Goal: Task Accomplishment & Management: Manage account settings

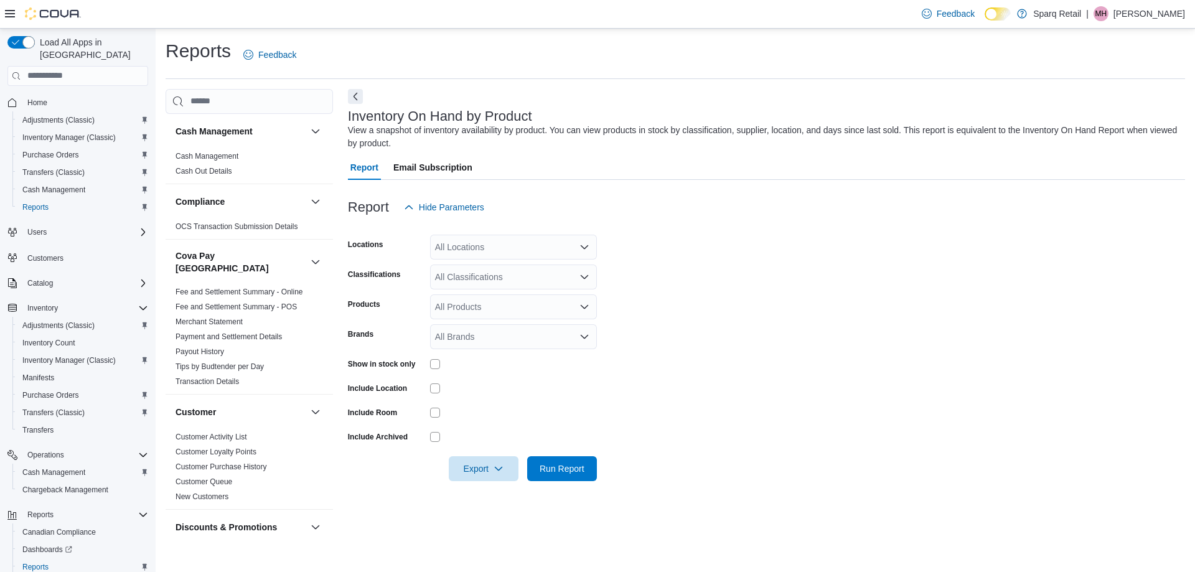
scroll to position [436, 0]
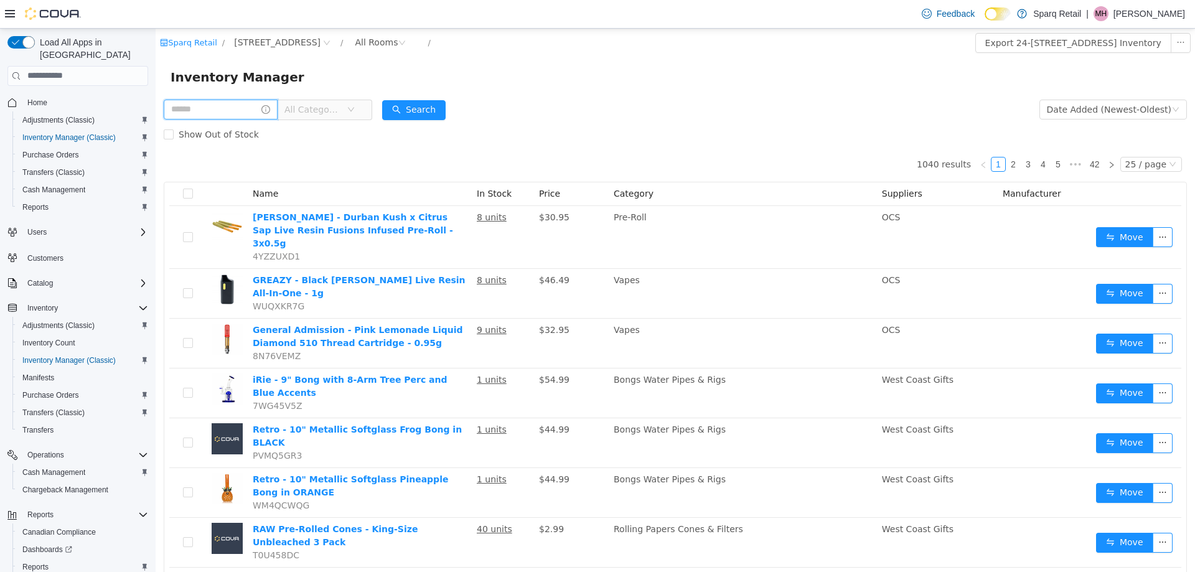
click at [195, 111] on input "text" at bounding box center [221, 109] width 114 height 20
click at [182, 111] on input "text" at bounding box center [221, 109] width 114 height 20
click at [205, 115] on input "text" at bounding box center [221, 109] width 114 height 20
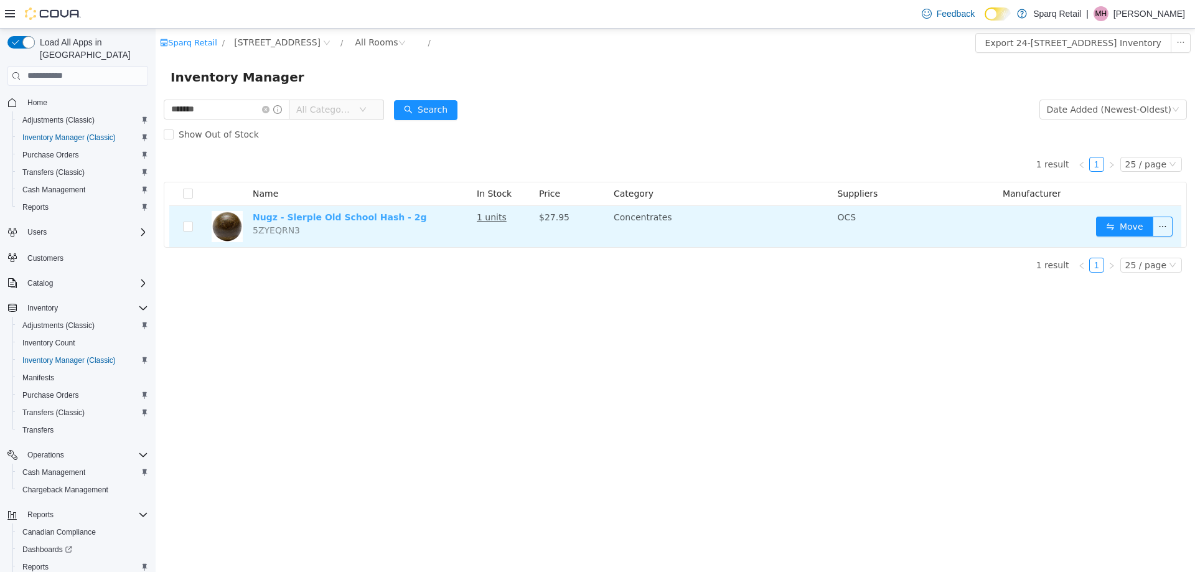
click at [369, 218] on link "Nugz - Slerple Old School Hash - 2g" at bounding box center [340, 217] width 174 height 10
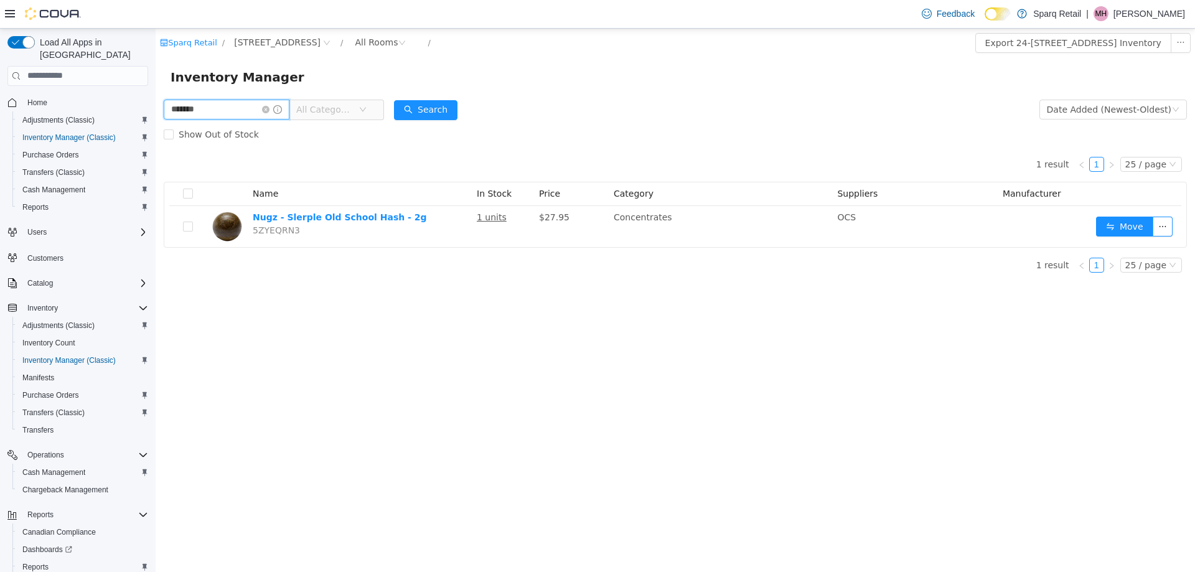
drag, startPoint x: 215, startPoint y: 109, endPoint x: 274, endPoint y: 134, distance: 64.2
click at [156, 104] on html "Sparq Retail / 24-809 Chemong Rd. / All Rooms / Export 24-809 Chemong Rd. Inven…" at bounding box center [676, 299] width 1040 height 543
type input "**********"
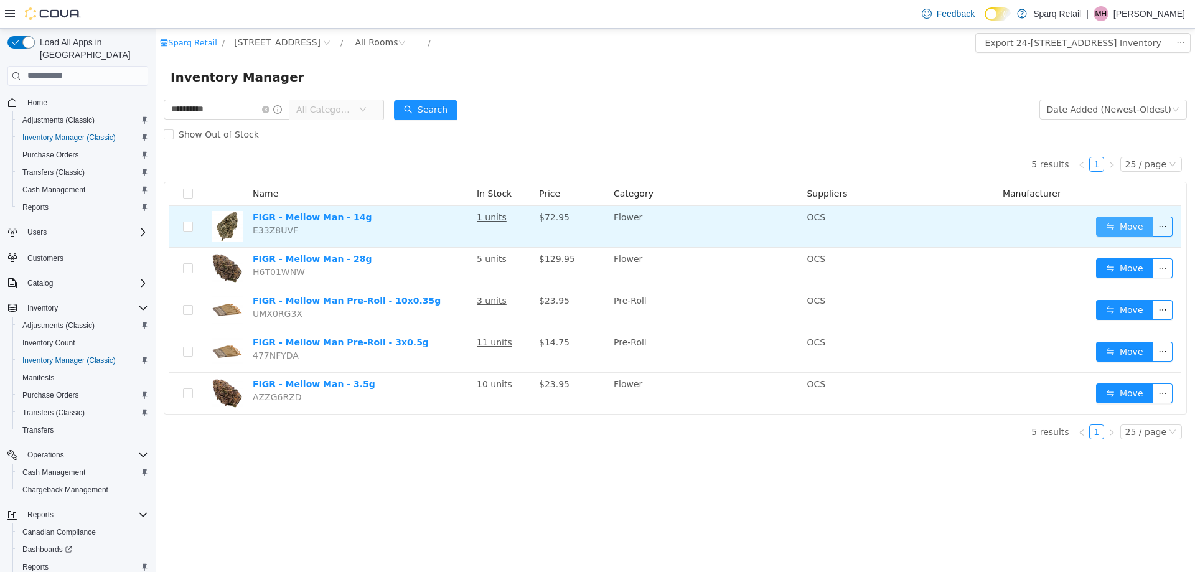
click at [1109, 226] on button "Move" at bounding box center [1124, 226] width 57 height 20
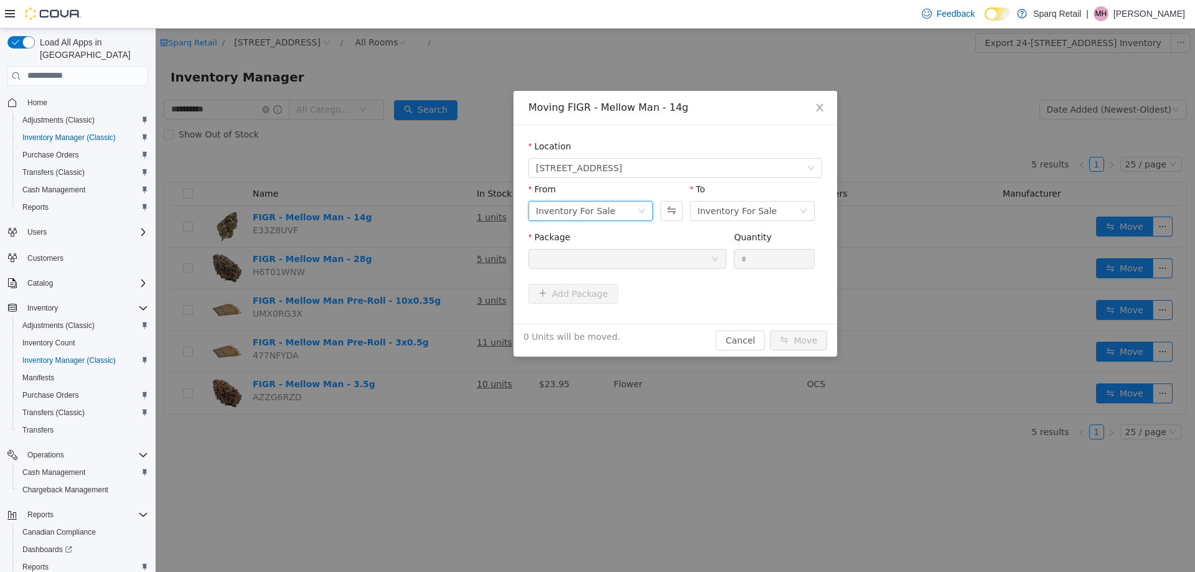
click at [596, 207] on div "Inventory For Sale" at bounding box center [576, 210] width 80 height 19
click at [583, 295] on li "Customer On Hold" at bounding box center [591, 295] width 125 height 20
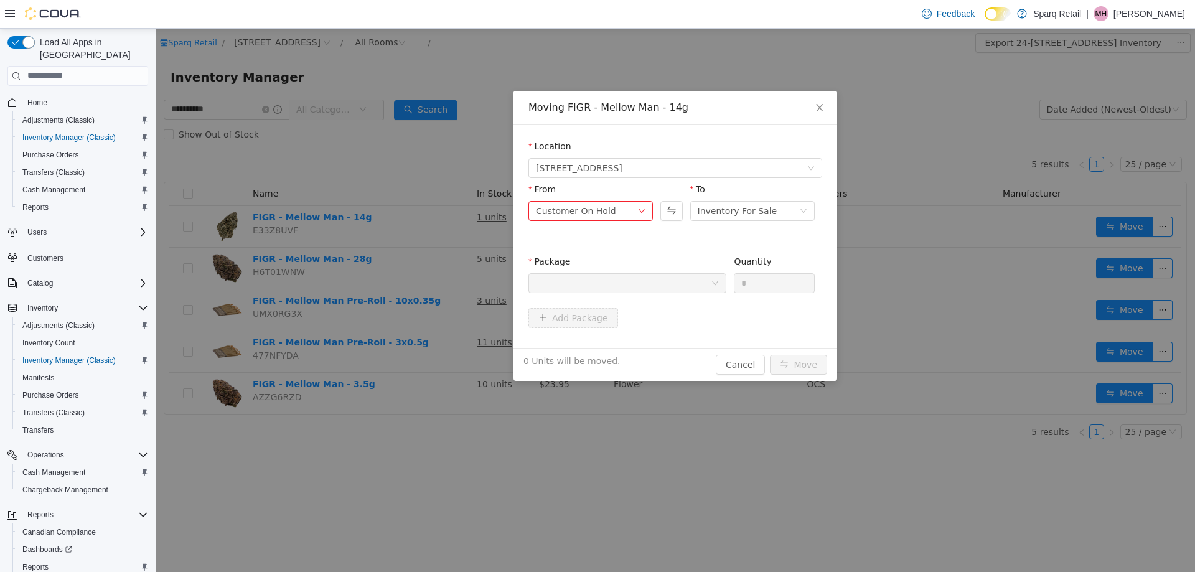
click at [637, 285] on div at bounding box center [623, 282] width 175 height 19
click at [542, 208] on div "Customer On Hold" at bounding box center [576, 210] width 80 height 19
click at [588, 273] on li "Staff On Hold" at bounding box center [591, 275] width 125 height 20
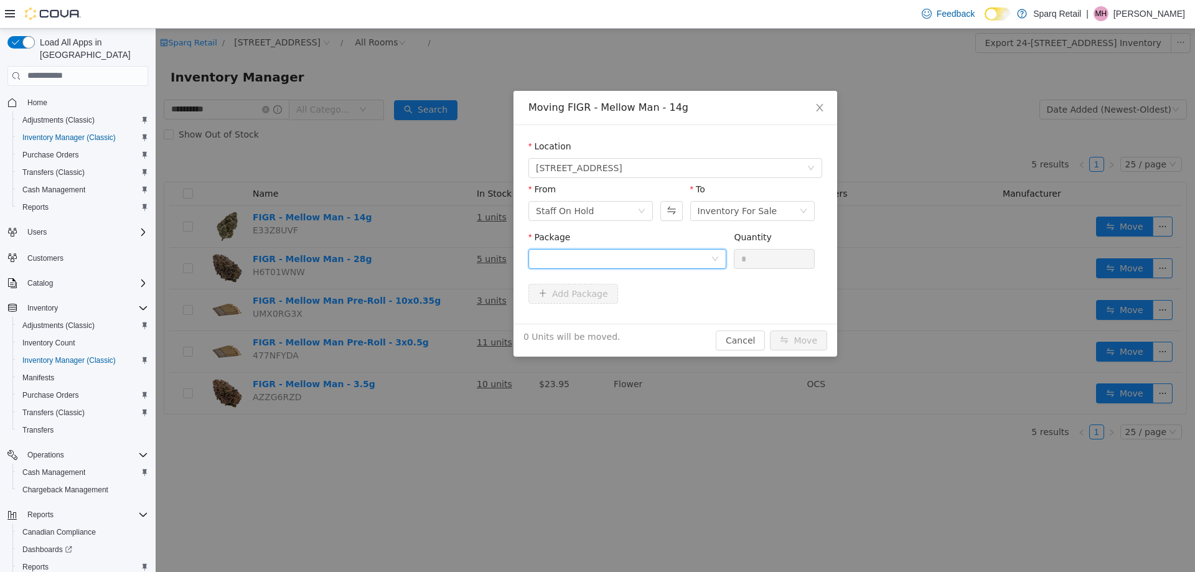
click at [581, 266] on div at bounding box center [623, 258] width 175 height 19
click at [570, 317] on span "Quantity : 1 Unit" at bounding box center [569, 317] width 66 height 10
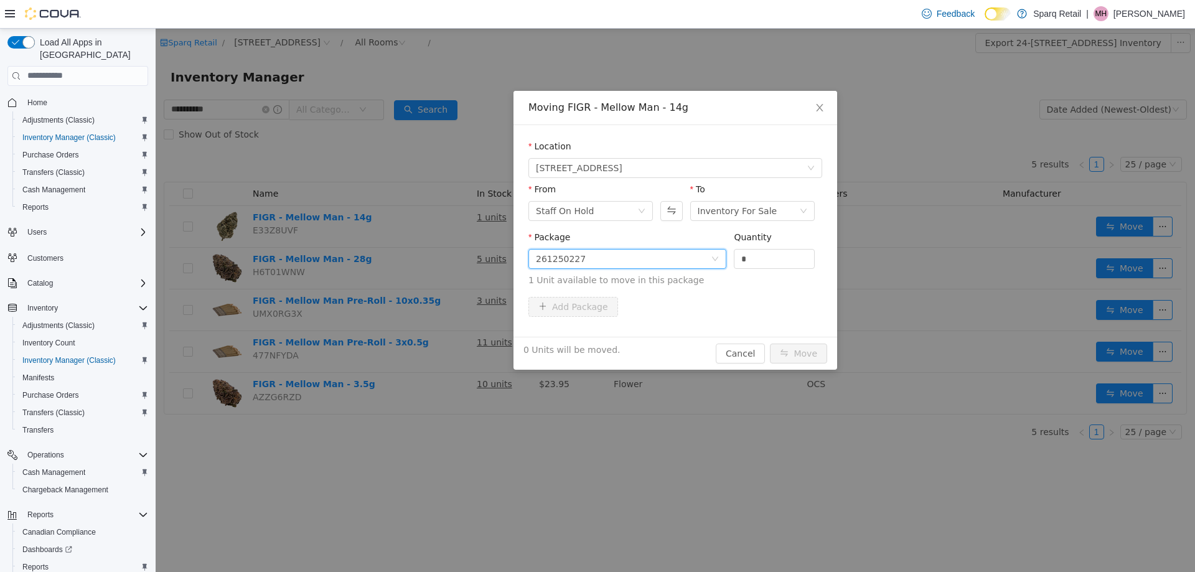
click at [672, 256] on span "Package 261250227 Quantity * 1 Unit available to move in this package" at bounding box center [676, 259] width 294 height 55
type input "*"
click at [804, 354] on button "Move" at bounding box center [798, 353] width 57 height 20
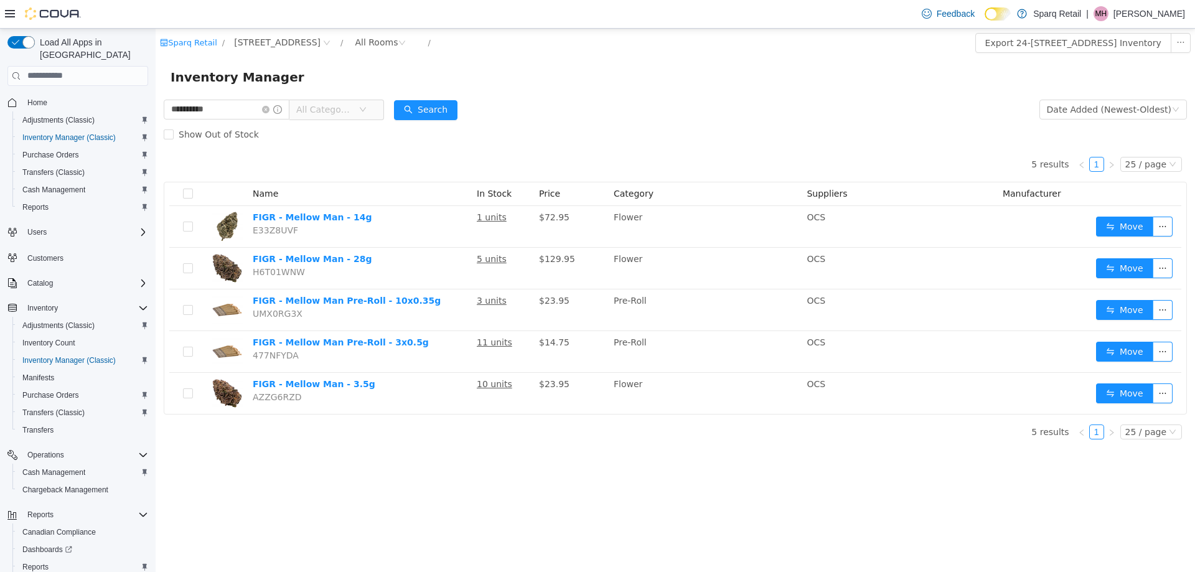
click at [451, 479] on div "**********" at bounding box center [676, 299] width 1040 height 543
click at [282, 110] on span at bounding box center [272, 109] width 20 height 9
click at [270, 108] on icon "icon: close-circle" at bounding box center [265, 108] width 7 height 7
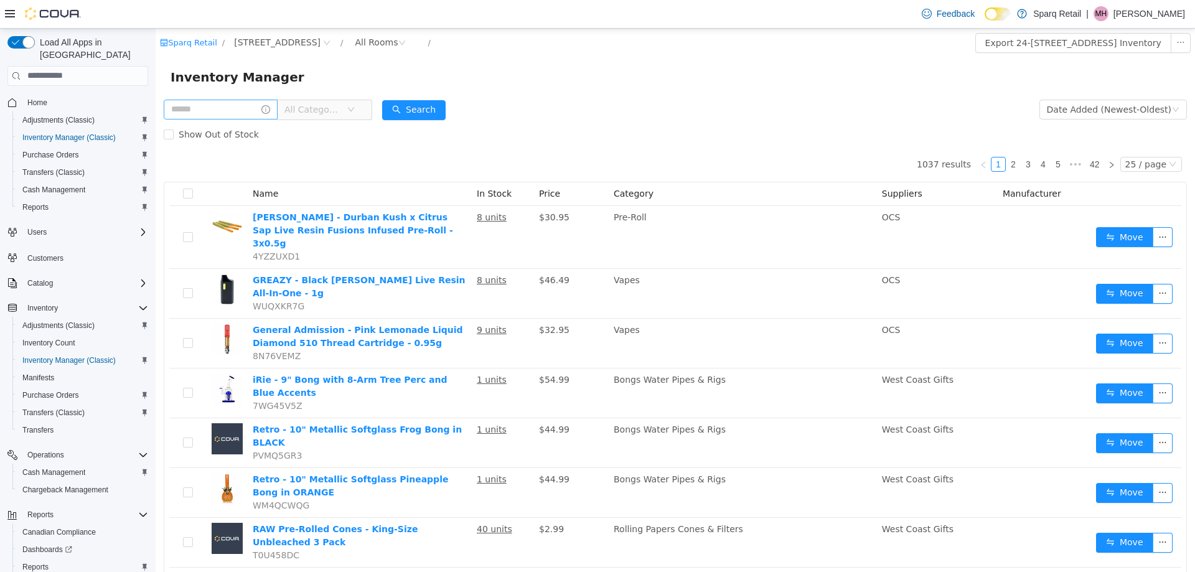
drag, startPoint x: 720, startPoint y: 129, endPoint x: 642, endPoint y: 115, distance: 79.1
click at [717, 126] on div "Show Out of Stock" at bounding box center [675, 133] width 1023 height 25
click at [367, 44] on div "All Rooms" at bounding box center [376, 41] width 43 height 19
click at [370, 108] on li "Staff On Hold" at bounding box center [377, 107] width 75 height 20
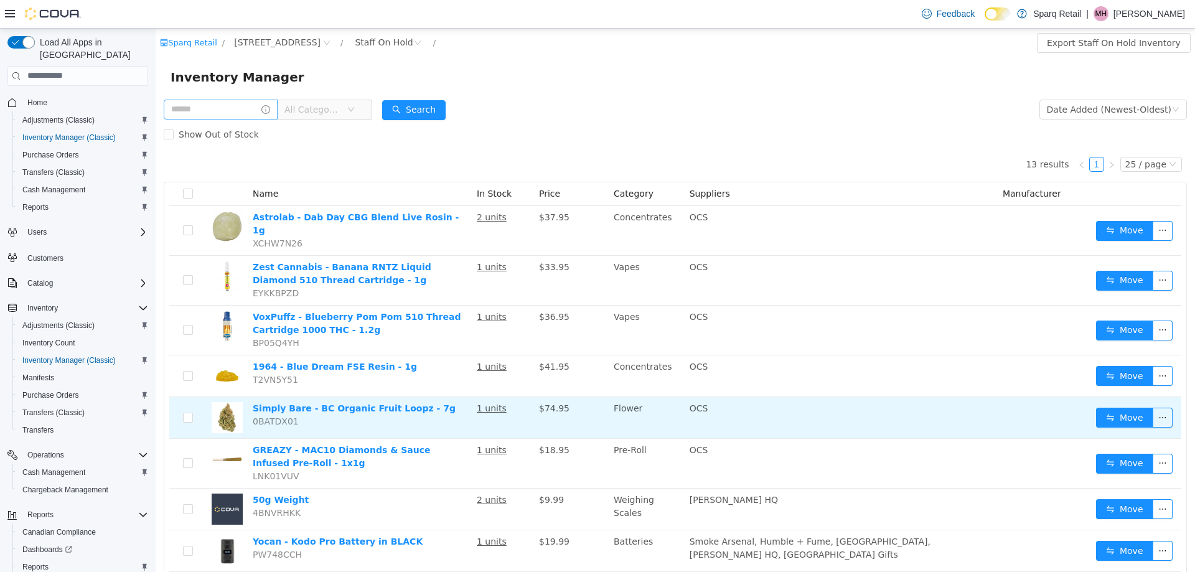
scroll to position [62, 0]
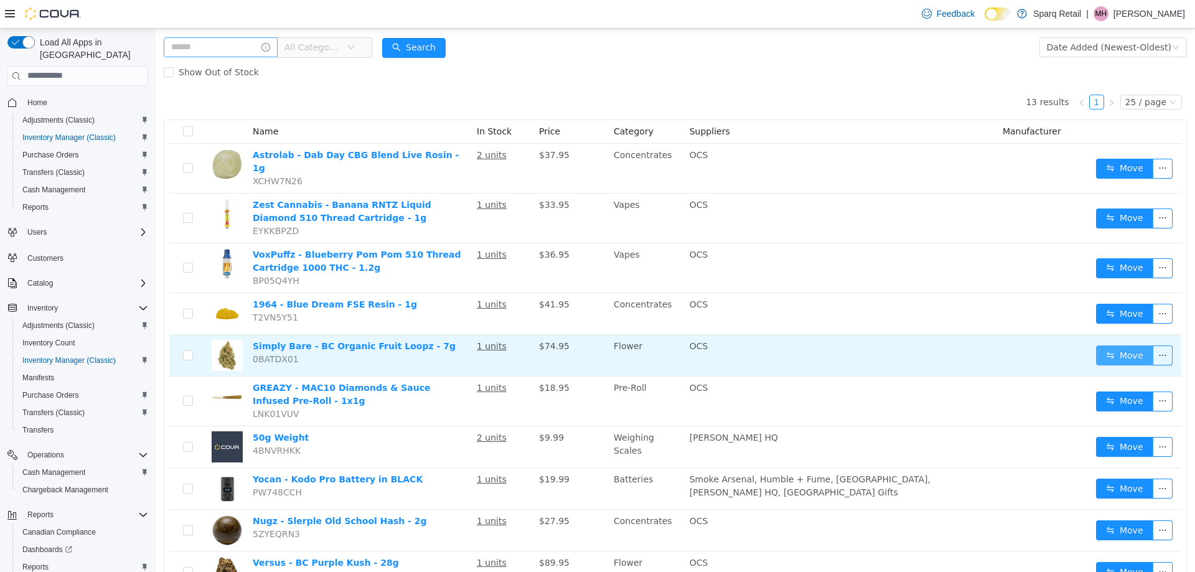
click at [1103, 349] on button "Move" at bounding box center [1124, 355] width 57 height 20
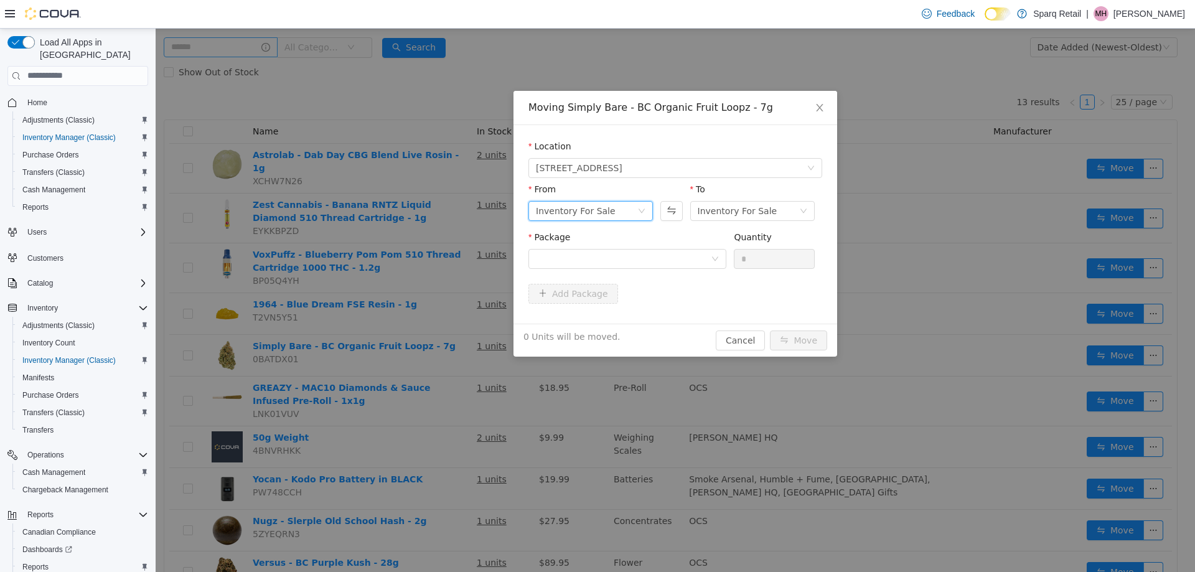
click at [615, 214] on div "Inventory For Sale" at bounding box center [586, 210] width 101 height 19
click at [567, 276] on li "Staff On Hold" at bounding box center [591, 275] width 125 height 20
click at [641, 256] on div at bounding box center [623, 258] width 175 height 19
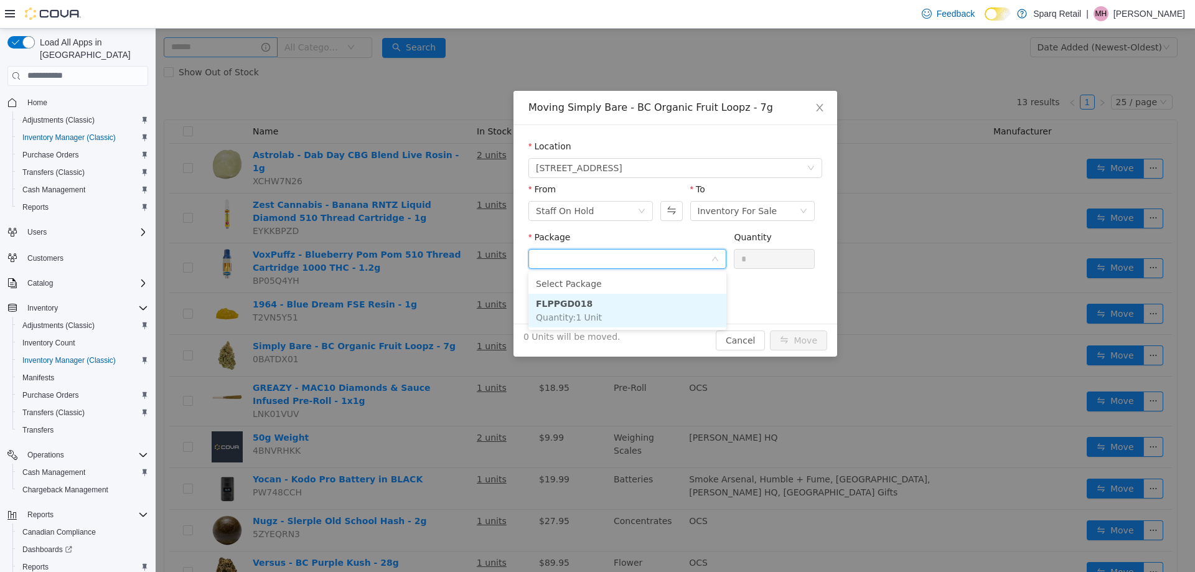
click at [617, 314] on li "FLPPGD018 Quantity : 1 Unit" at bounding box center [628, 310] width 198 height 34
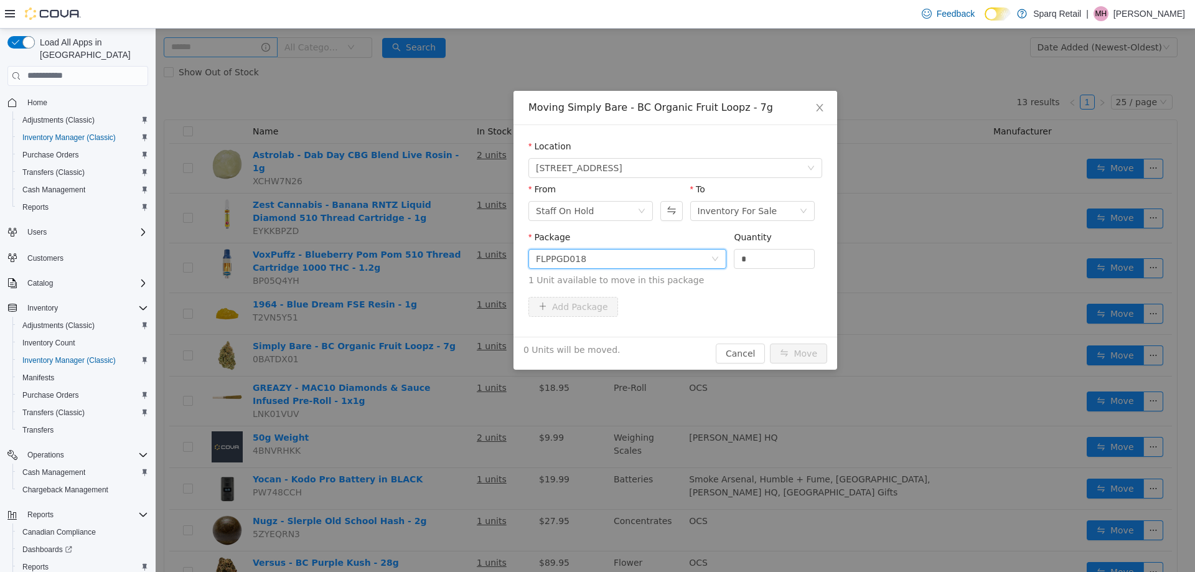
click at [672, 258] on span "Package FLPPGD018 Quantity * 1 Unit available to move in this package" at bounding box center [676, 259] width 294 height 55
type input "*"
click at [795, 354] on button "Move" at bounding box center [798, 353] width 57 height 20
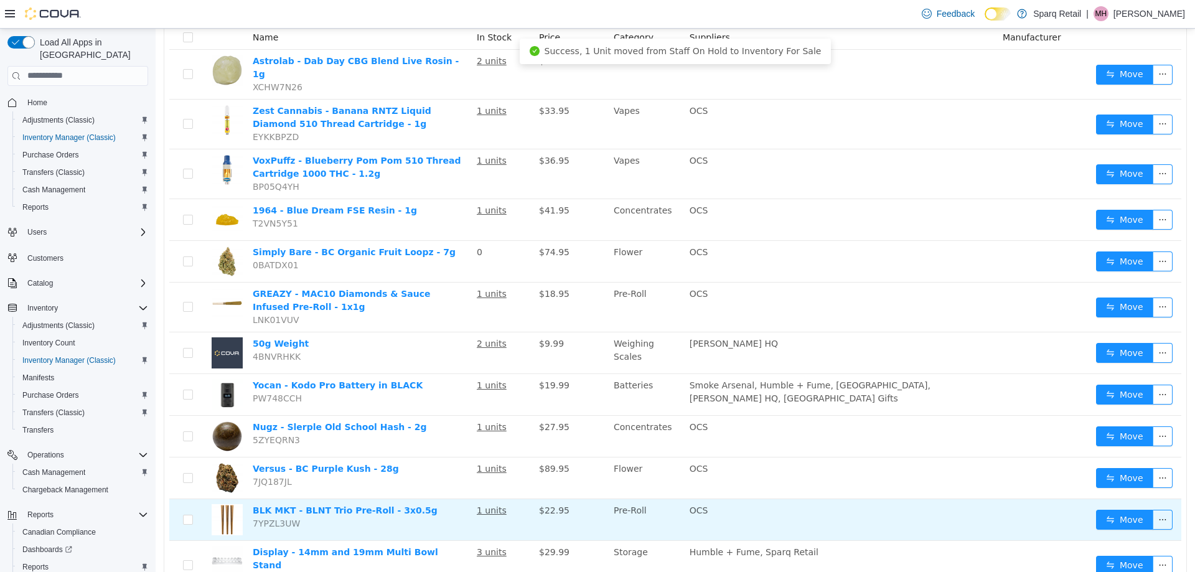
scroll to position [0, 0]
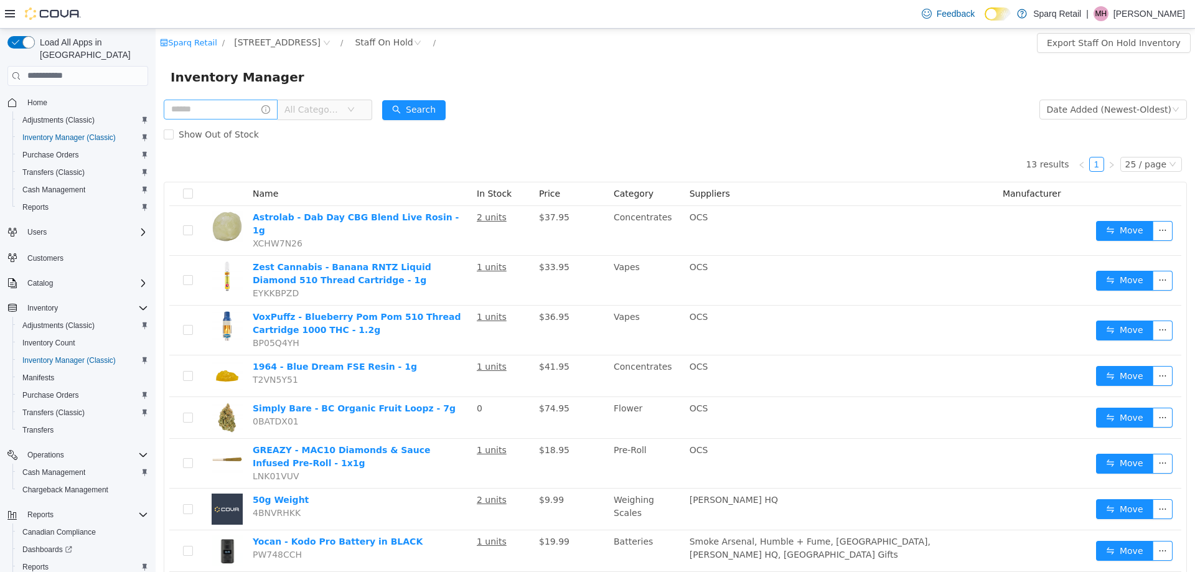
click at [329, 106] on span "All Categories" at bounding box center [313, 109] width 57 height 12
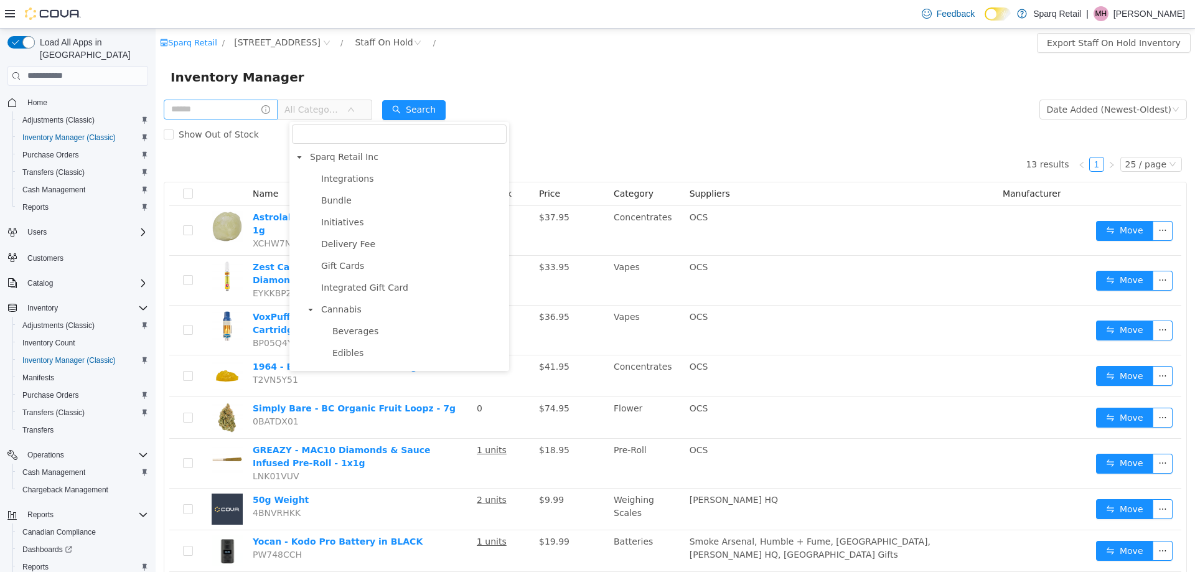
click at [333, 110] on span "All Categories" at bounding box center [313, 109] width 57 height 12
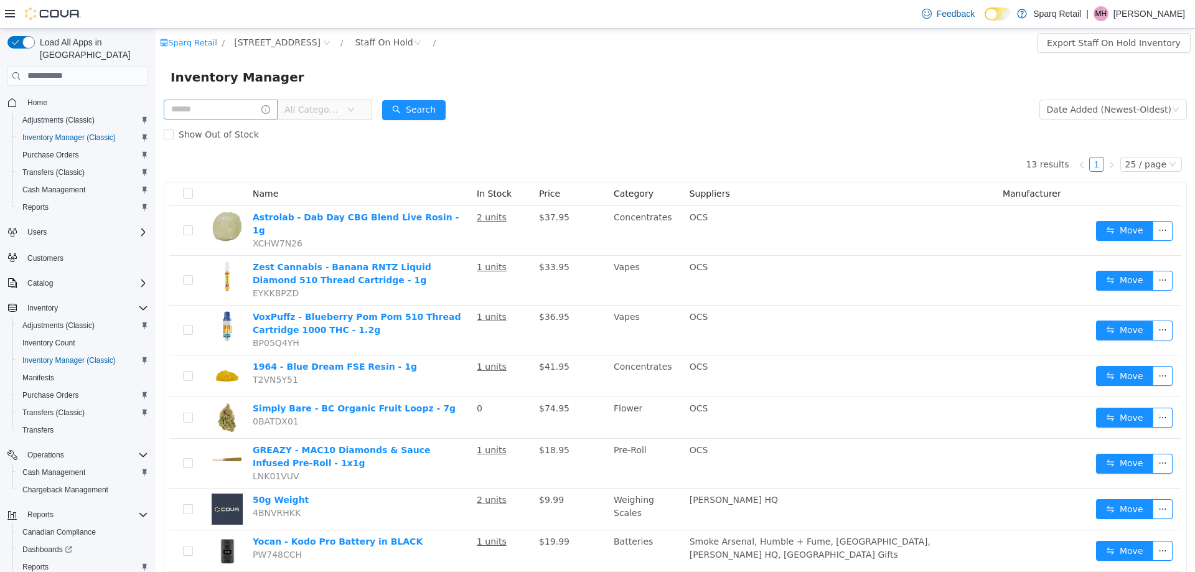
click at [676, 75] on div "Inventory Manager" at bounding box center [676, 77] width 1010 height 20
click at [414, 42] on icon "icon: close-circle" at bounding box center [417, 42] width 7 height 7
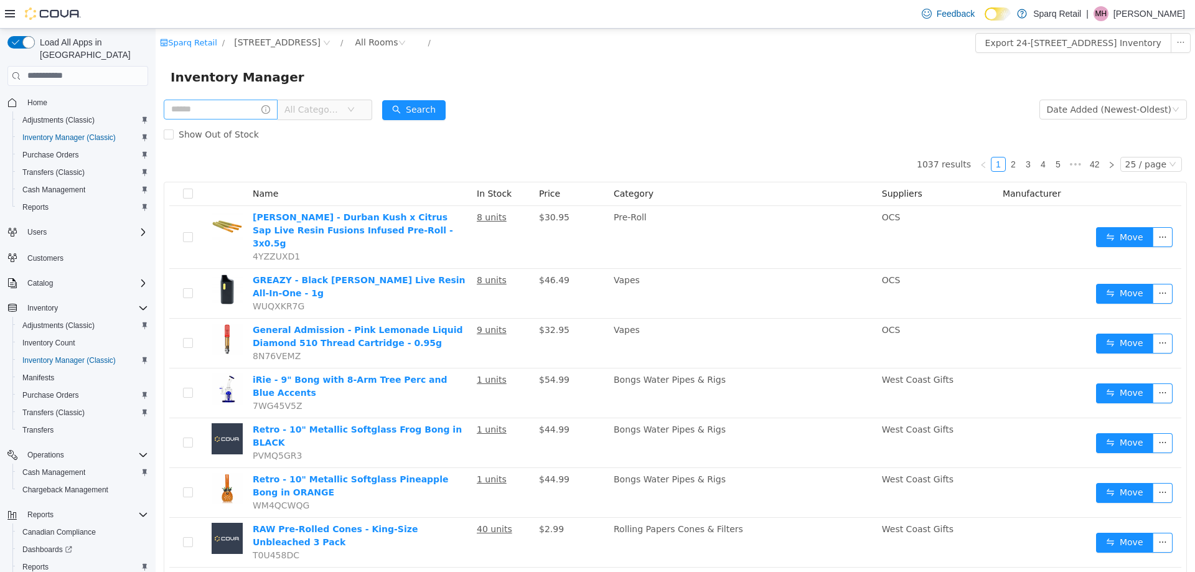
drag, startPoint x: 585, startPoint y: 129, endPoint x: 570, endPoint y: 37, distance: 92.8
click at [588, 126] on div "Show Out of Stock" at bounding box center [675, 133] width 1023 height 25
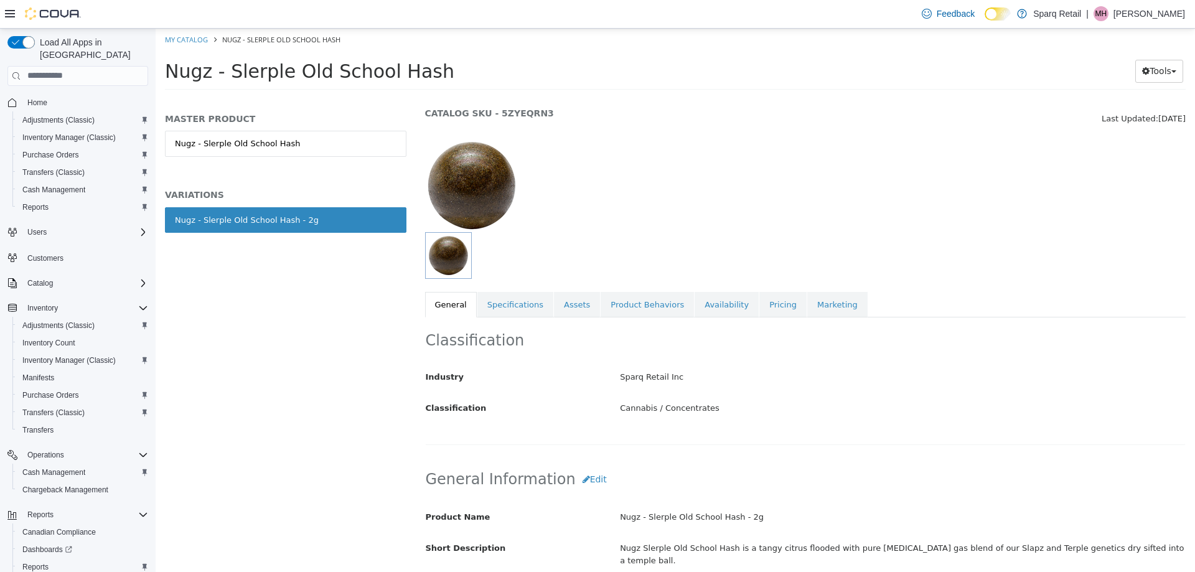
scroll to position [62, 0]
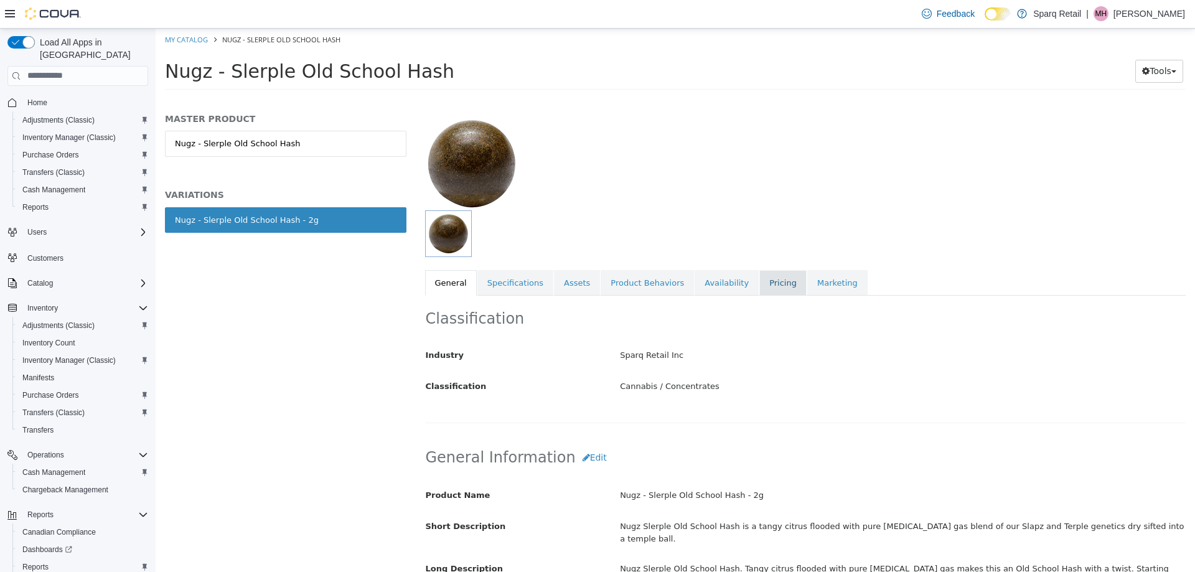
click at [760, 285] on link "Pricing" at bounding box center [783, 283] width 47 height 26
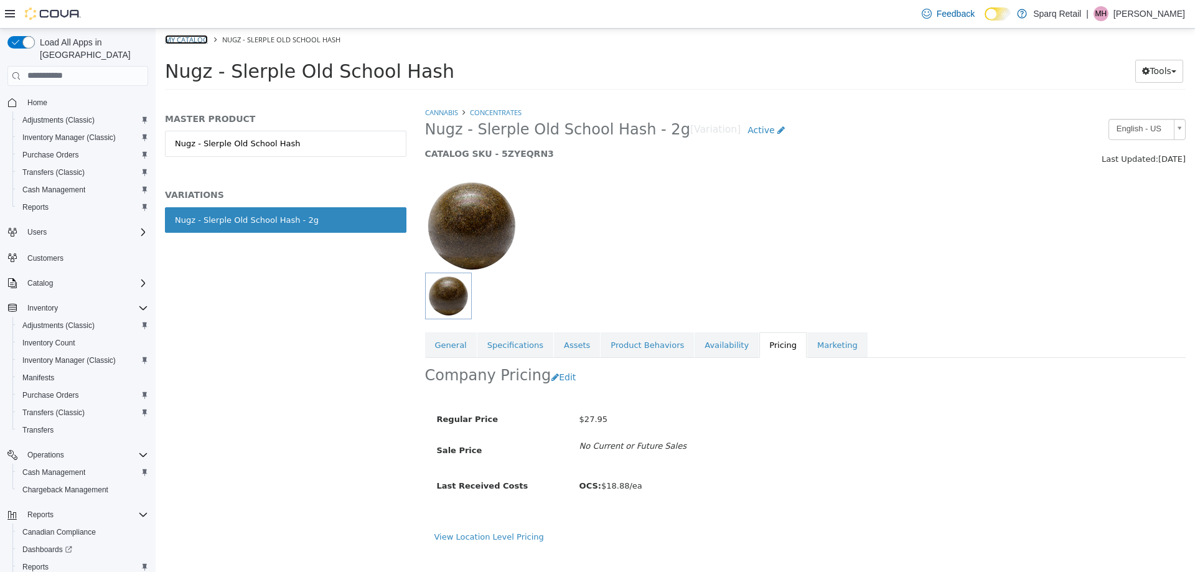
click at [179, 39] on link "My Catalog" at bounding box center [186, 38] width 43 height 9
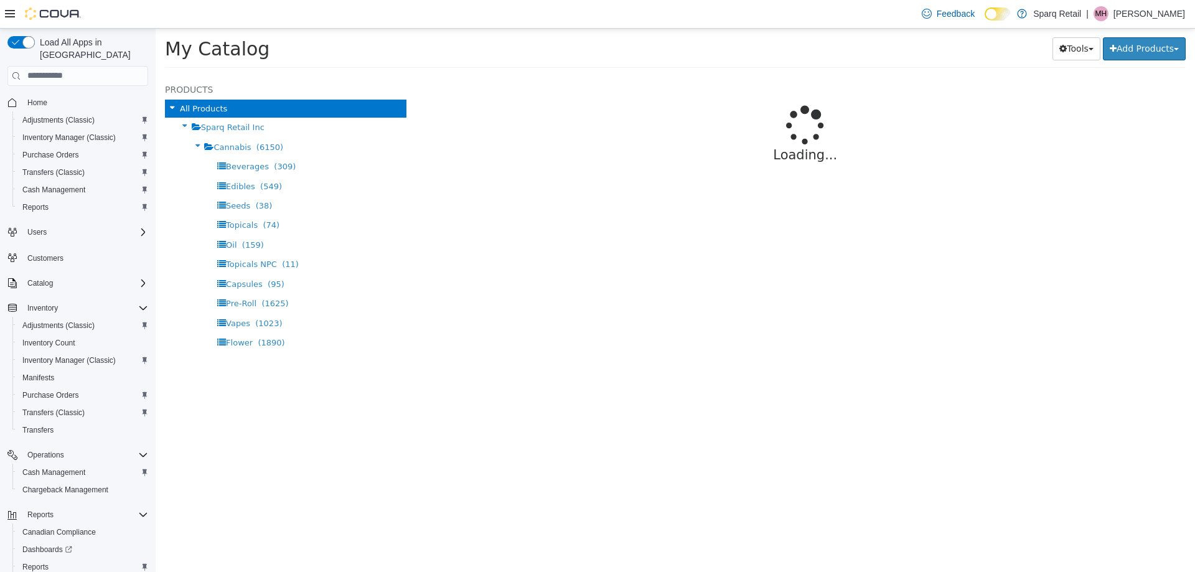
select select "**********"
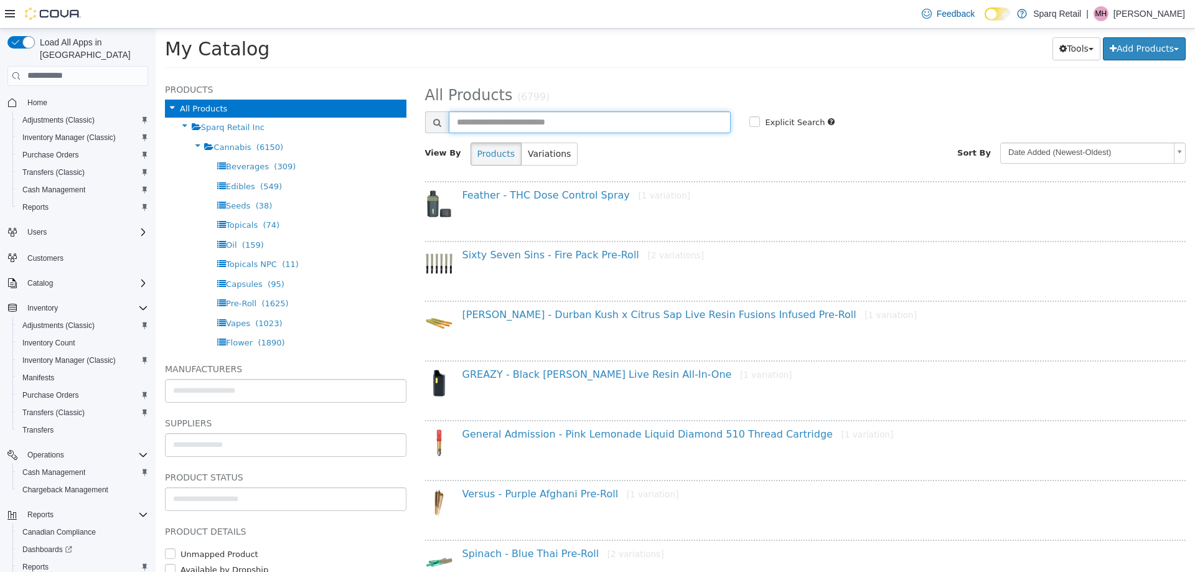
click at [514, 123] on input "text" at bounding box center [590, 122] width 283 height 22
type input "**********"
select select "**********"
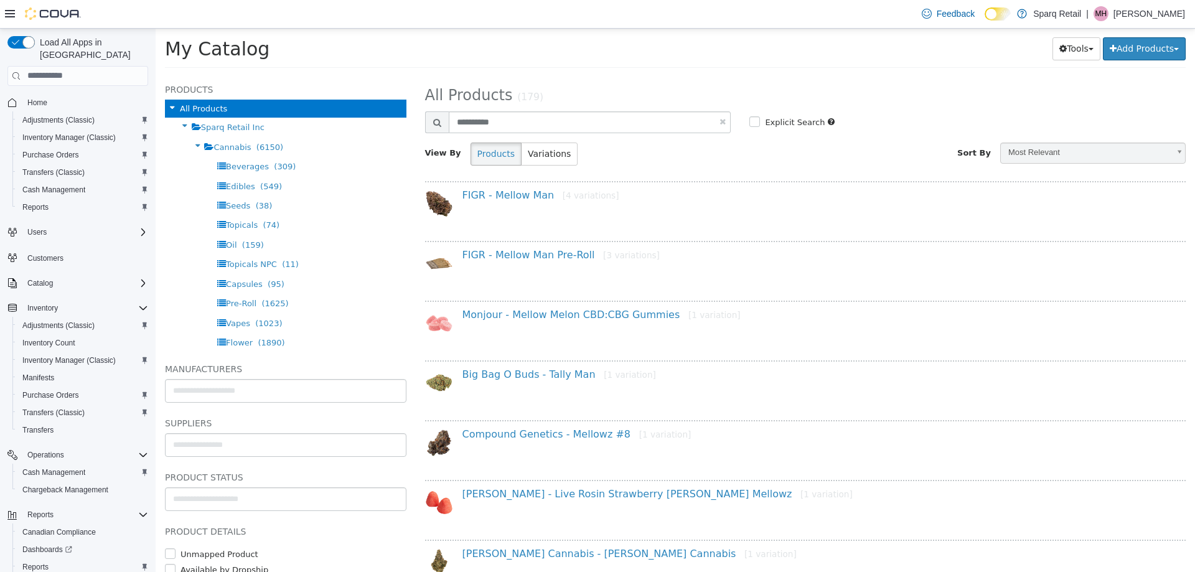
click at [486, 214] on div "FIGR - Mellow Man [4 variations]" at bounding box center [806, 211] width 780 height 45
click at [494, 197] on link "FIGR - Mellow Man [4 variations]" at bounding box center [541, 195] width 157 height 12
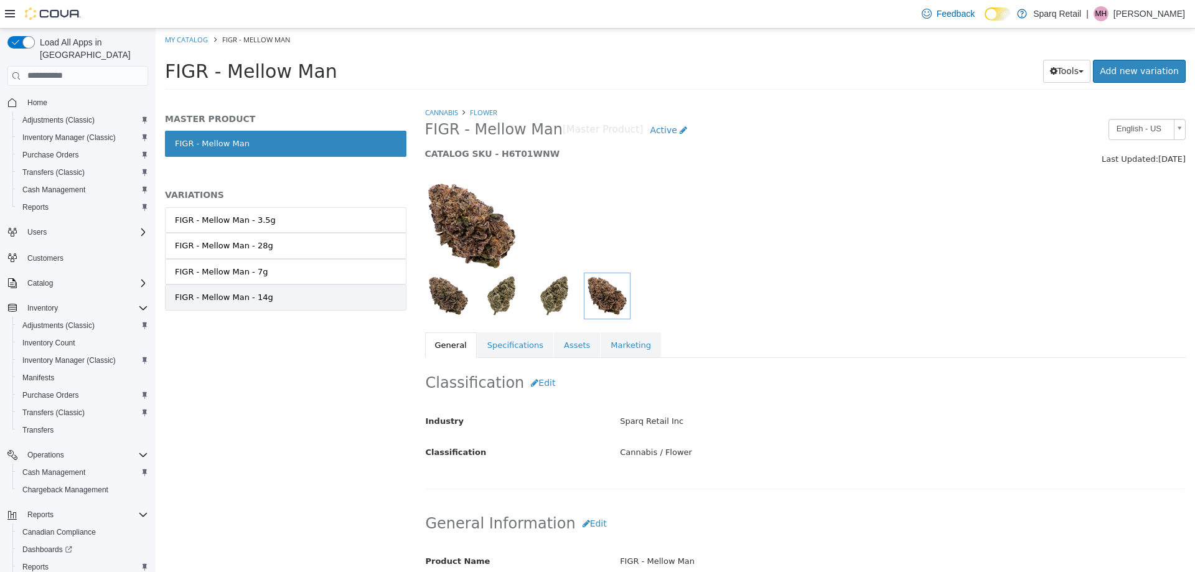
click at [261, 297] on div "FIGR - Mellow Man - 14g" at bounding box center [224, 297] width 98 height 12
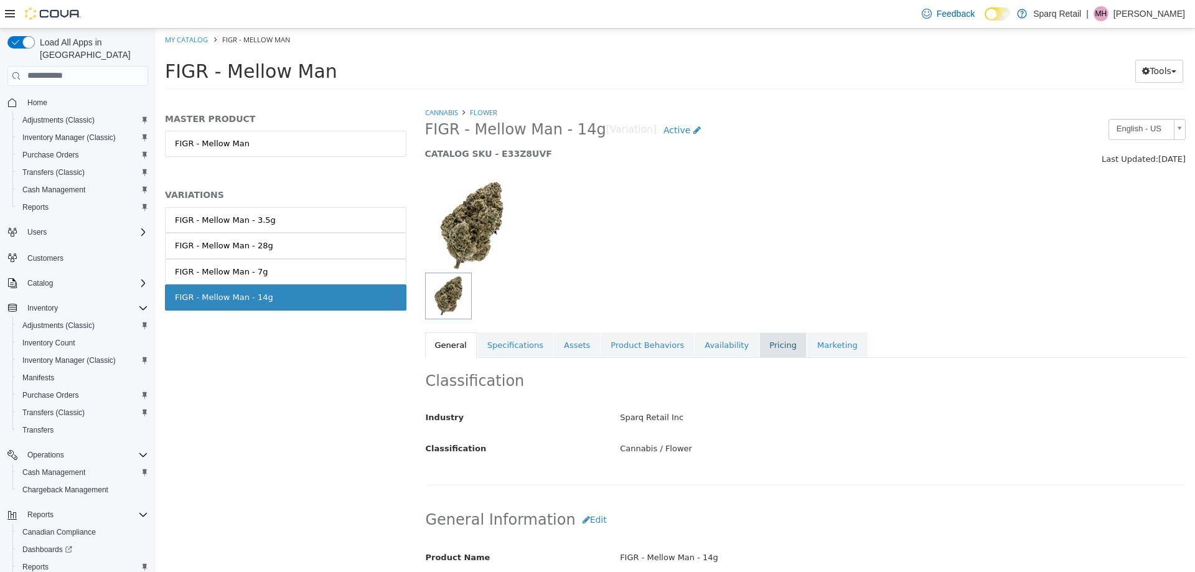
click at [760, 348] on link "Pricing" at bounding box center [783, 345] width 47 height 26
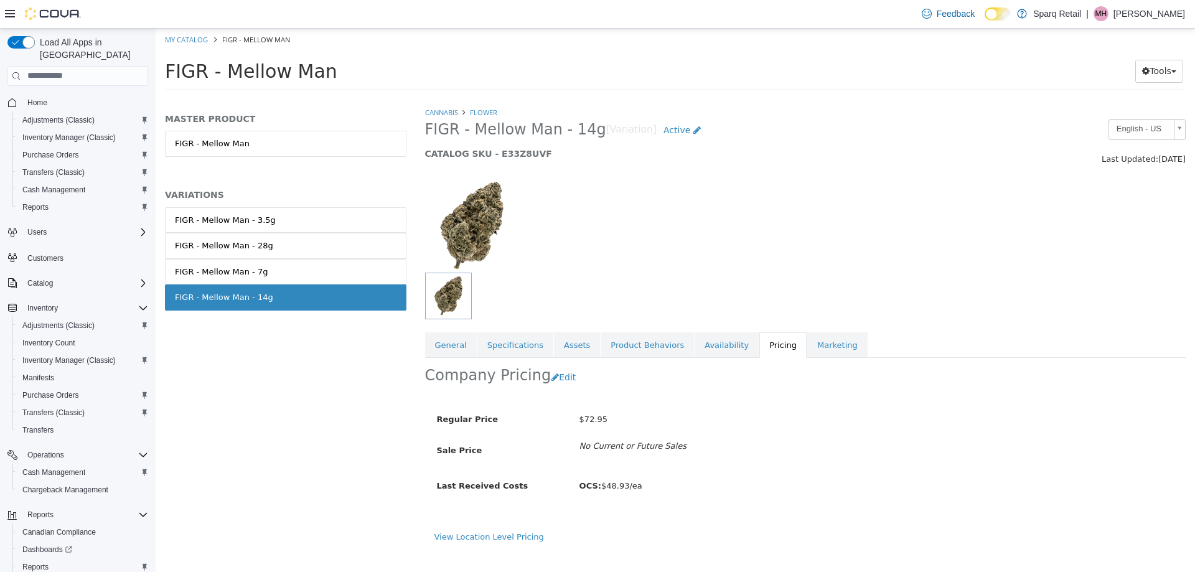
click at [911, 436] on div "Regular Price $72.95 Sale Price No Current or Future Sales" at bounding box center [713, 432] width 552 height 48
click at [931, 418] on div "$72.95" at bounding box center [784, 419] width 428 height 22
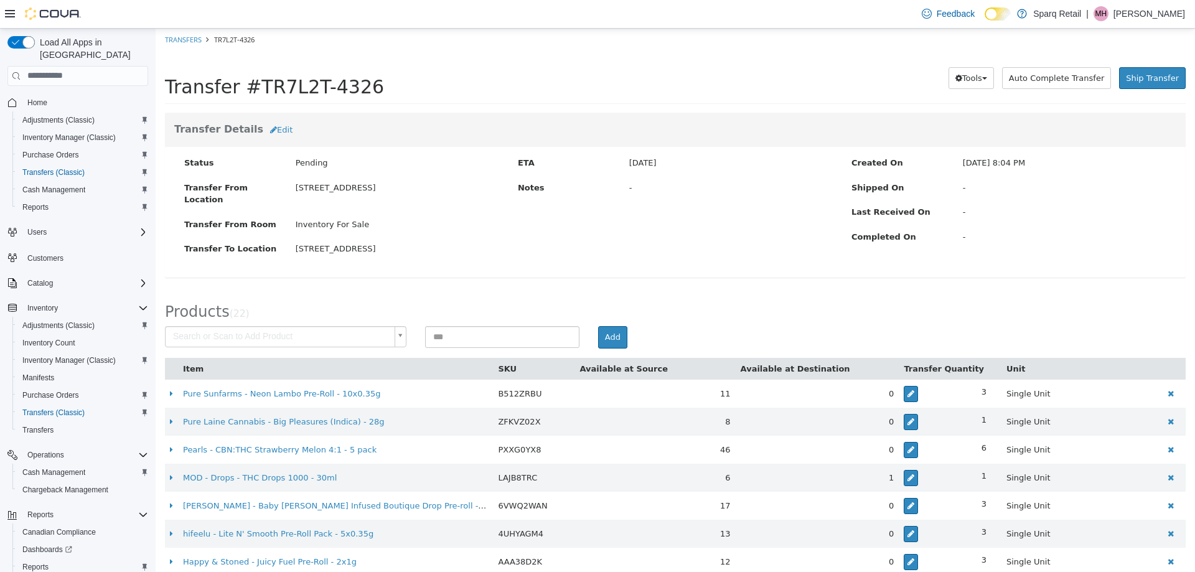
click at [436, 242] on div "[STREET_ADDRESS]" at bounding box center [397, 248] width 222 height 12
click at [589, 219] on div "Status Pending Transfer From Location 24-809 Chemong Rd. Transfer From Room Inv…" at bounding box center [675, 211] width 1021 height 131
click at [410, 69] on div "Transfer #TR7L2T-4326" at bounding box center [406, 78] width 482 height 39
click at [461, 266] on div "Transfer Details Edit Status Pending Transfer From Location 24-809 Chemong Rd. …" at bounding box center [676, 201] width 1040 height 178
click at [355, 290] on div "Products ( 23 )" at bounding box center [676, 308] width 1040 height 36
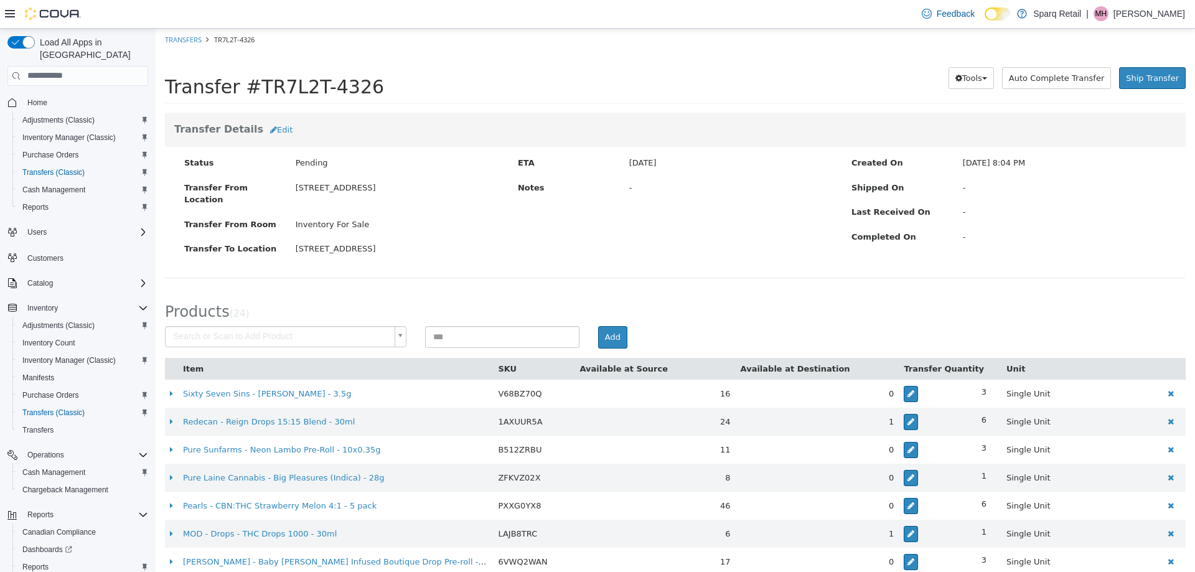
click at [420, 265] on div "Transfer Details Edit Status Pending Transfer From Location [STREET_ADDRESS] Tr…" at bounding box center [676, 201] width 1040 height 178
drag, startPoint x: 507, startPoint y: 28, endPoint x: 567, endPoint y: 72, distance: 73.5
click at [570, 62] on div "Transfer #TR7L2T-4326" at bounding box center [406, 78] width 482 height 39
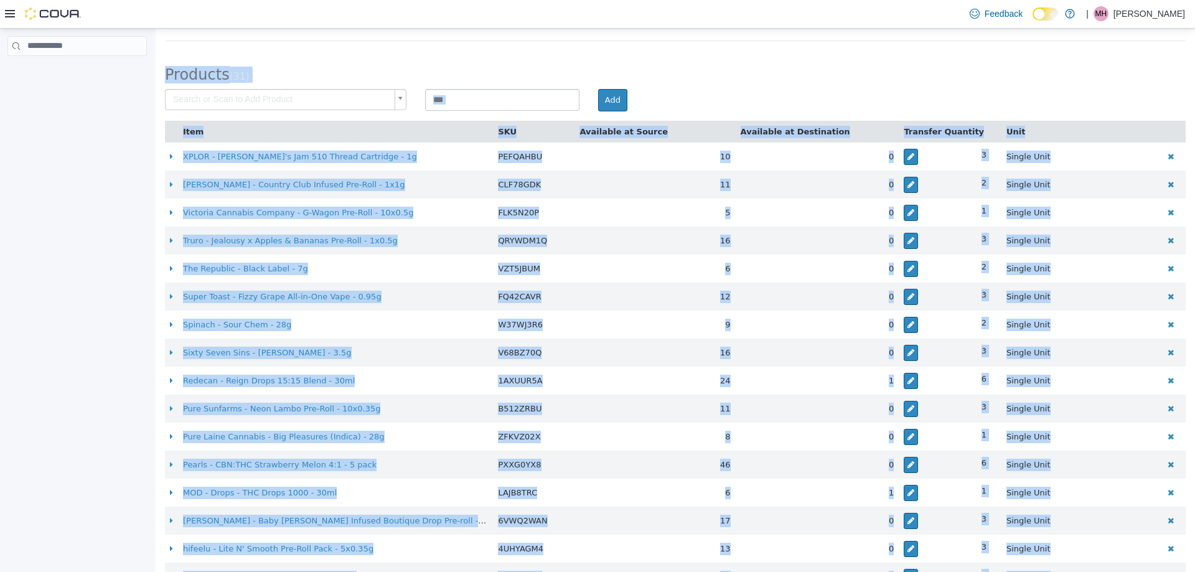
scroll to position [677, 0]
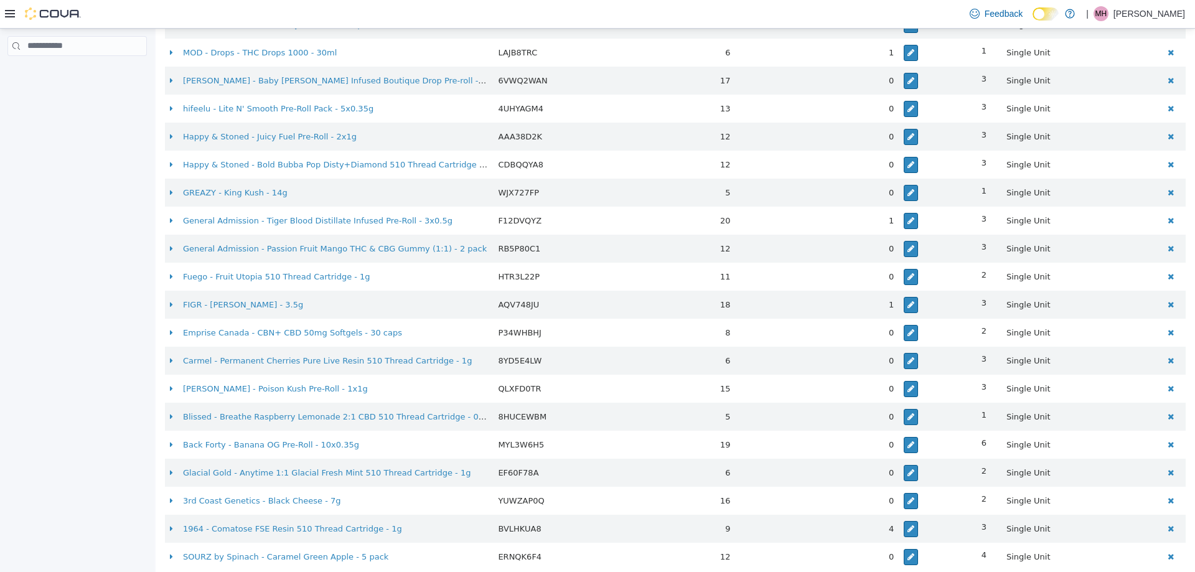
drag, startPoint x: 161, startPoint y: 84, endPoint x: 1096, endPoint y: 595, distance: 1065.9
copy div "Transfer #TR7L2T-4326 Preparing Download... Tools PDF Download Delete Auto Comp…"
click at [81, 239] on div at bounding box center [77, 303] width 154 height 549
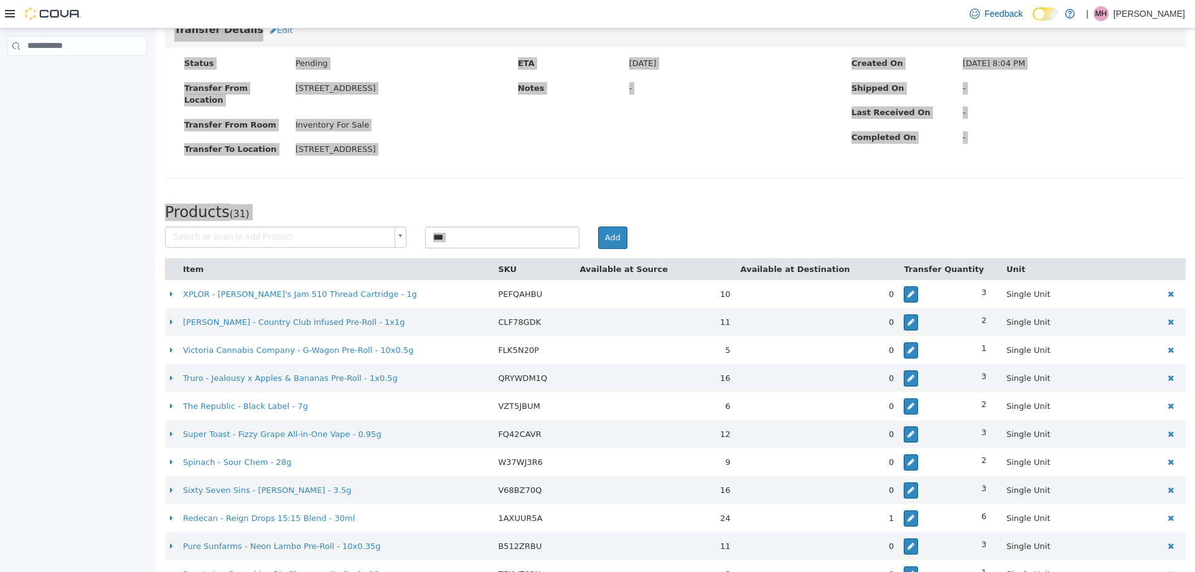
scroll to position [0, 0]
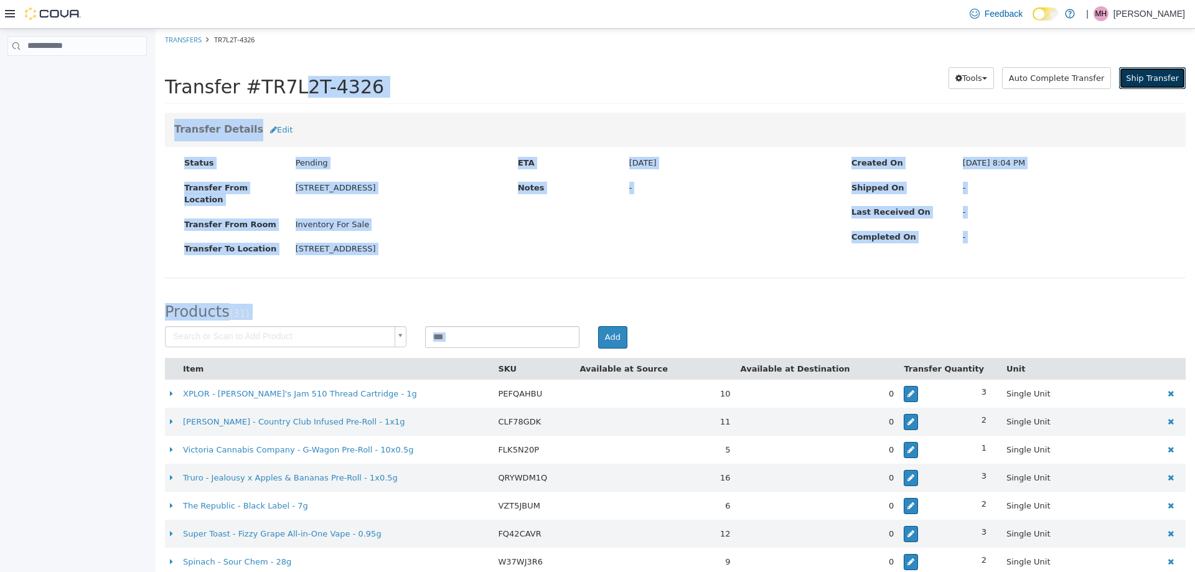
click at [1154, 77] on span "Ship Transfer" at bounding box center [1152, 77] width 53 height 9
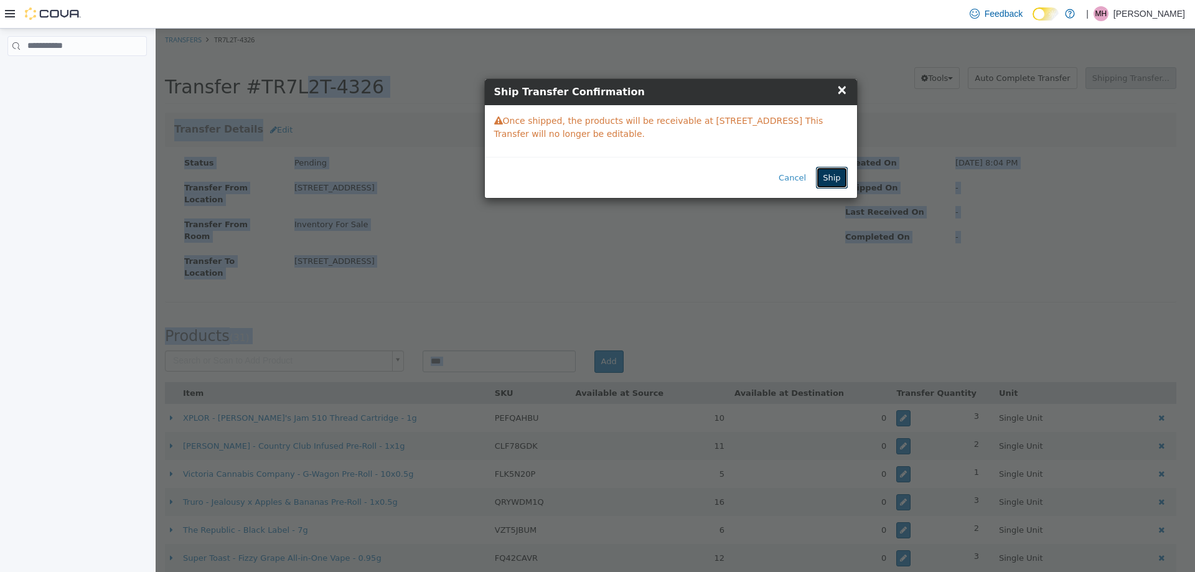
click at [838, 183] on button "Ship" at bounding box center [831, 177] width 31 height 22
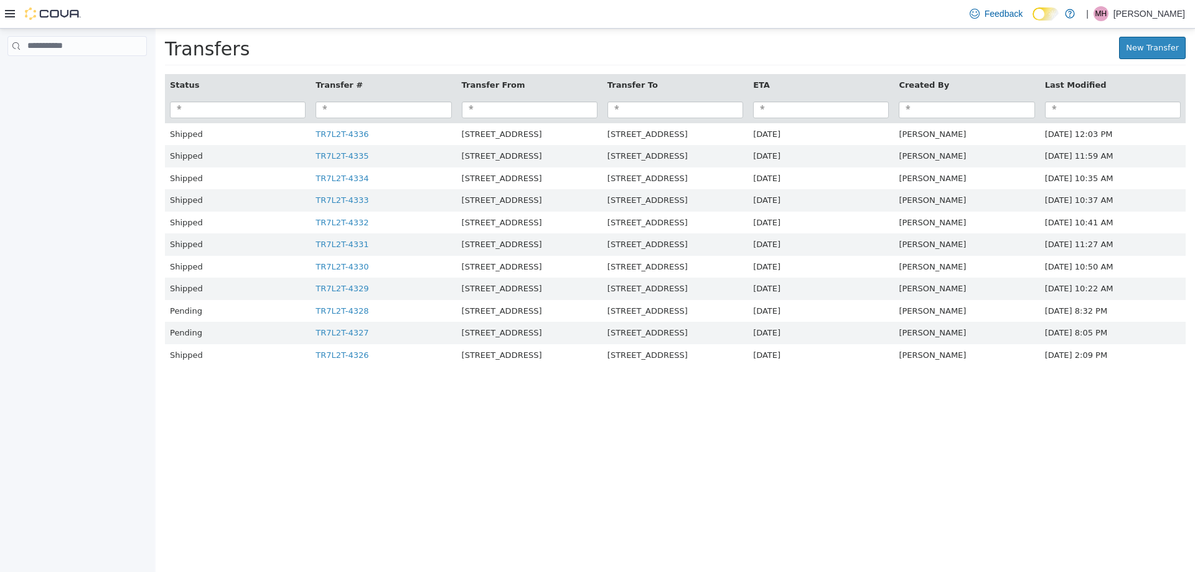
click at [436, 379] on html "× Transfer TR7L2T-4326 shipped. Transfers New Transfer Status Transfer # Transf…" at bounding box center [676, 203] width 1040 height 351
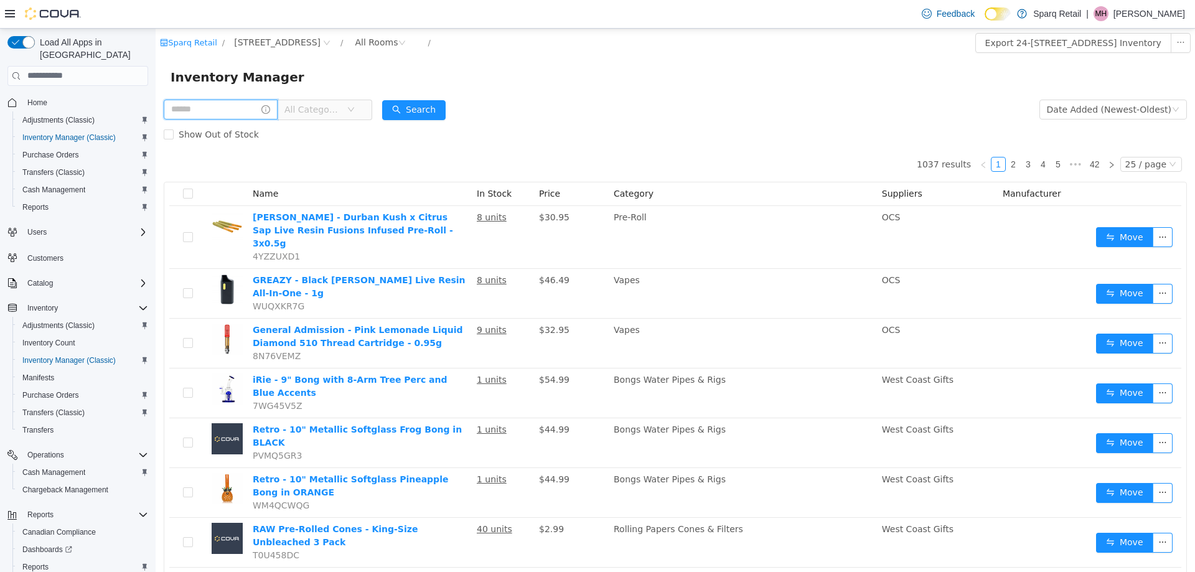
click at [209, 111] on input "text" at bounding box center [221, 109] width 114 height 20
type input "******"
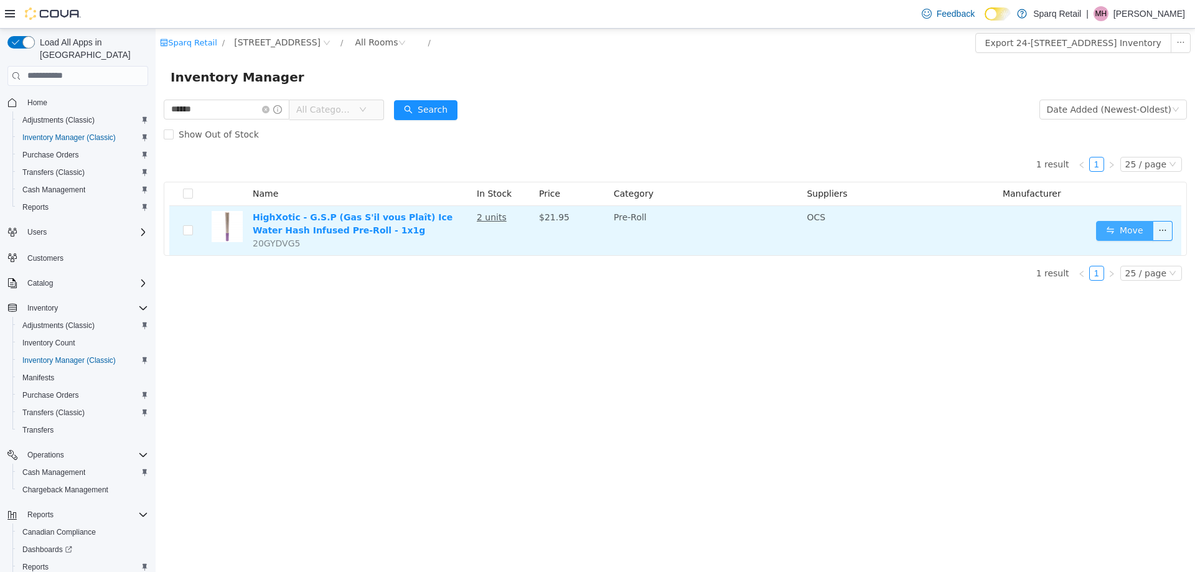
click at [1118, 225] on button "Move" at bounding box center [1124, 230] width 57 height 20
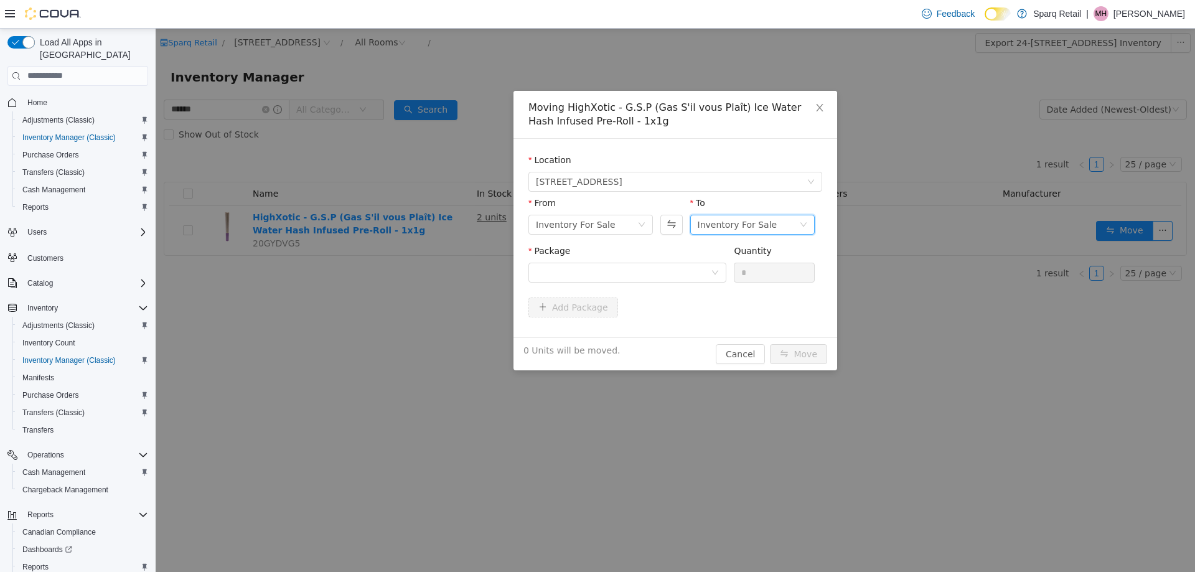
click at [703, 226] on div "Inventory For Sale" at bounding box center [738, 224] width 80 height 19
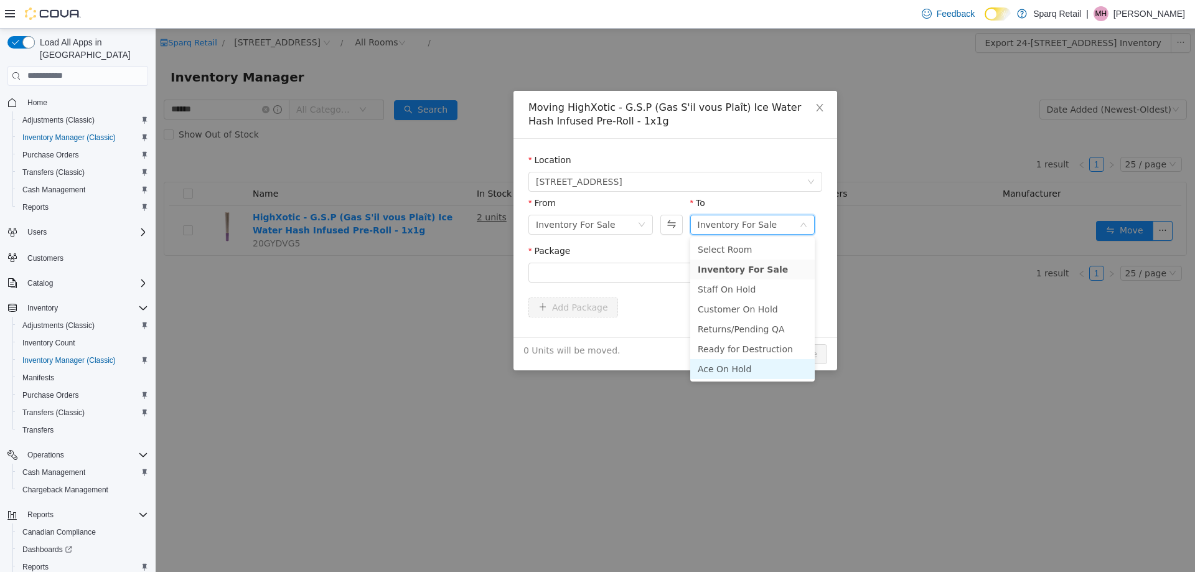
drag, startPoint x: 724, startPoint y: 373, endPoint x: 621, endPoint y: 299, distance: 126.3
click at [722, 373] on li "Ace On Hold" at bounding box center [752, 369] width 125 height 20
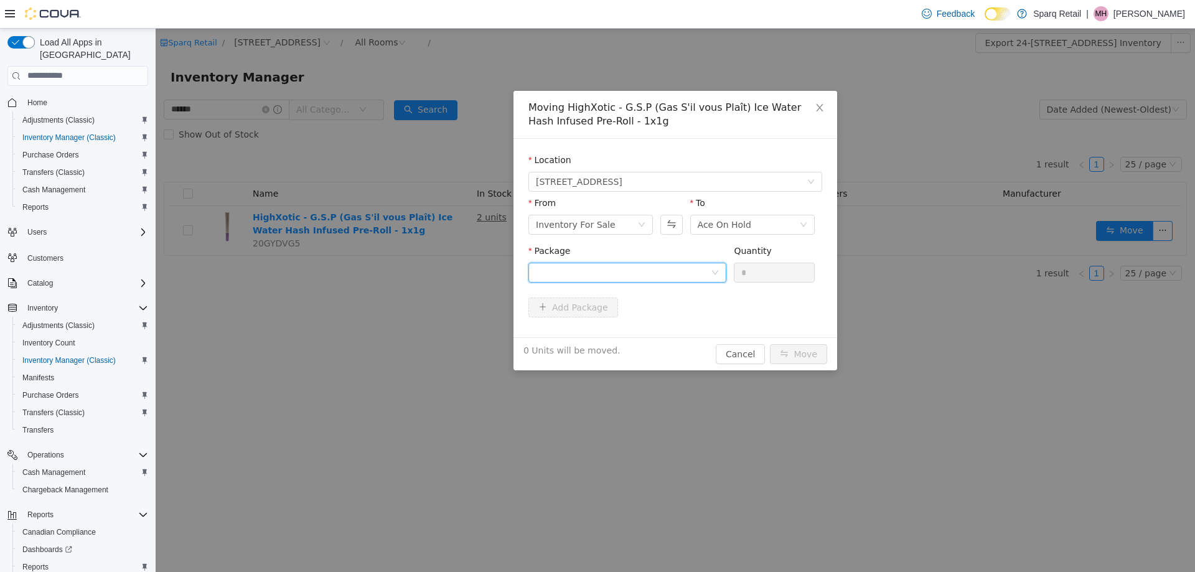
click at [605, 275] on div at bounding box center [623, 272] width 175 height 19
click at [572, 318] on strong "4668511660902" at bounding box center [575, 317] width 79 height 10
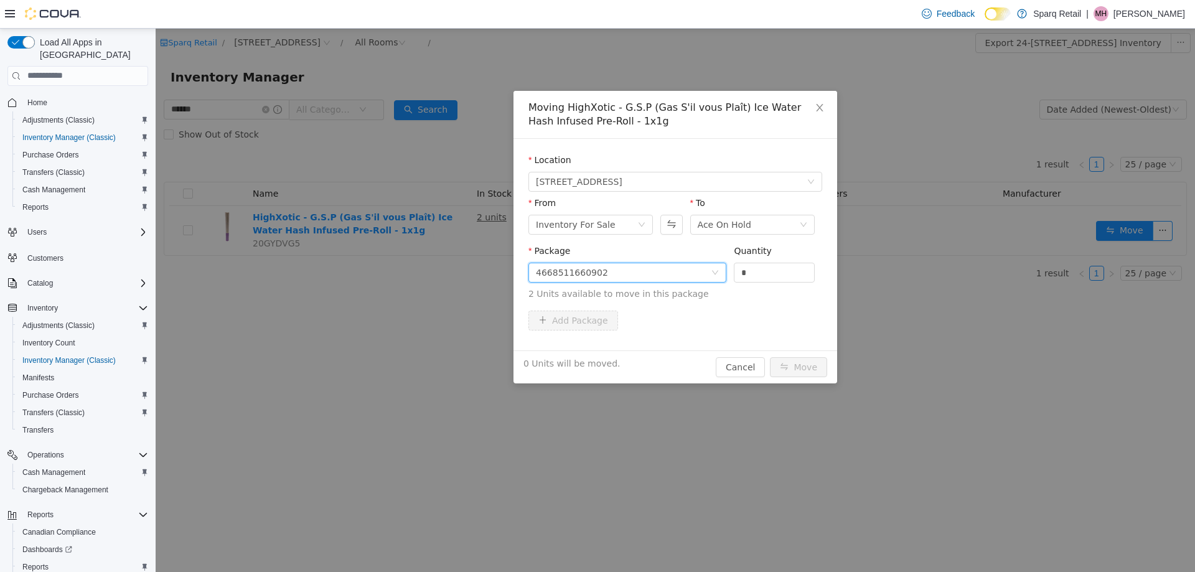
drag, startPoint x: 763, startPoint y: 273, endPoint x: 697, endPoint y: 267, distance: 65.6
click at [698, 267] on span "Package 4668511660902 Quantity * 2 Units available to move in this package" at bounding box center [676, 272] width 294 height 55
type input "*"
click at [787, 373] on button "Move" at bounding box center [798, 367] width 57 height 20
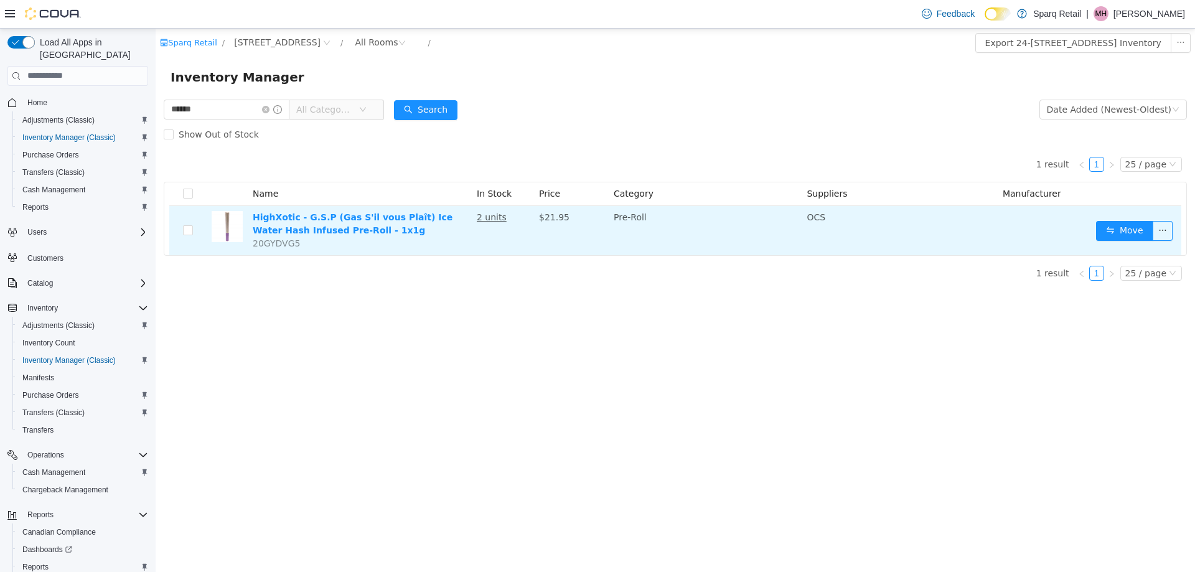
click at [520, 312] on div "Sparq Retail / 24-809 Chemong Rd. / All Rooms / Export 24-809 Chemong Rd. Inven…" at bounding box center [676, 299] width 1040 height 543
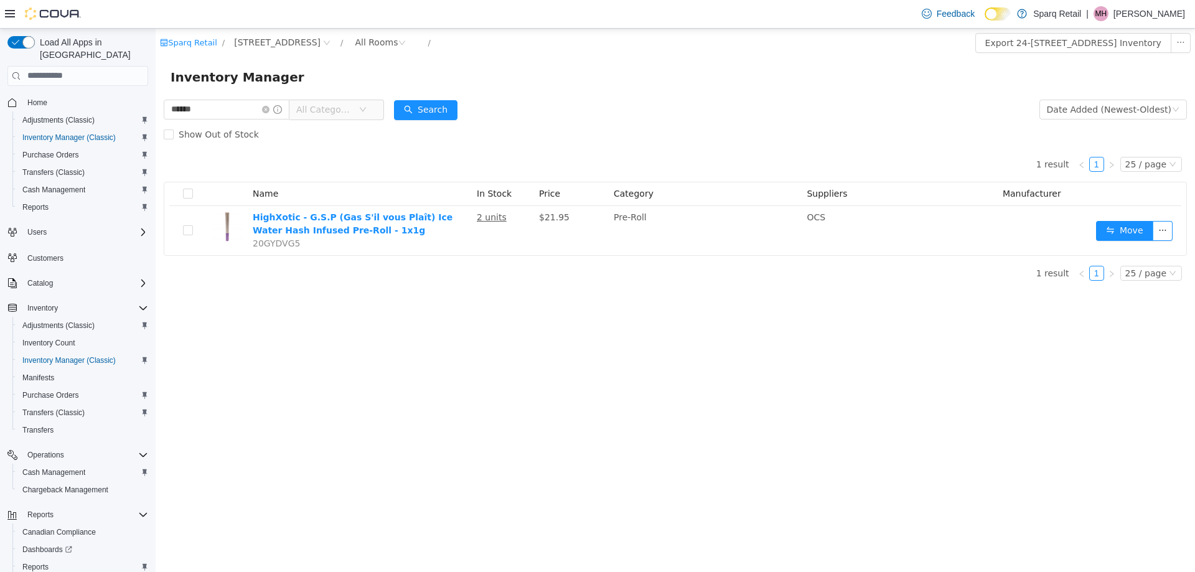
drag, startPoint x: 466, startPoint y: 318, endPoint x: 295, endPoint y: 29, distance: 336.0
click at [465, 318] on div "Sparq Retail / 24-809 Chemong Rd. / All Rooms / Export 24-809 Chemong Rd. Inven…" at bounding box center [676, 299] width 1040 height 543
click at [539, 355] on div "Sparq Retail / 24-809 Chemong Rd. / All Rooms / Export 24-809 Chemong Rd. Inven…" at bounding box center [676, 299] width 1040 height 543
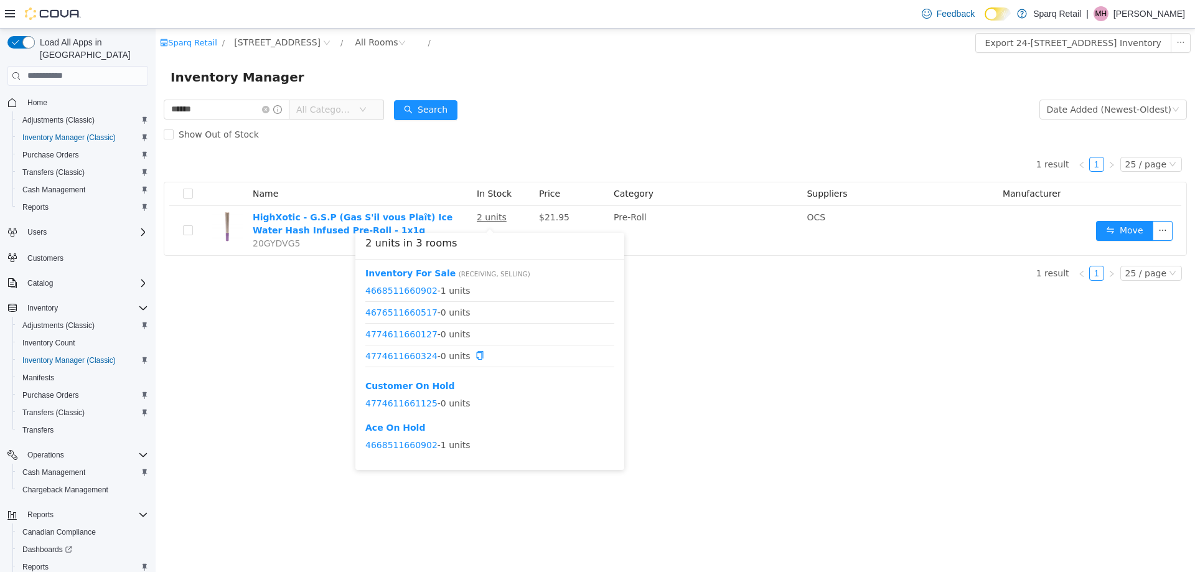
click at [743, 355] on div "Sparq Retail / 24-809 Chemong Rd. / All Rooms / Export 24-809 Chemong Rd. Inven…" at bounding box center [676, 299] width 1040 height 543
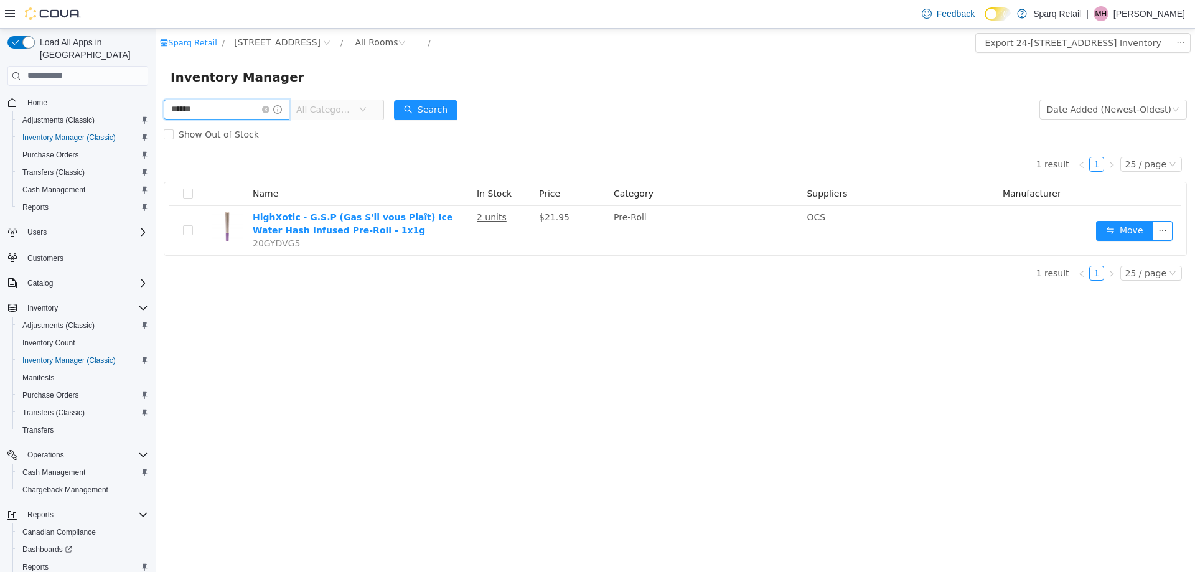
drag, startPoint x: 213, startPoint y: 106, endPoint x: 78, endPoint y: 120, distance: 135.2
click at [156, 120] on html "Sparq Retail / 24-809 Chemong Rd. / All Rooms / Export 24-809 Chemong Rd. Inven…" at bounding box center [676, 299] width 1040 height 543
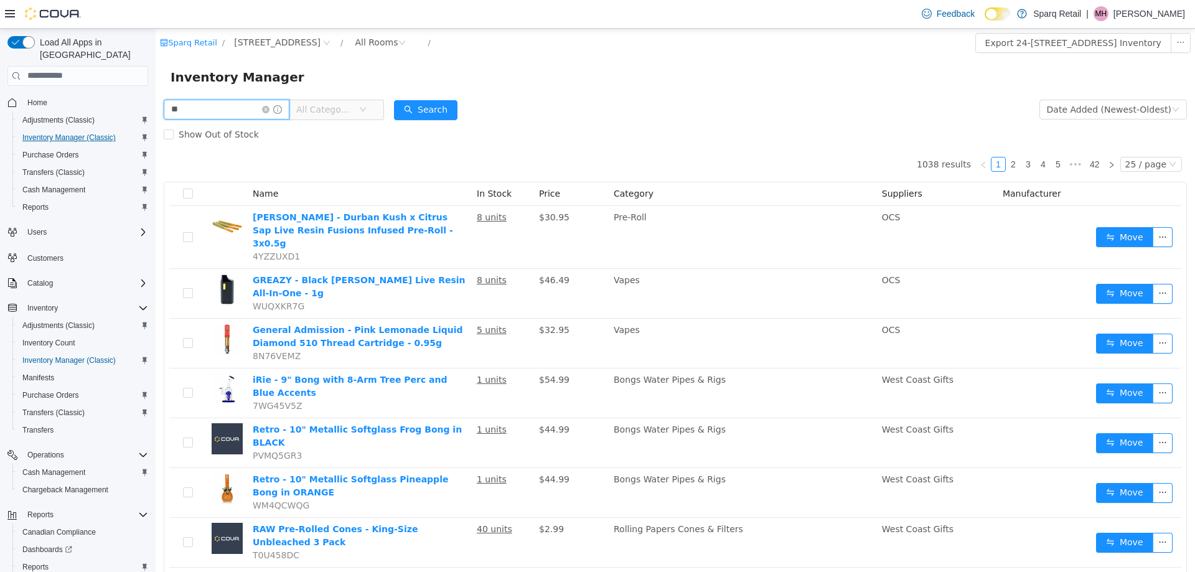
type input "*"
type input "**********"
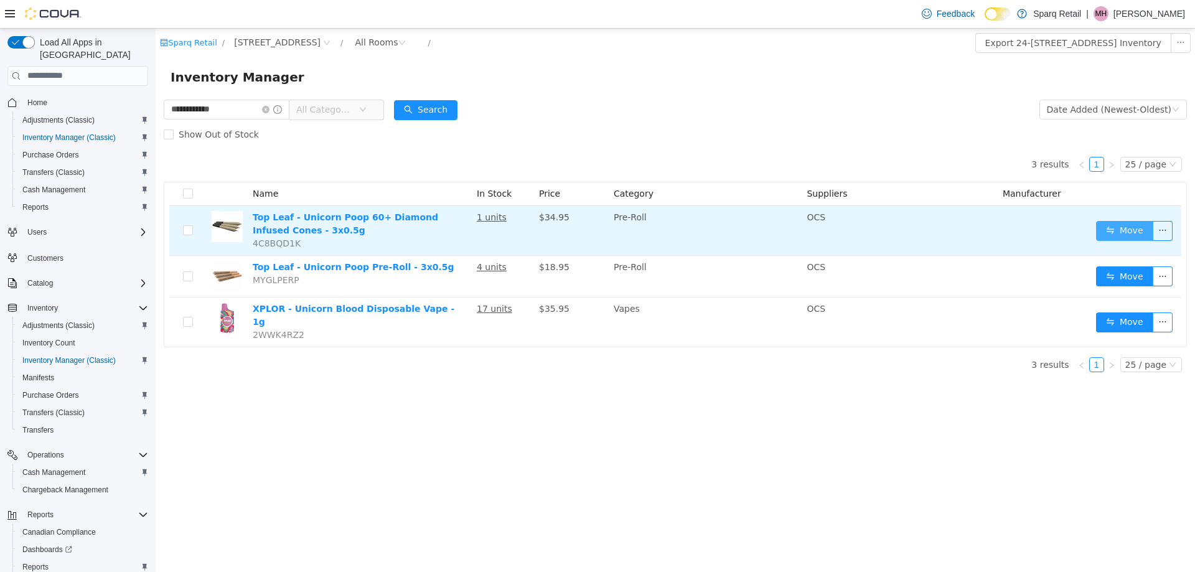
click at [1119, 235] on button "Move" at bounding box center [1124, 230] width 57 height 20
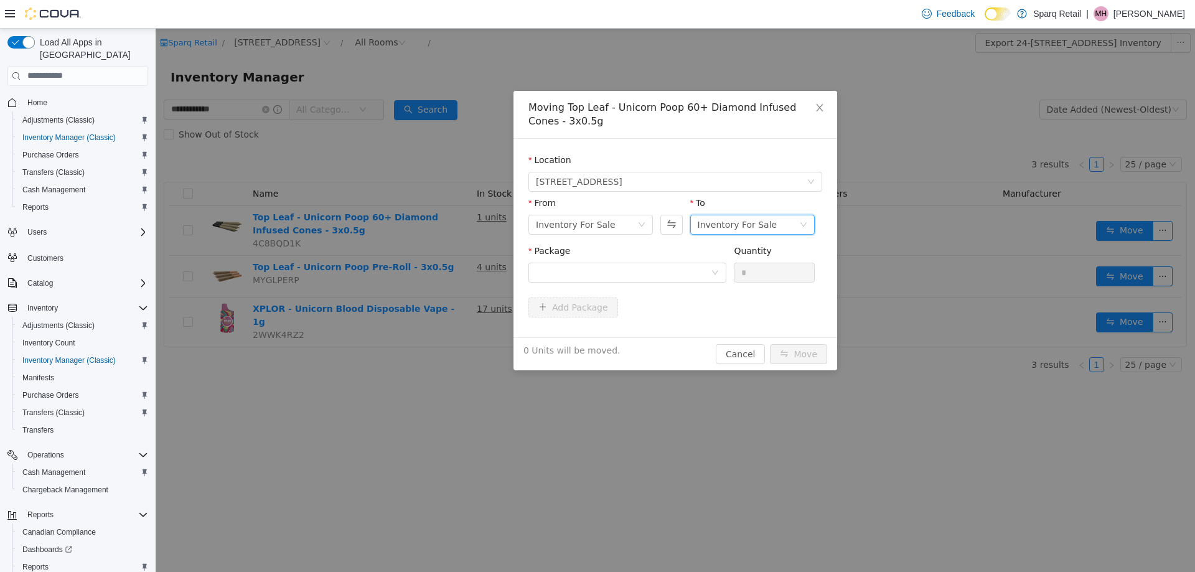
click at [743, 225] on div "Inventory For Sale" at bounding box center [738, 224] width 80 height 19
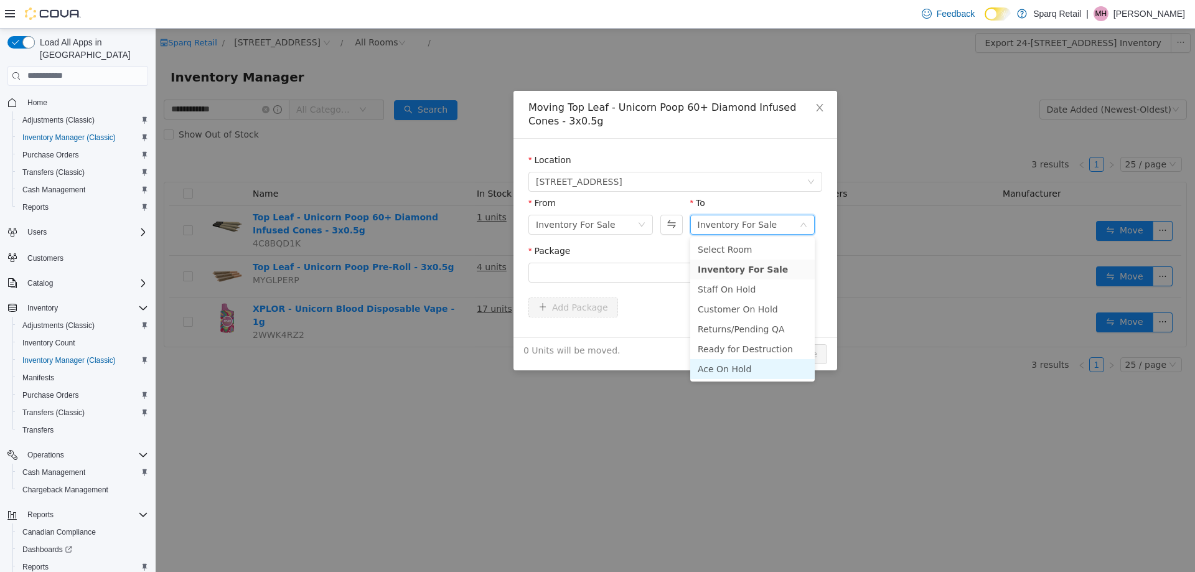
click at [720, 365] on li "Ace On Hold" at bounding box center [752, 369] width 125 height 20
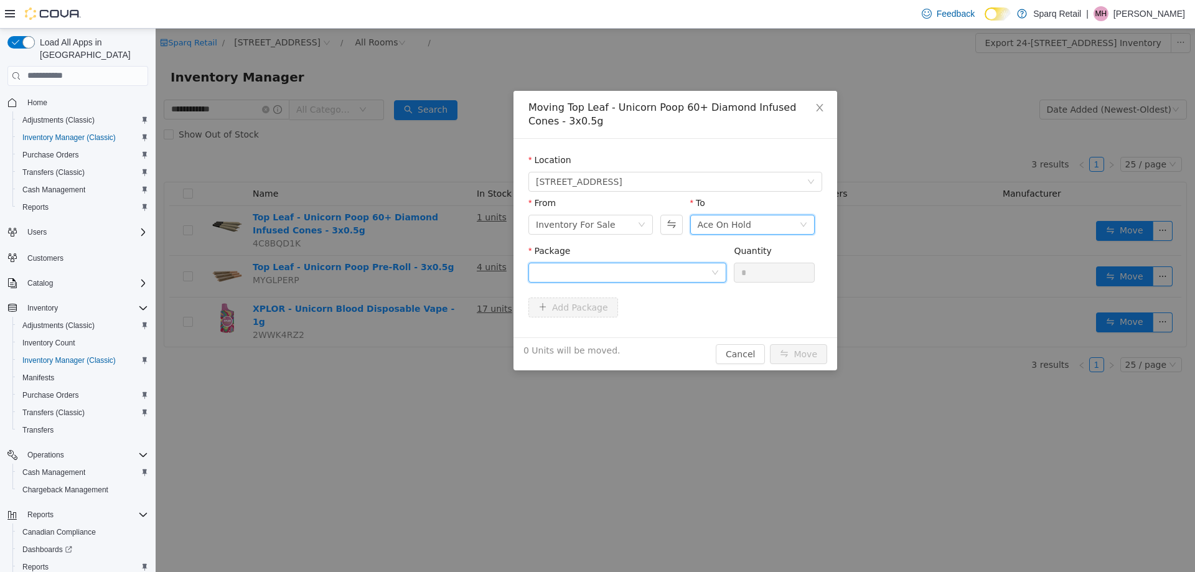
click at [628, 273] on div at bounding box center [623, 272] width 175 height 19
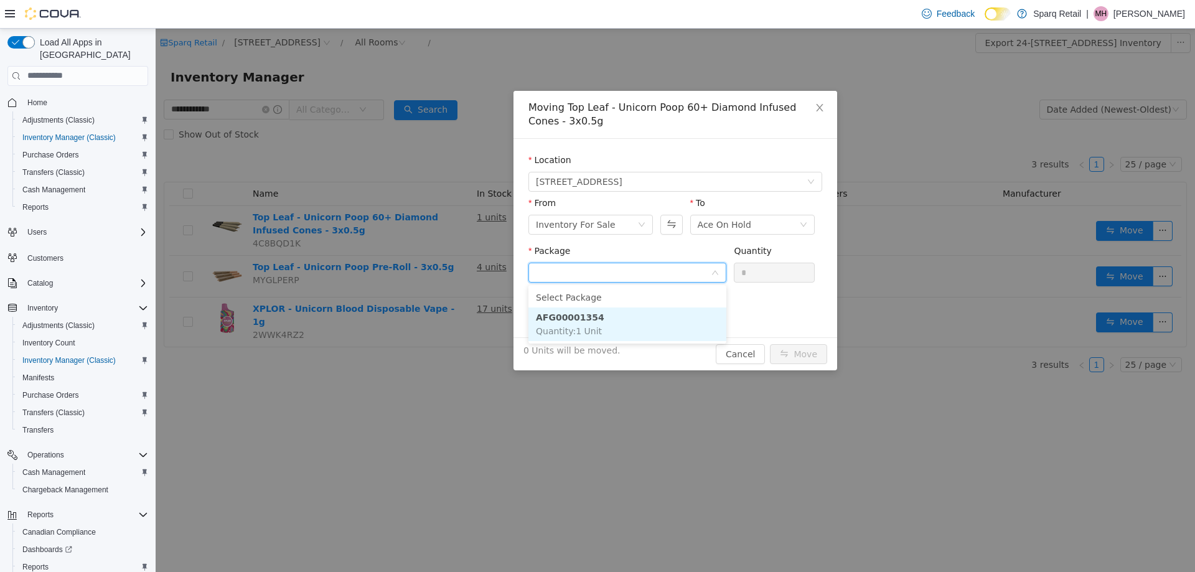
drag, startPoint x: 616, startPoint y: 330, endPoint x: 764, endPoint y: 299, distance: 150.7
click at [616, 329] on li "AFG00001354 Quantity : 1 Unit" at bounding box center [628, 324] width 198 height 34
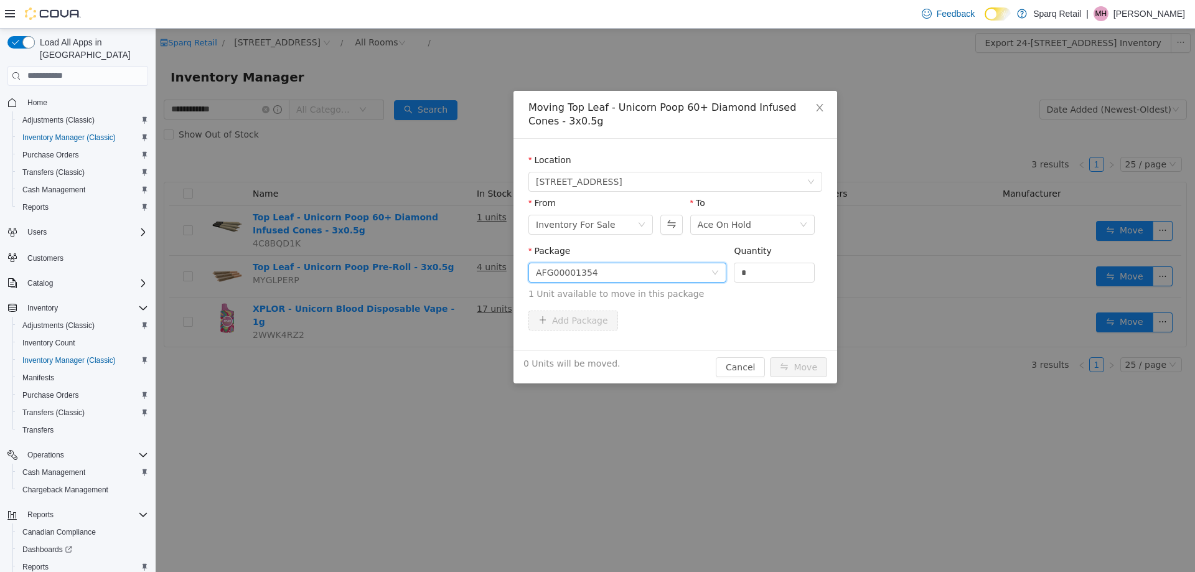
drag, startPoint x: 793, startPoint y: 272, endPoint x: 683, endPoint y: 273, distance: 109.6
click at [716, 271] on span "Package AFG00001354 Quantity * 1 Unit available to move in this package" at bounding box center [676, 272] width 294 height 55
type input "*"
click at [810, 369] on button "Move" at bounding box center [798, 367] width 57 height 20
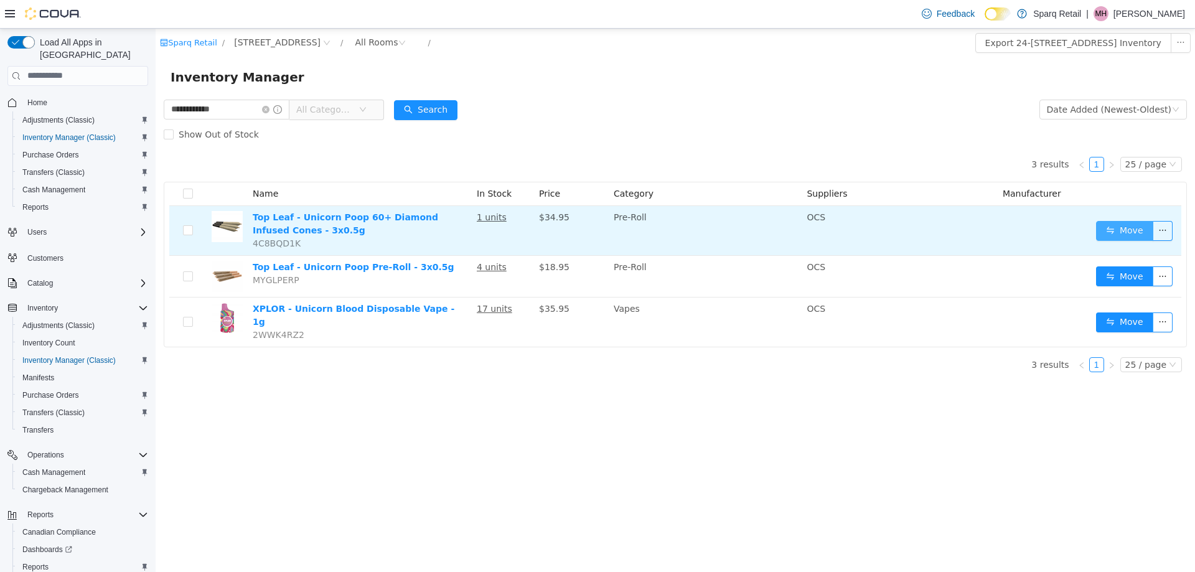
click at [1108, 230] on button "Move" at bounding box center [1124, 230] width 57 height 20
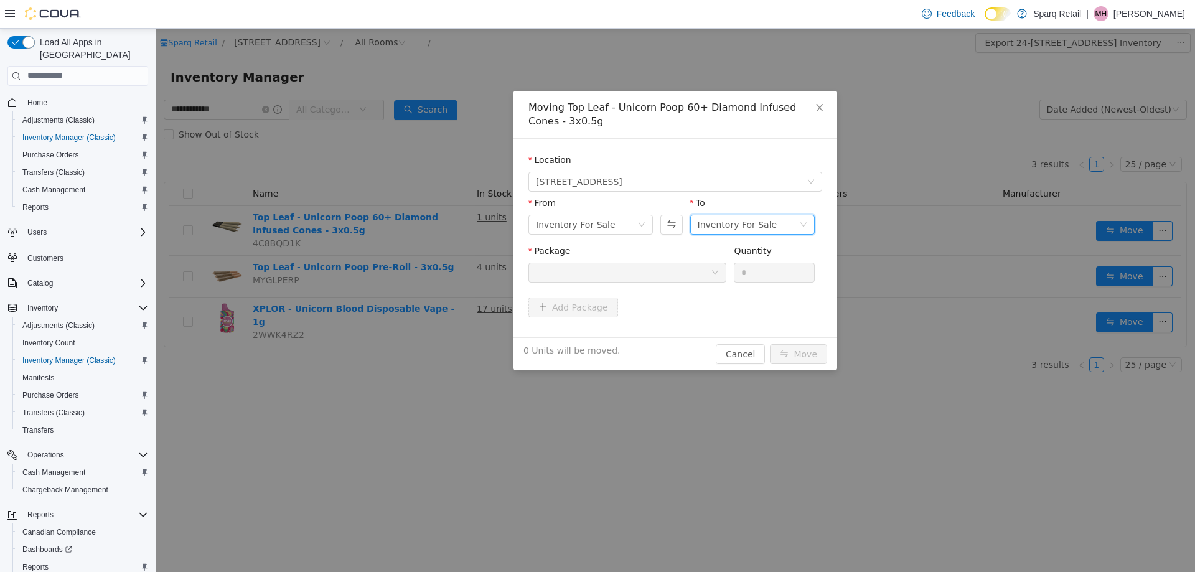
click at [705, 226] on div "Inventory For Sale" at bounding box center [738, 224] width 80 height 19
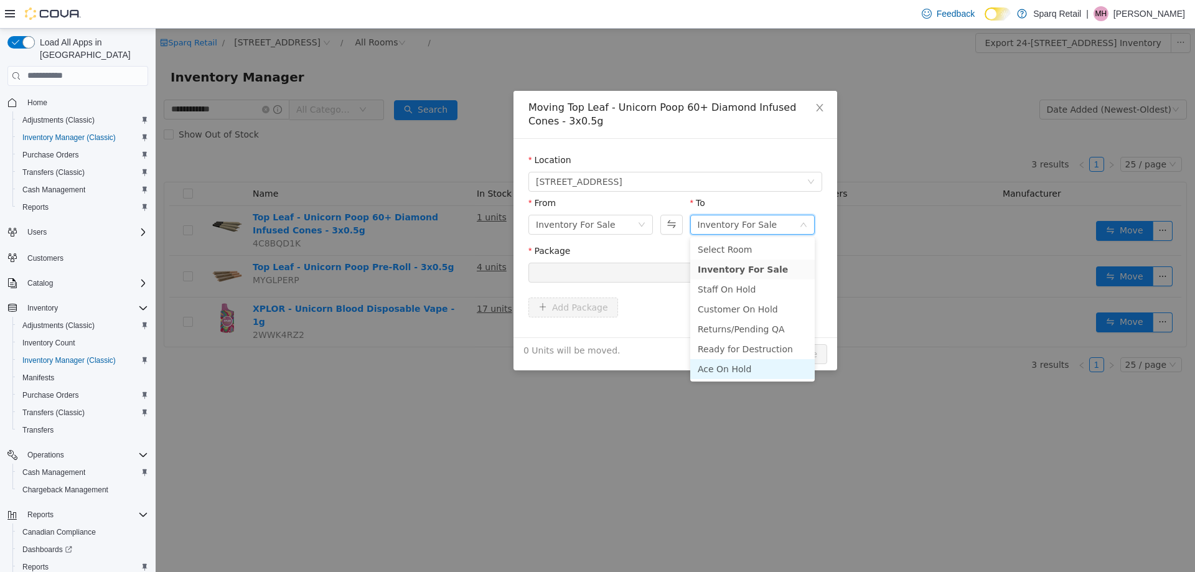
click at [710, 368] on li "Ace On Hold" at bounding box center [752, 369] width 125 height 20
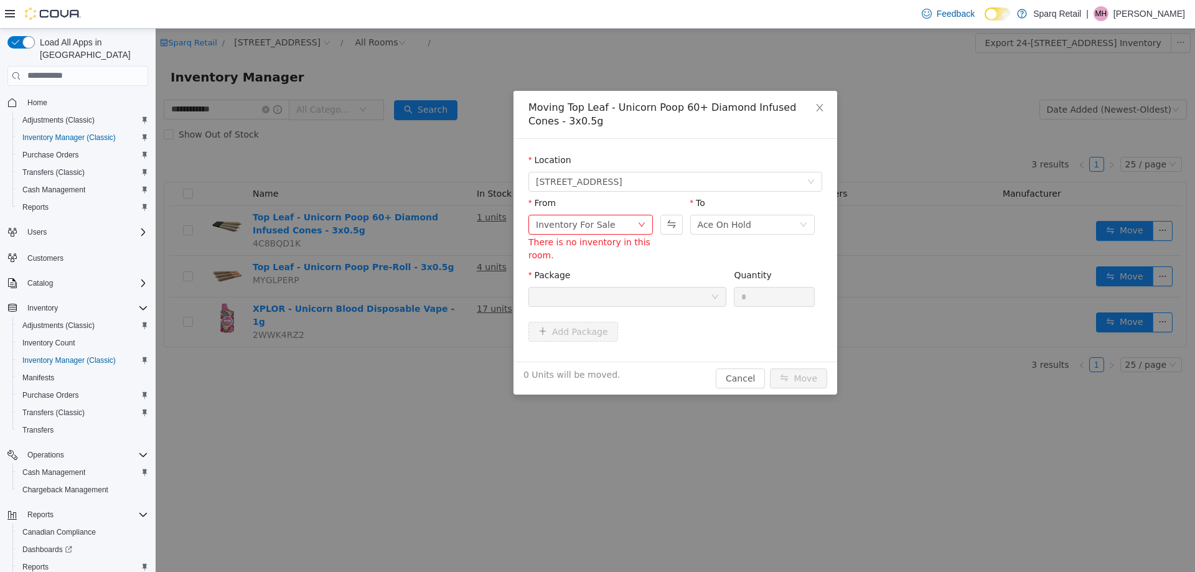
click at [563, 299] on div at bounding box center [623, 296] width 175 height 19
click at [735, 374] on button "Cancel" at bounding box center [740, 378] width 49 height 20
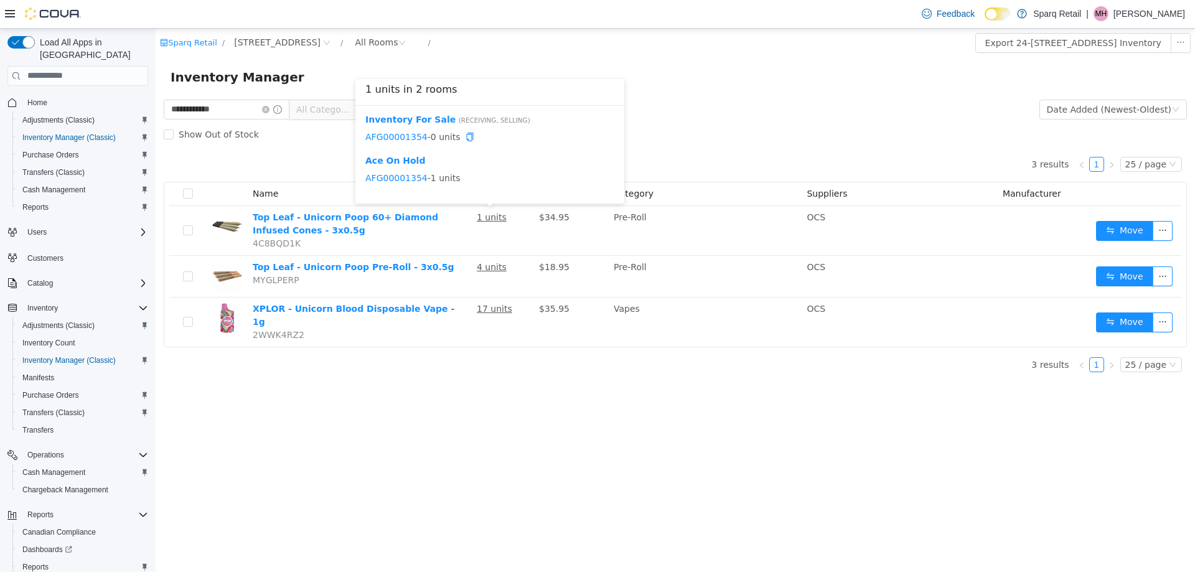
click at [700, 131] on div "Show Out of Stock" at bounding box center [675, 133] width 1023 height 25
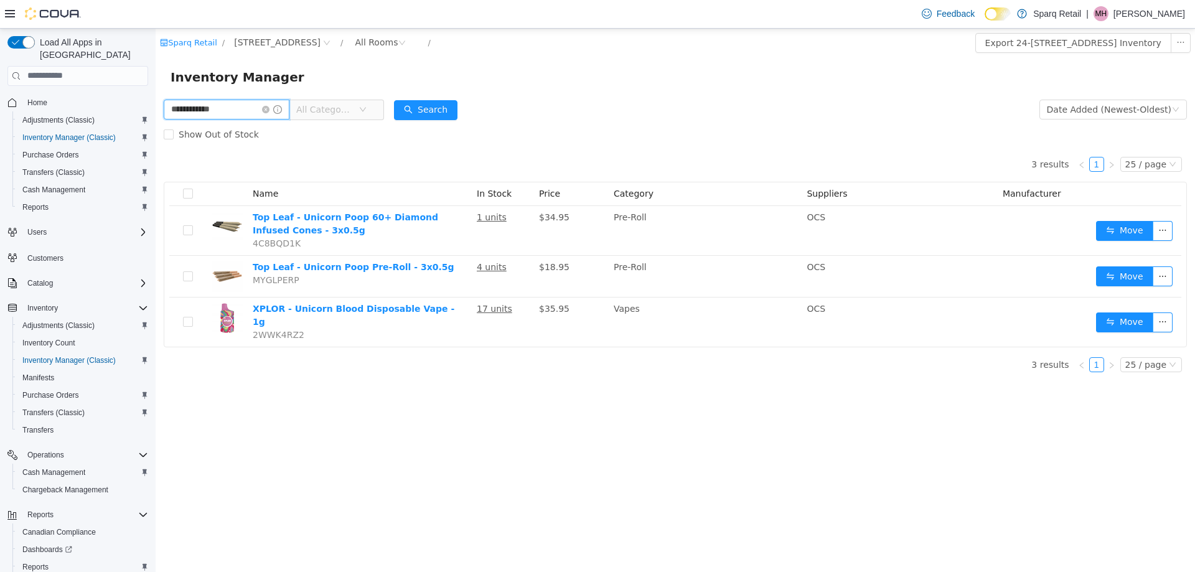
drag, startPoint x: 240, startPoint y: 111, endPoint x: 21, endPoint y: 111, distance: 219.8
click at [156, 111] on html "**********" at bounding box center [676, 299] width 1040 height 543
type input "**********"
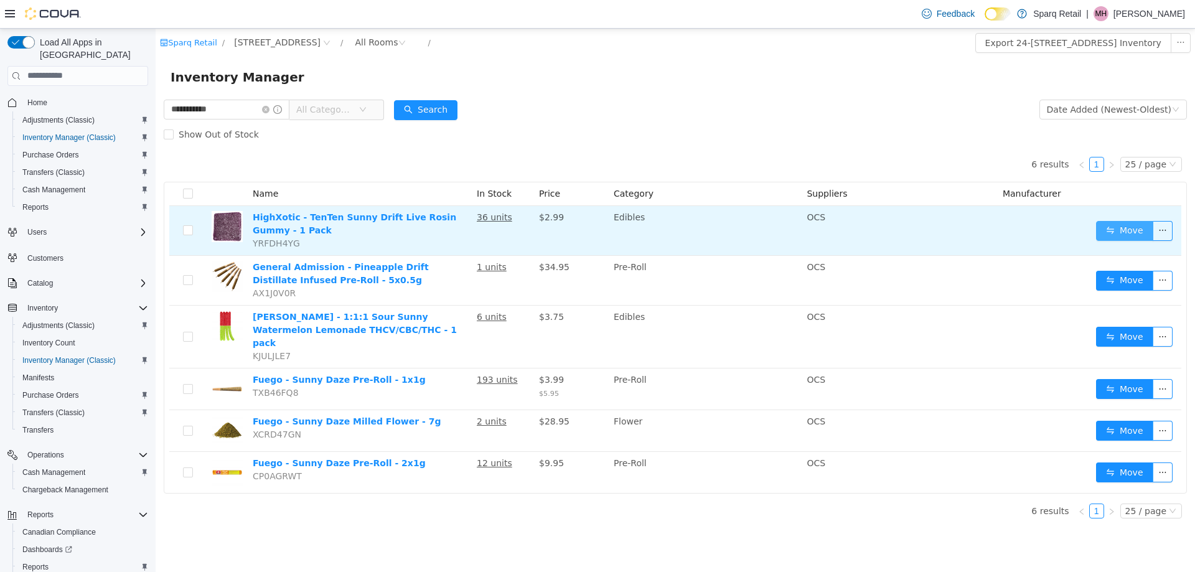
click at [1110, 230] on button "Move" at bounding box center [1124, 230] width 57 height 20
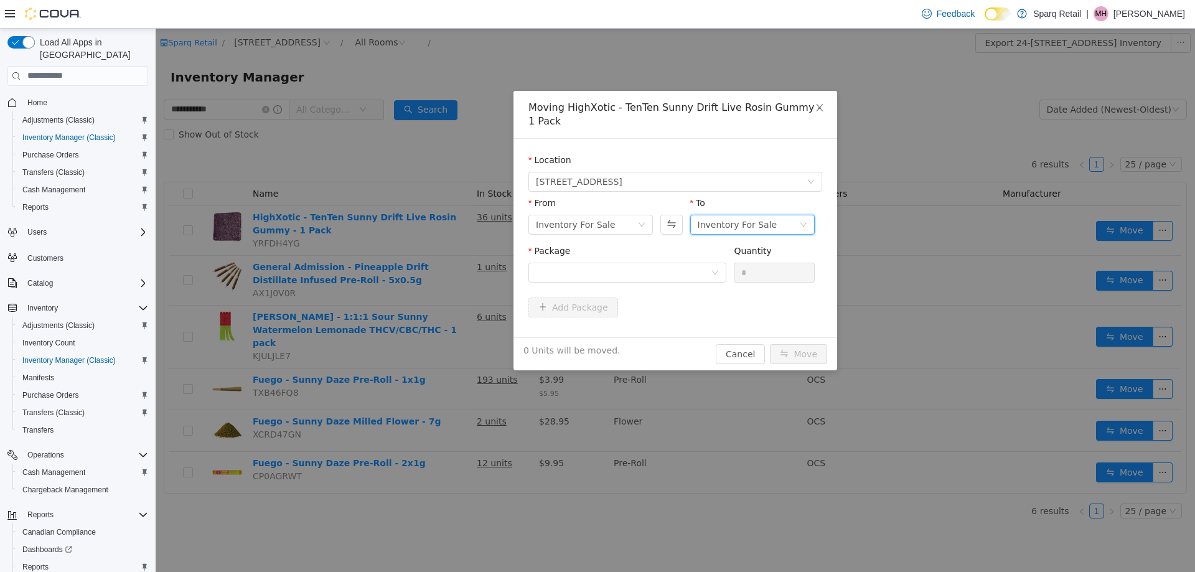
click at [730, 226] on div "Inventory For Sale" at bounding box center [738, 224] width 80 height 19
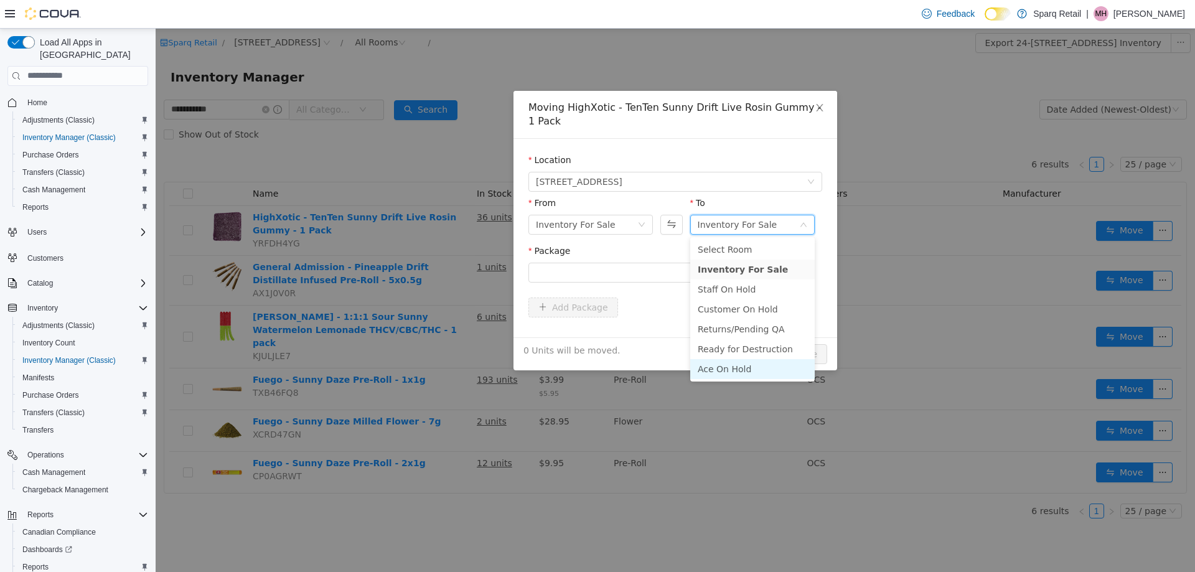
click at [714, 366] on li "Ace On Hold" at bounding box center [752, 369] width 125 height 20
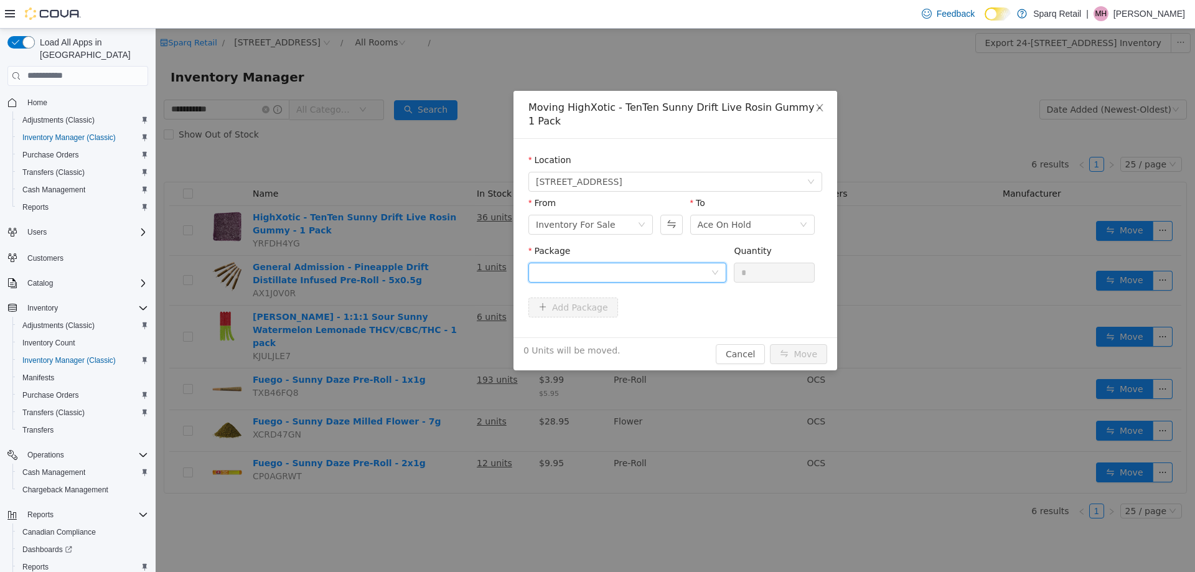
click at [574, 275] on div at bounding box center [623, 272] width 175 height 19
click at [573, 321] on strong "7634541100908" at bounding box center [575, 317] width 79 height 10
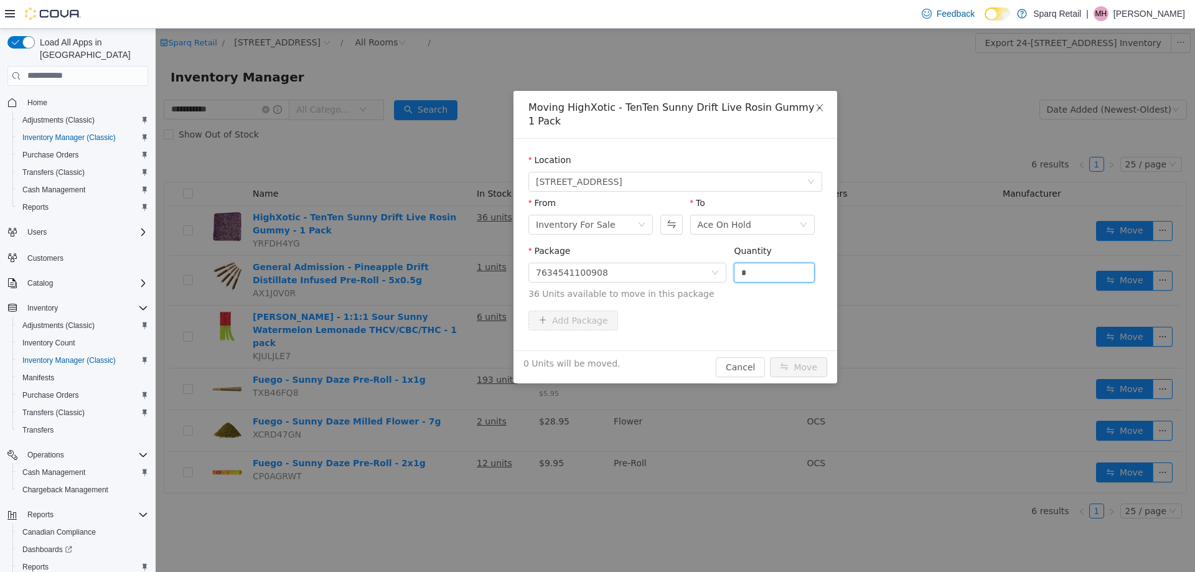
drag, startPoint x: 730, startPoint y: 271, endPoint x: 652, endPoint y: 261, distance: 78.5
click at [653, 260] on span "Package 7634541100908 Quantity * 36 Units available to move in this package" at bounding box center [676, 272] width 294 height 55
type input "**"
click at [804, 367] on button "Move" at bounding box center [798, 367] width 57 height 20
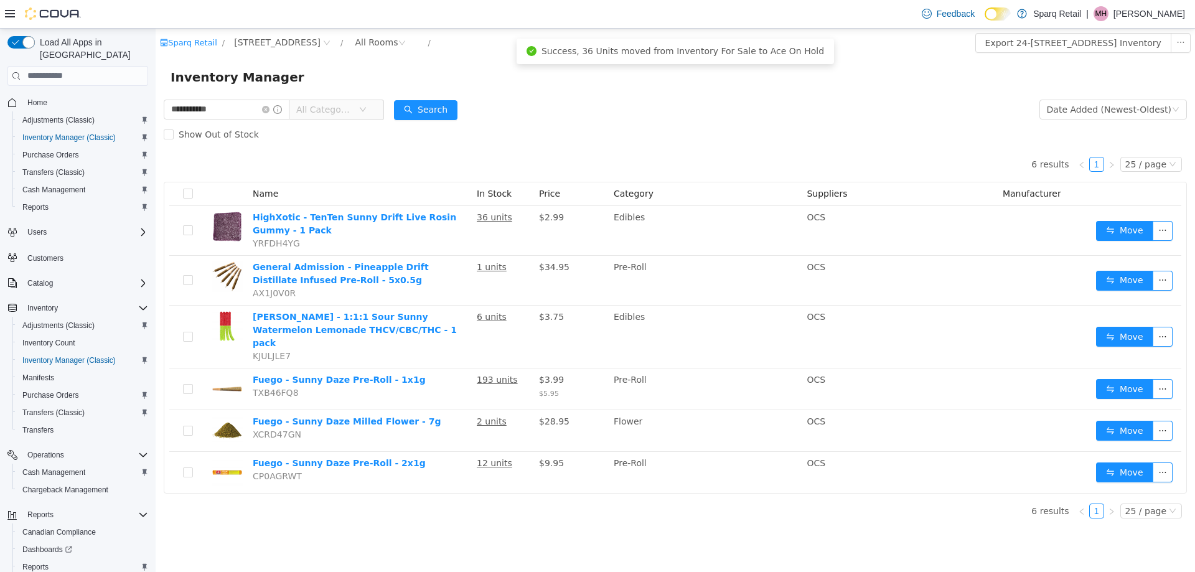
click at [722, 127] on div "Show Out of Stock" at bounding box center [675, 133] width 1023 height 25
drag, startPoint x: 242, startPoint y: 105, endPoint x: 47, endPoint y: 126, distance: 195.9
click at [156, 126] on html "**********" at bounding box center [676, 299] width 1040 height 543
type input "**********"
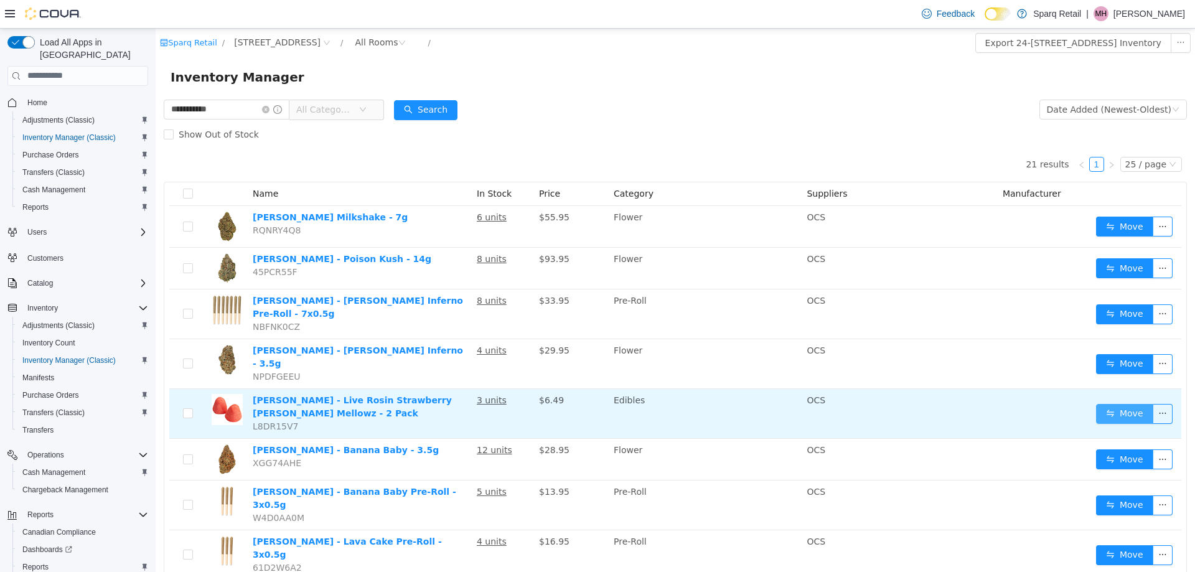
click at [1106, 403] on button "Move" at bounding box center [1124, 413] width 57 height 20
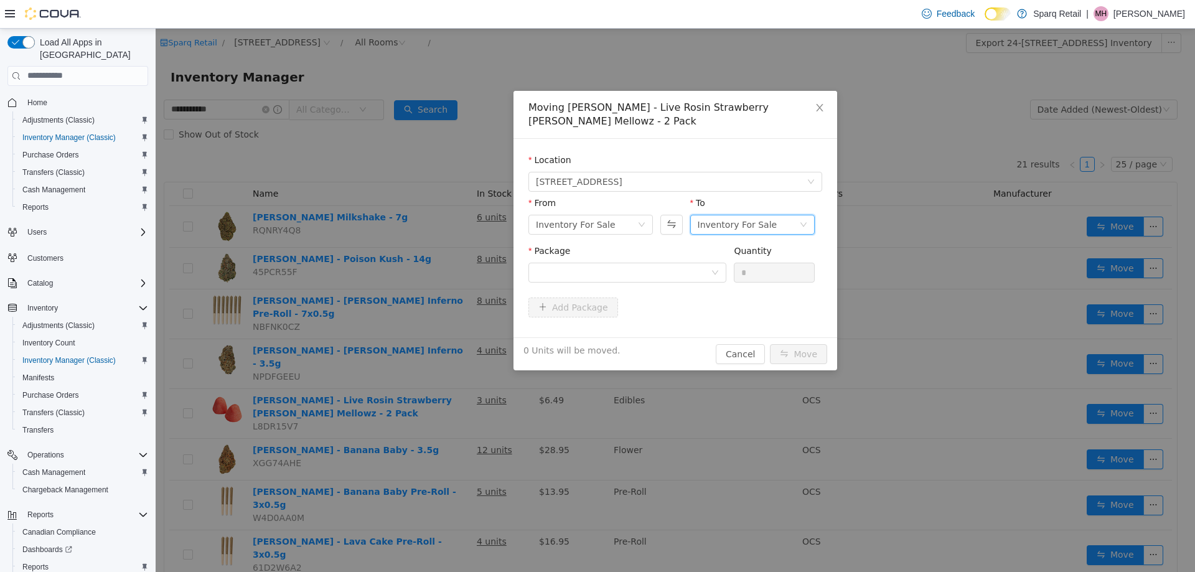
click at [720, 225] on div "Inventory For Sale" at bounding box center [738, 224] width 80 height 19
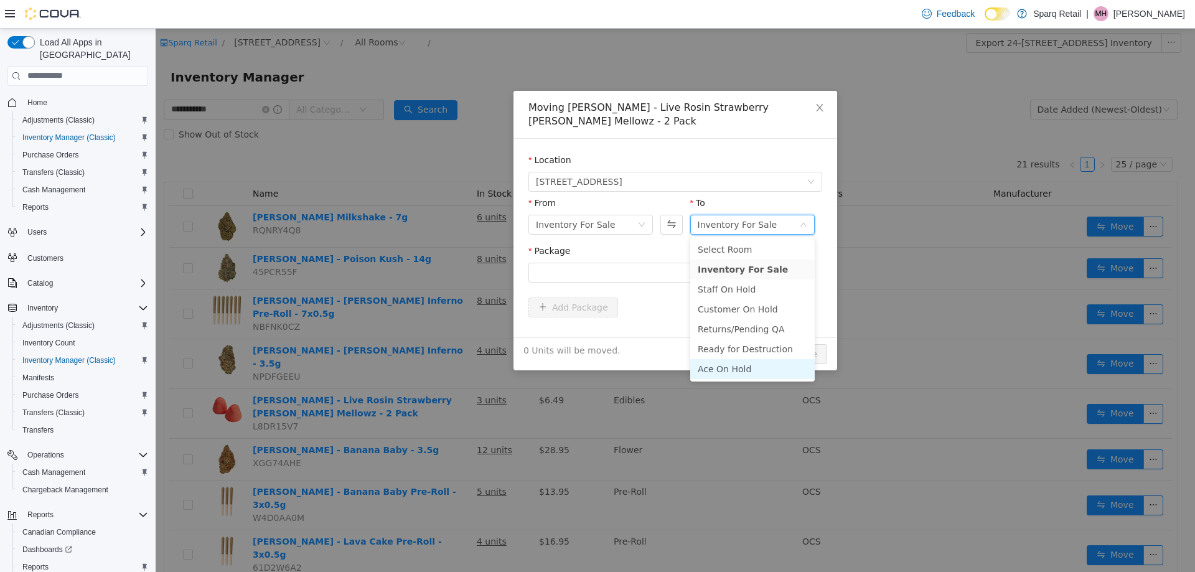
click at [713, 371] on li "Ace On Hold" at bounding box center [752, 369] width 125 height 20
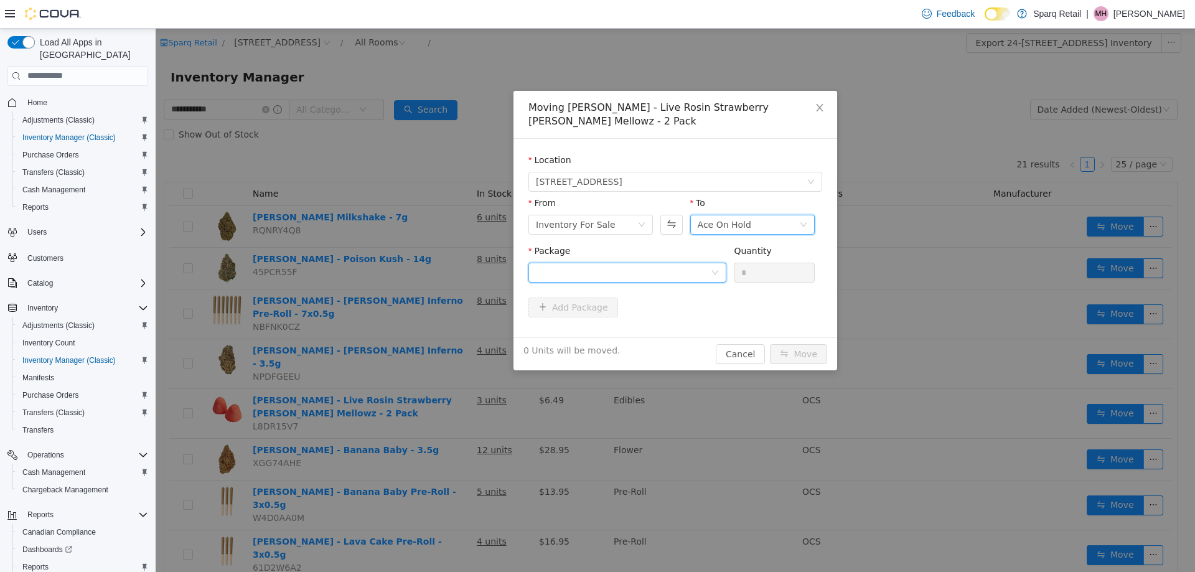
drag, startPoint x: 617, startPoint y: 271, endPoint x: 621, endPoint y: 277, distance: 7.1
click at [618, 271] on div at bounding box center [623, 272] width 175 height 19
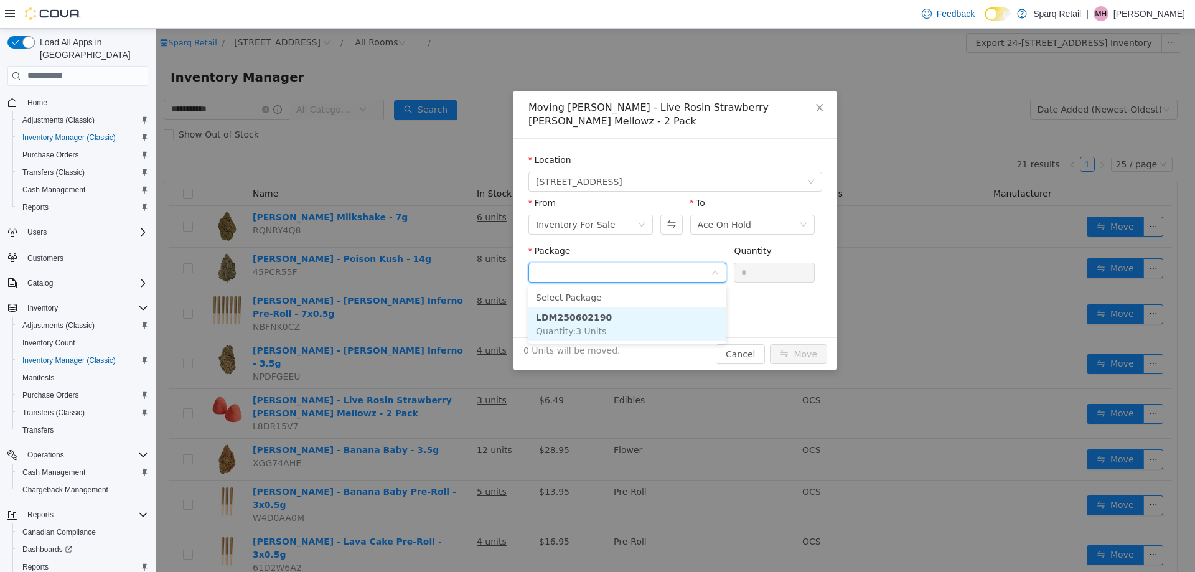
click at [632, 326] on li "LDM250602190 Quantity : 3 Units" at bounding box center [628, 324] width 198 height 34
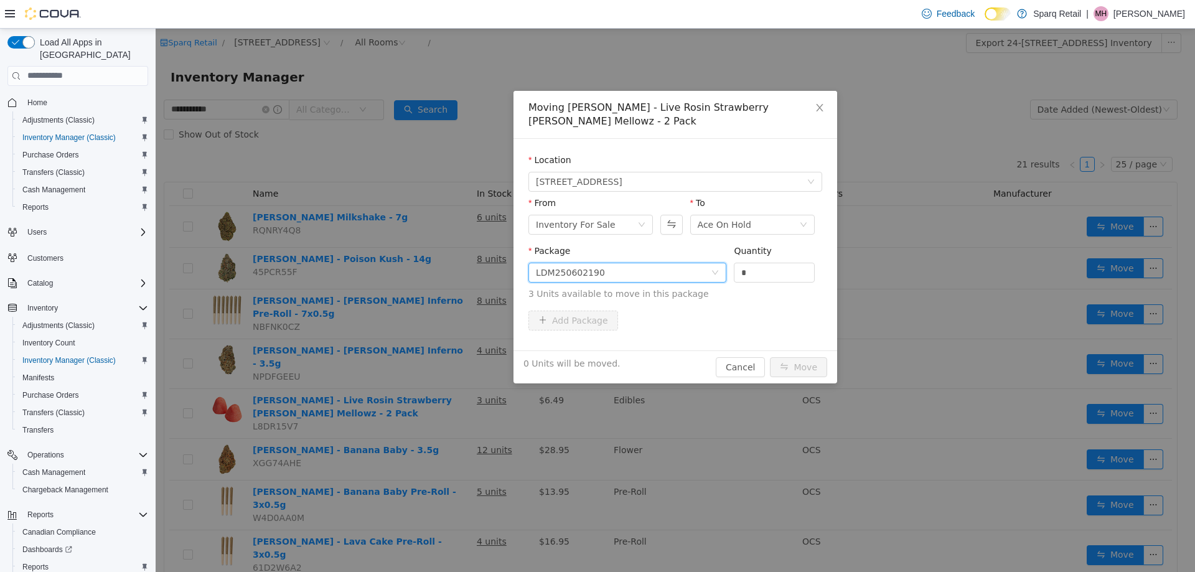
drag, startPoint x: 758, startPoint y: 270, endPoint x: 615, endPoint y: 266, distance: 142.6
click at [616, 267] on span "Package LDM250602190 Quantity * 3 Units available to move in this package" at bounding box center [676, 272] width 294 height 55
type input "*"
click at [801, 366] on button "Move" at bounding box center [798, 367] width 57 height 20
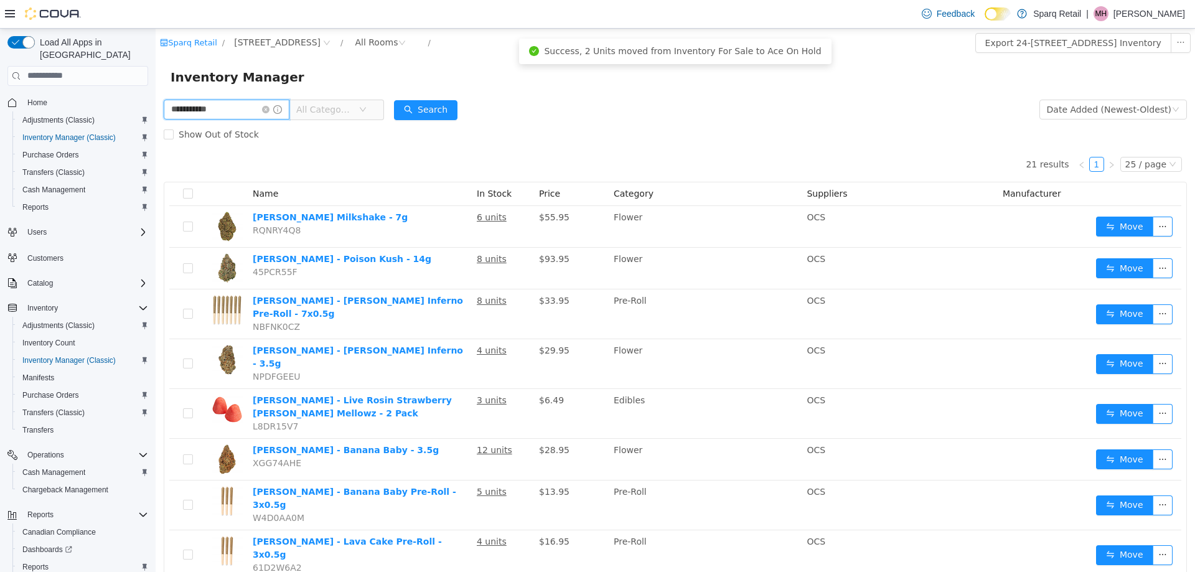
drag, startPoint x: 228, startPoint y: 109, endPoint x: 100, endPoint y: 120, distance: 129.3
click at [156, 120] on html "**********" at bounding box center [676, 299] width 1040 height 543
type input "**********"
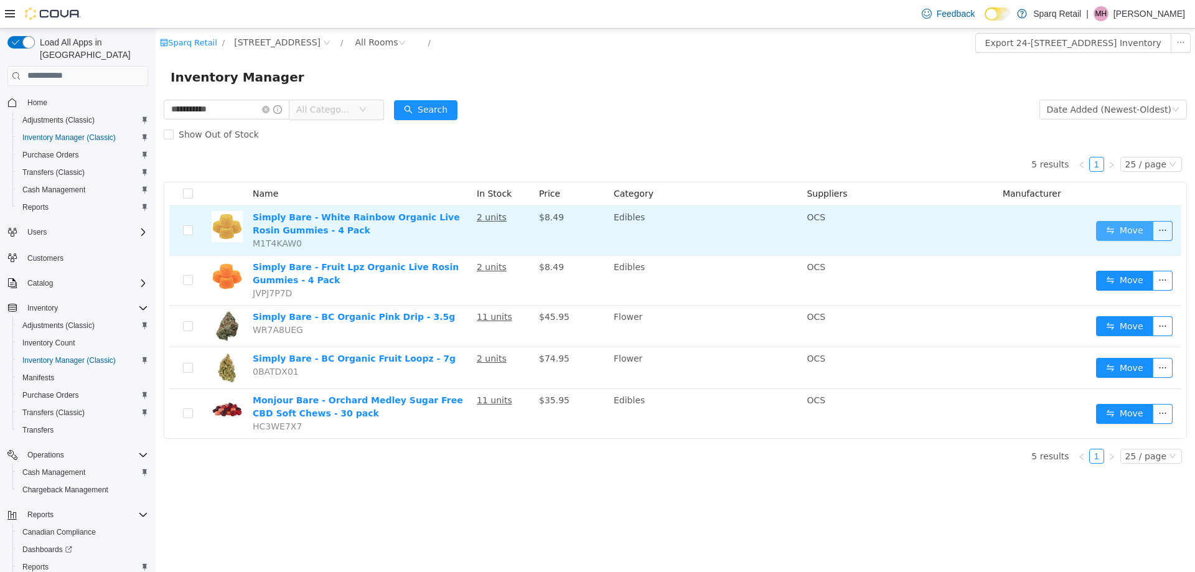
click at [1139, 231] on button "Move" at bounding box center [1124, 230] width 57 height 20
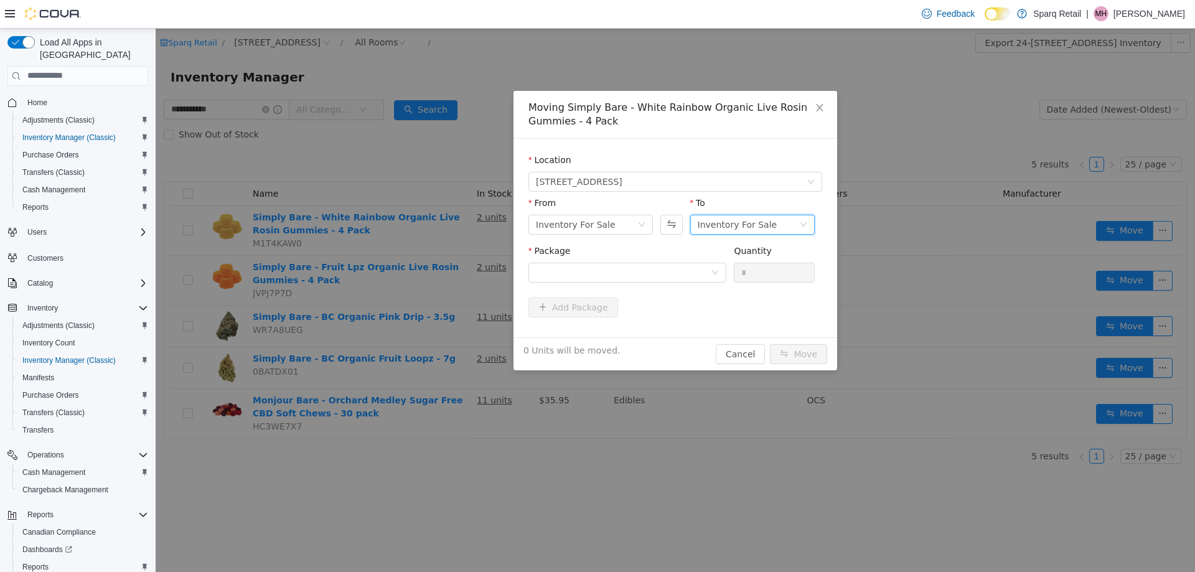
click at [733, 221] on div "Inventory For Sale" at bounding box center [738, 224] width 80 height 19
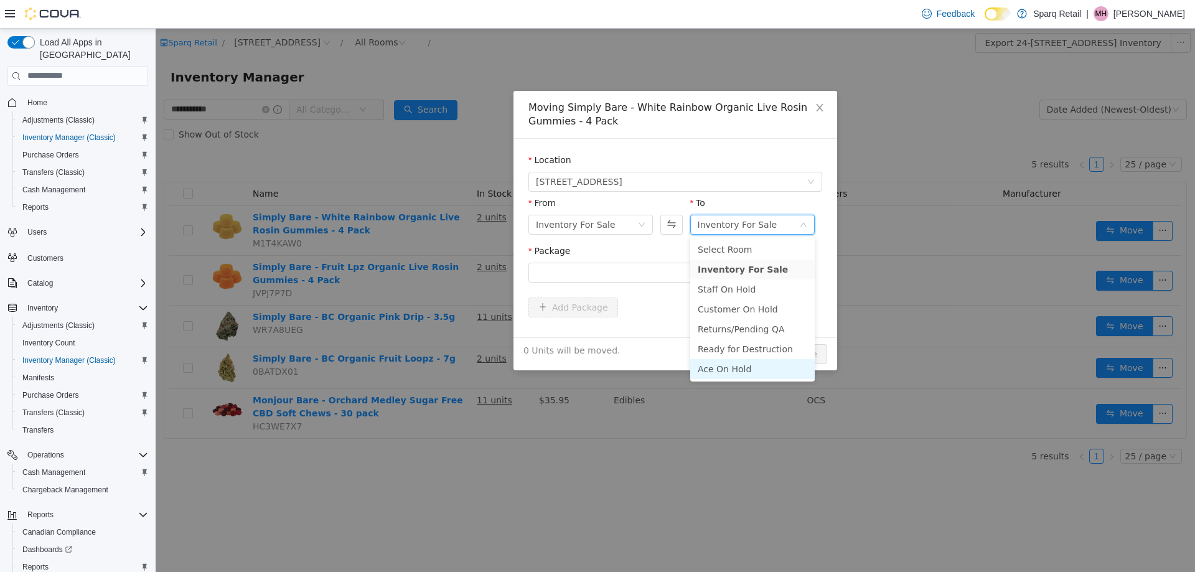
click at [705, 364] on li "Ace On Hold" at bounding box center [752, 369] width 125 height 20
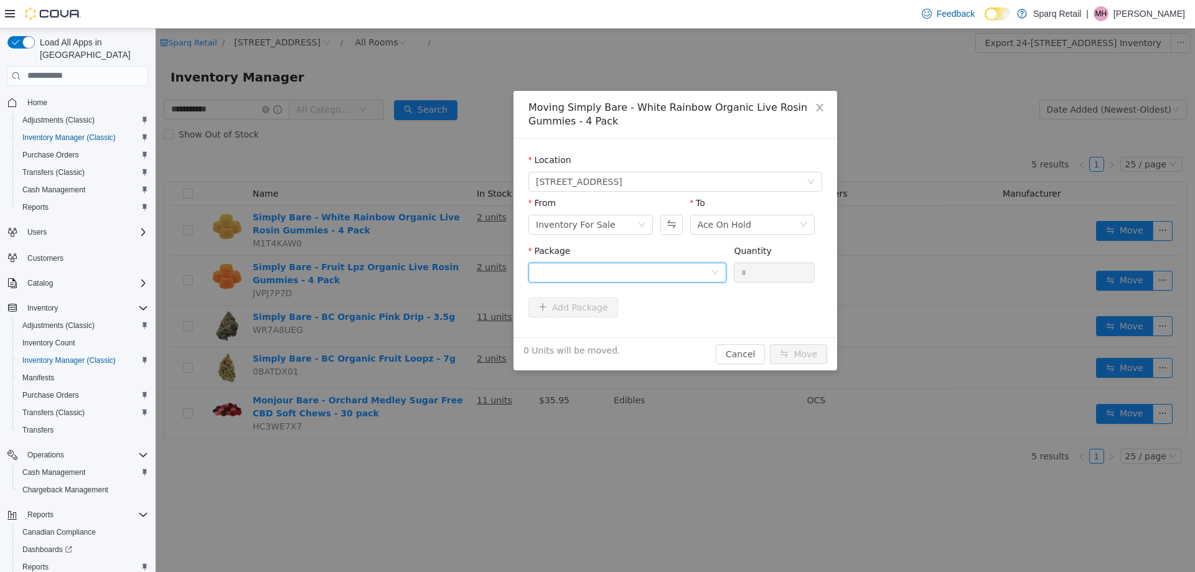
click at [595, 266] on div at bounding box center [623, 272] width 175 height 19
drag, startPoint x: 573, startPoint y: 324, endPoint x: 585, endPoint y: 321, distance: 12.4
click at [578, 326] on span "Quantity : 2 Units" at bounding box center [571, 331] width 70 height 10
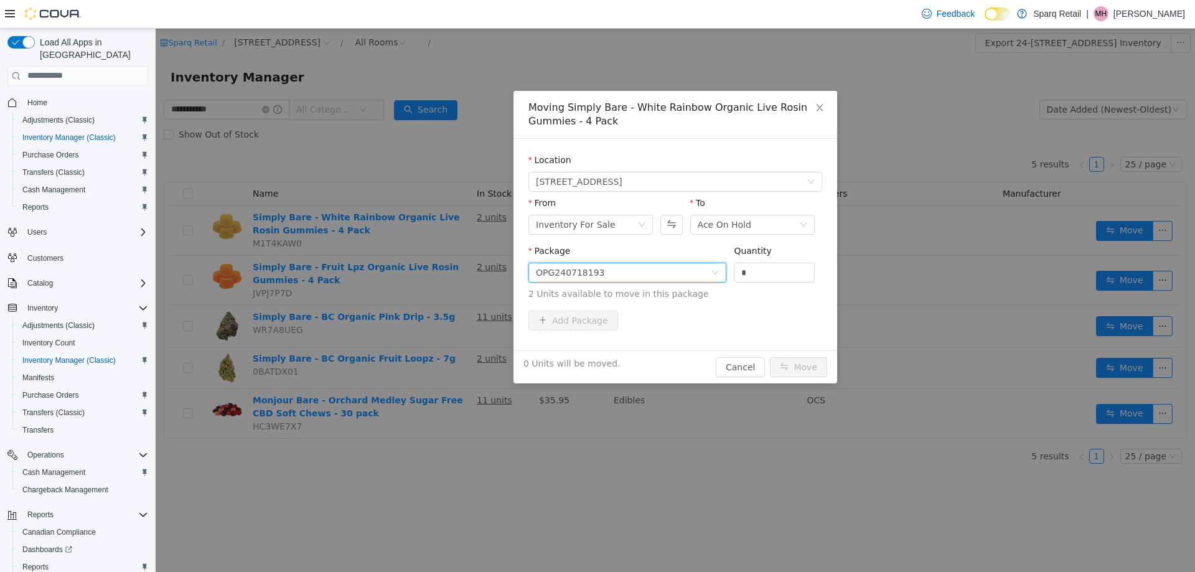
click at [707, 276] on span "Package OPG240718193 Quantity * 2 Units available to move in this package" at bounding box center [676, 272] width 294 height 55
type input "*"
click at [793, 359] on button "Move" at bounding box center [798, 367] width 57 height 20
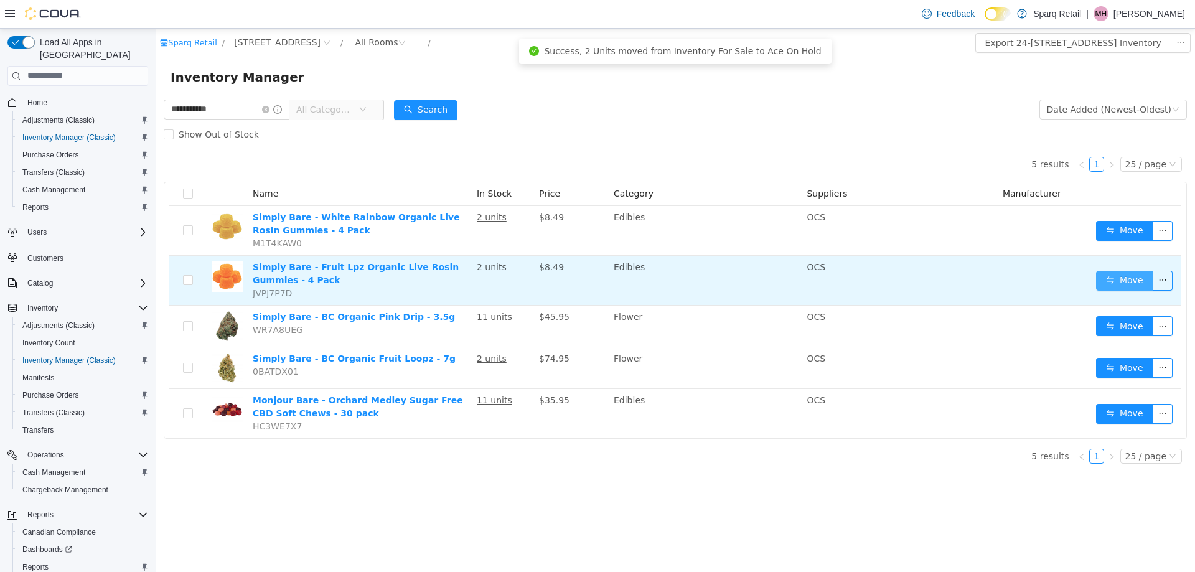
click at [1121, 285] on button "Move" at bounding box center [1124, 280] width 57 height 20
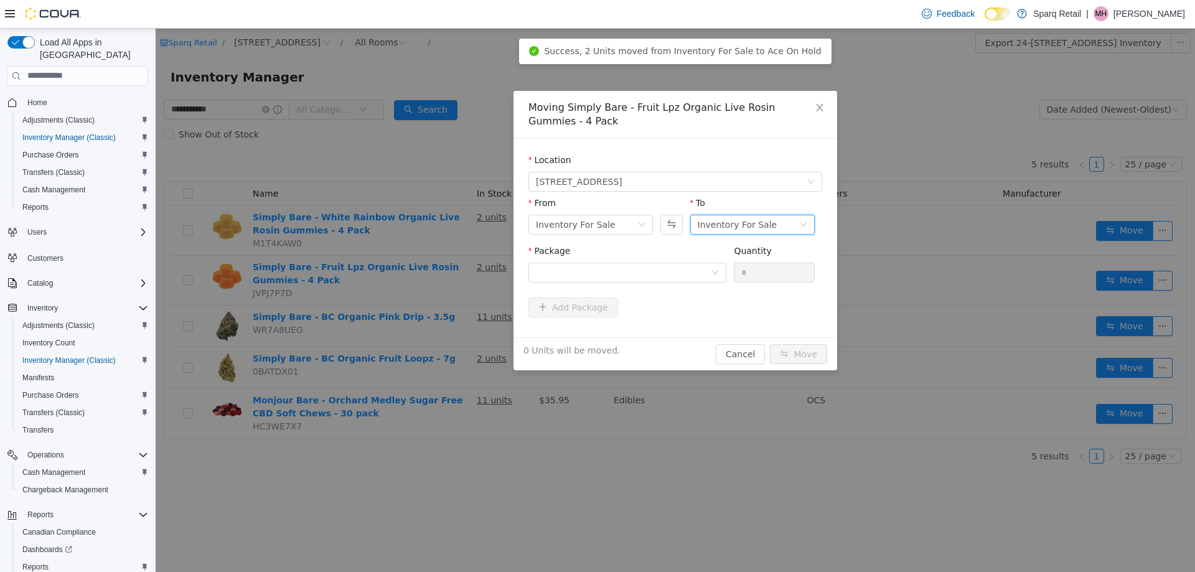
click at [710, 222] on div "Inventory For Sale" at bounding box center [738, 224] width 80 height 19
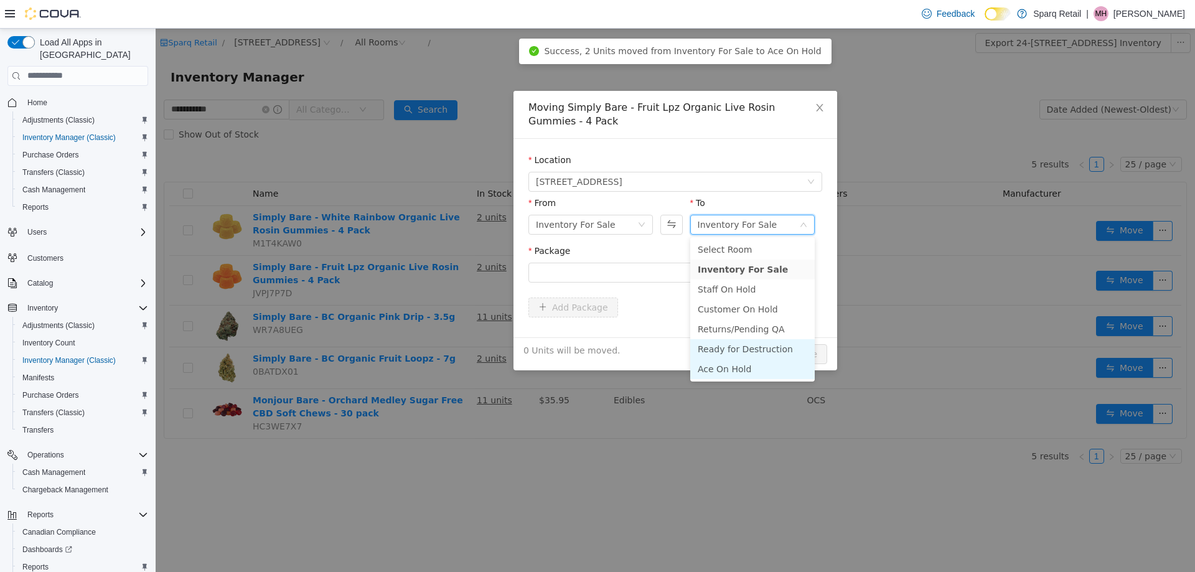
click at [711, 359] on li "Ace On Hold" at bounding box center [752, 369] width 125 height 20
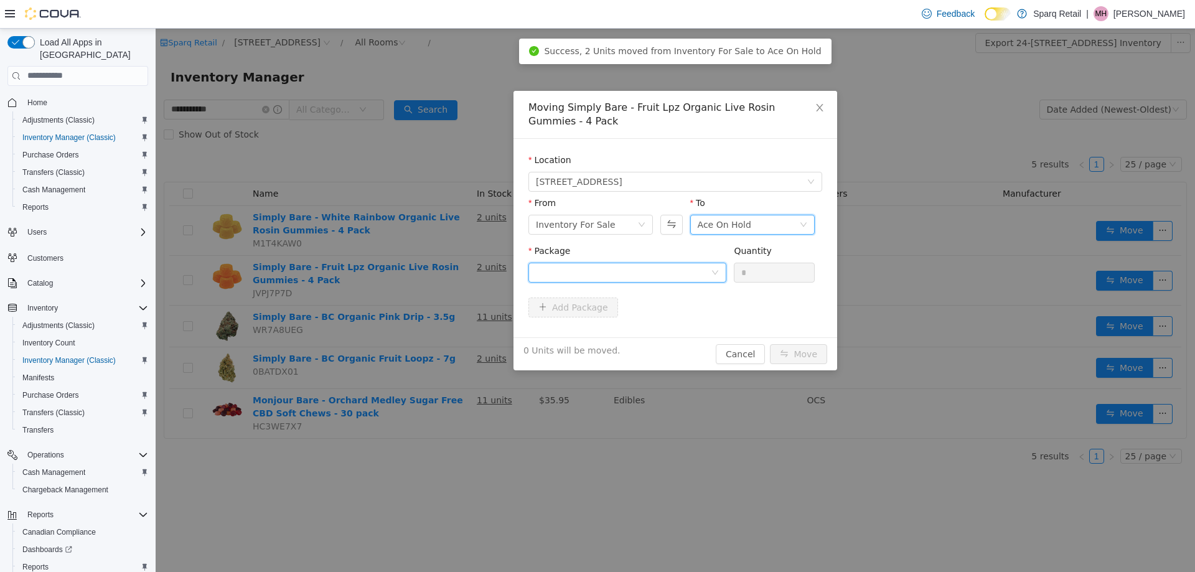
click at [643, 273] on div at bounding box center [623, 272] width 175 height 19
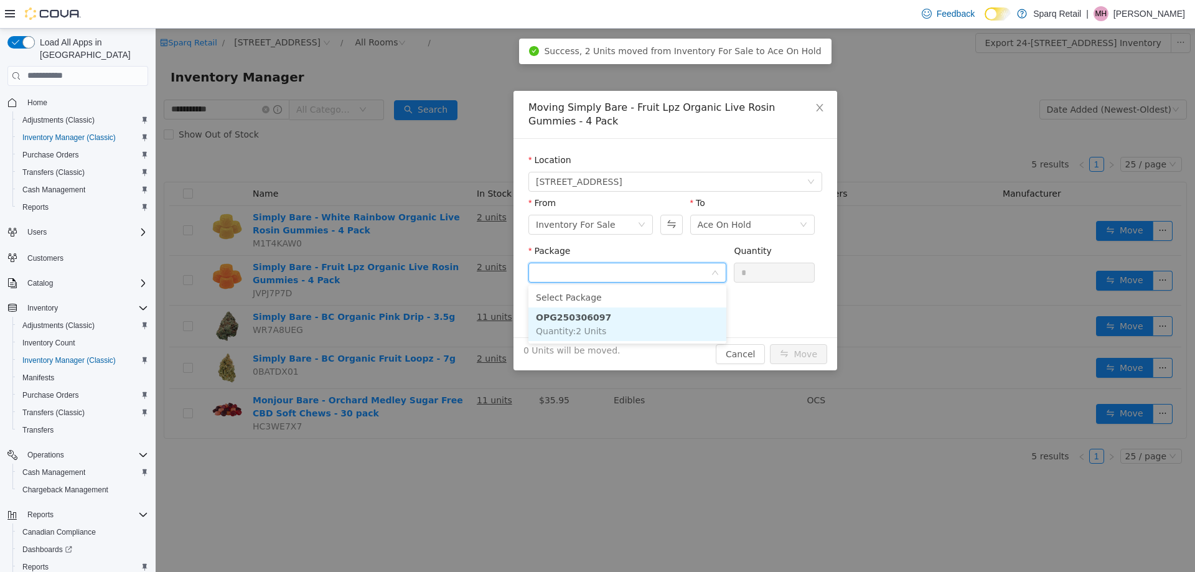
click at [616, 316] on li "OPG250306097 Quantity : 2 Units" at bounding box center [628, 324] width 198 height 34
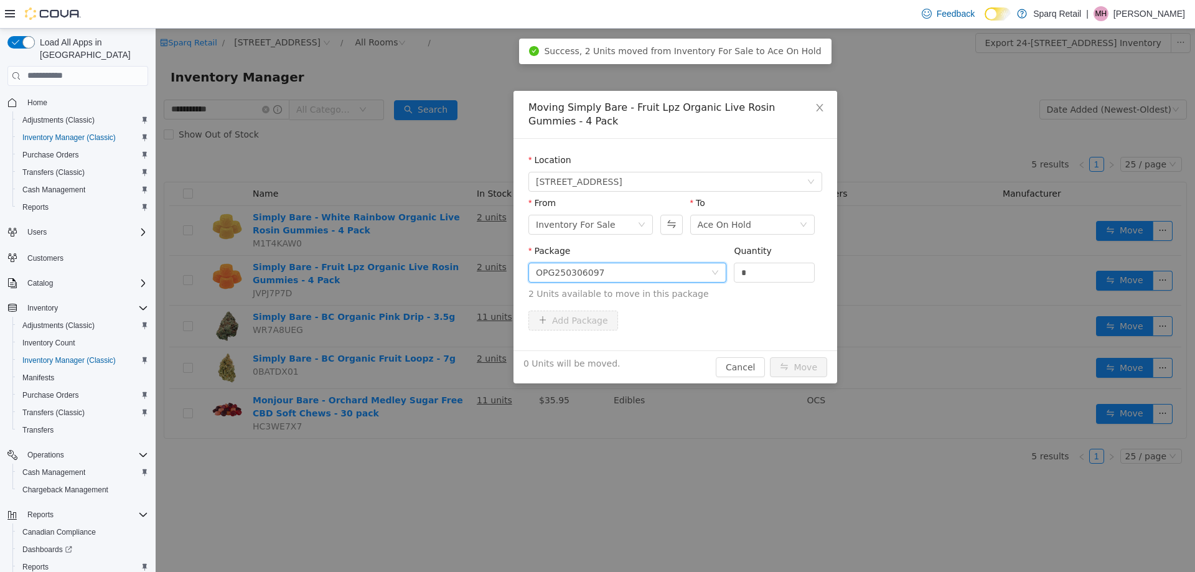
drag, startPoint x: 764, startPoint y: 268, endPoint x: 624, endPoint y: 253, distance: 140.3
click at [624, 253] on span "Package OPG250306097 Quantity * 2 Units available to move in this package" at bounding box center [676, 272] width 294 height 55
type input "*"
click at [795, 367] on button "Move" at bounding box center [798, 367] width 57 height 20
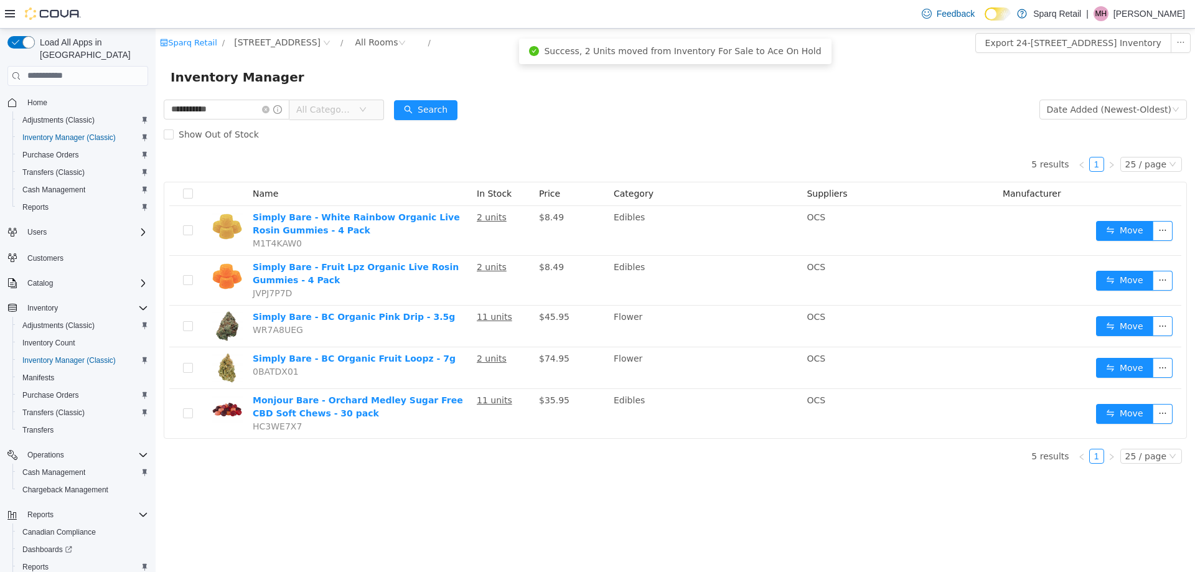
click at [706, 125] on div "Show Out of Stock" at bounding box center [675, 133] width 1023 height 25
drag, startPoint x: 191, startPoint y: 109, endPoint x: 91, endPoint y: 113, distance: 99.7
click at [156, 113] on html "**********" at bounding box center [676, 299] width 1040 height 543
type input "**********"
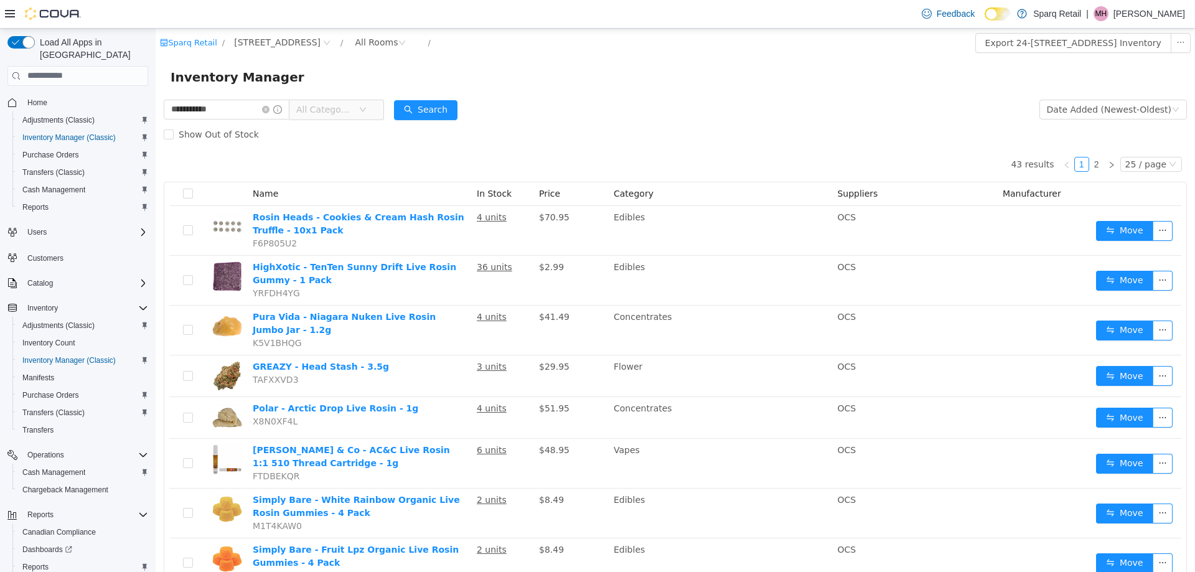
click at [339, 103] on span "All Categories" at bounding box center [324, 109] width 57 height 12
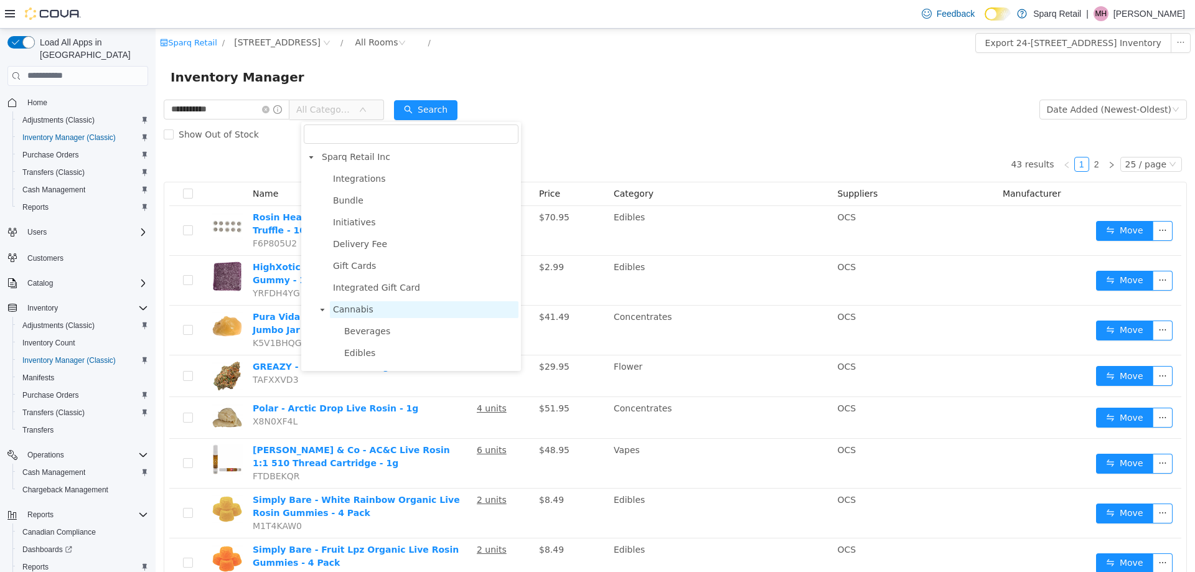
scroll to position [62, 0]
click at [372, 293] on span "Edibles" at bounding box center [429, 290] width 177 height 17
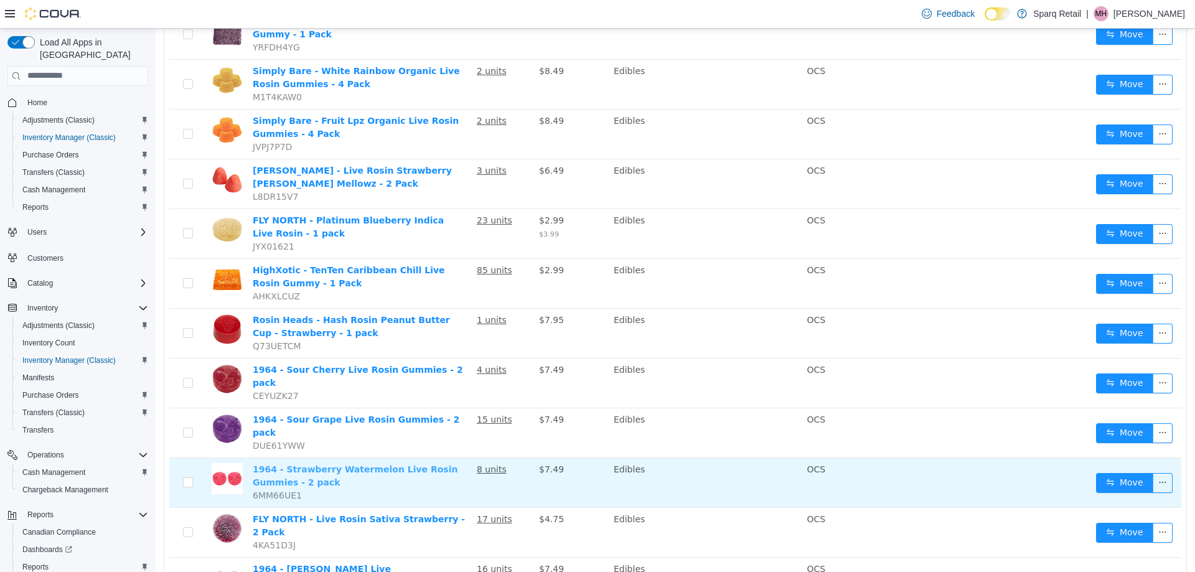
scroll to position [249, 0]
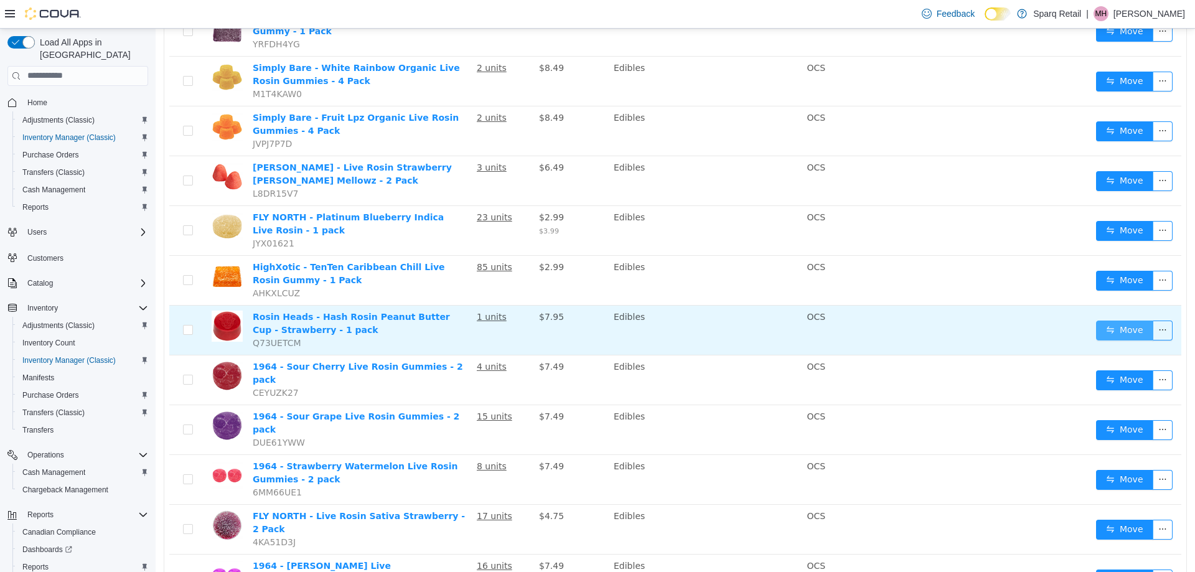
click at [1109, 324] on button "Move" at bounding box center [1124, 330] width 57 height 20
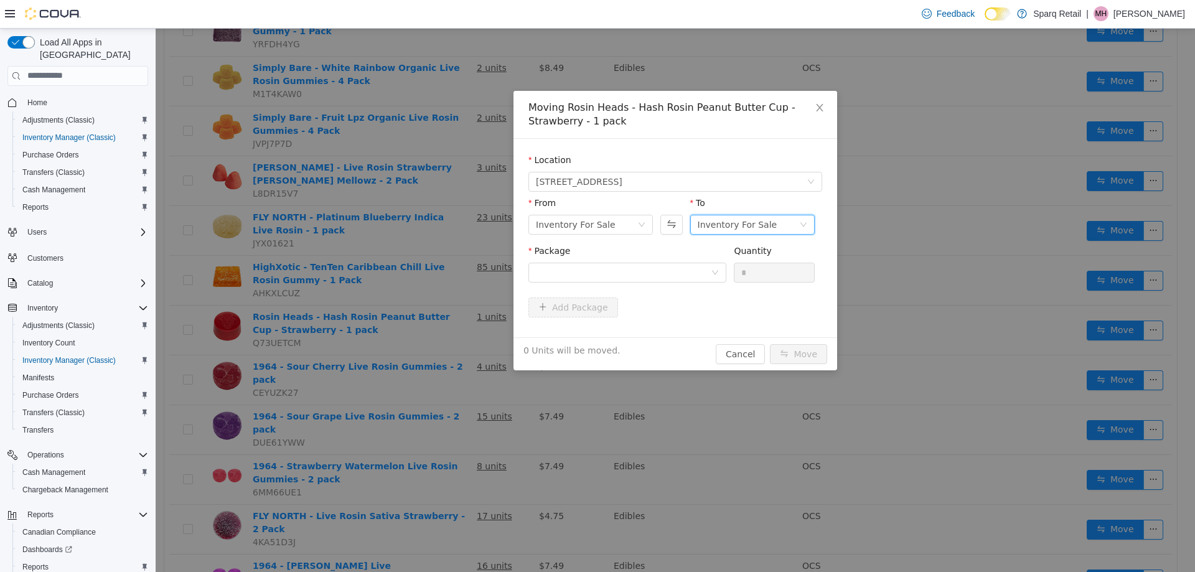
drag, startPoint x: 716, startPoint y: 222, endPoint x: 722, endPoint y: 232, distance: 10.9
click at [717, 222] on div "Inventory For Sale" at bounding box center [738, 224] width 80 height 19
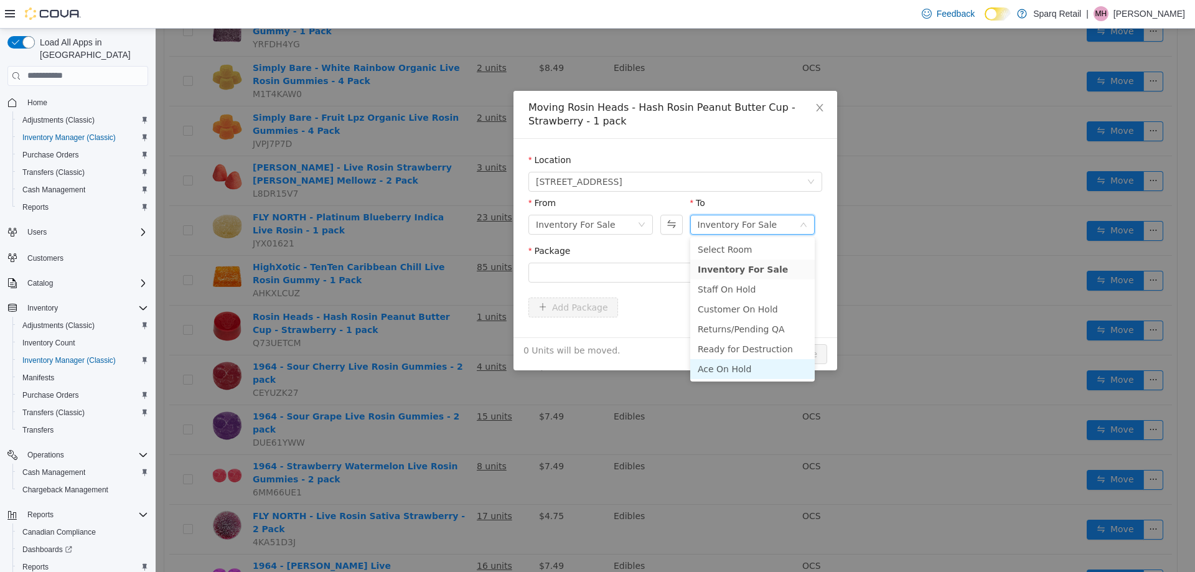
drag, startPoint x: 710, startPoint y: 371, endPoint x: 639, endPoint y: 313, distance: 92.1
click at [708, 372] on li "Ace On Hold" at bounding box center [752, 369] width 125 height 20
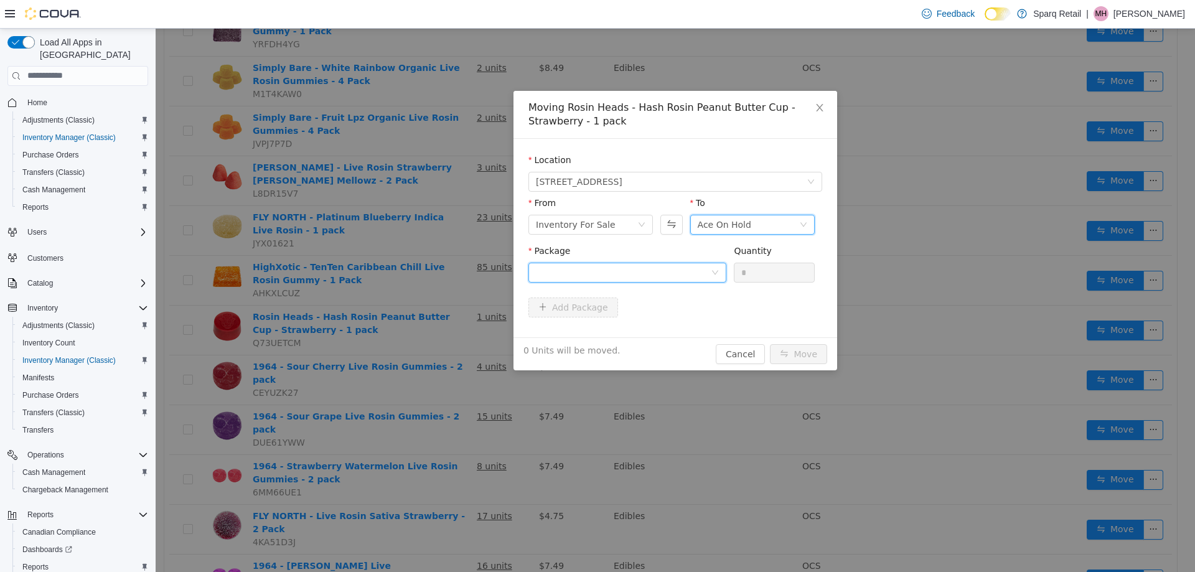
drag, startPoint x: 580, startPoint y: 264, endPoint x: 584, endPoint y: 280, distance: 16.2
click at [580, 263] on div at bounding box center [623, 272] width 175 height 19
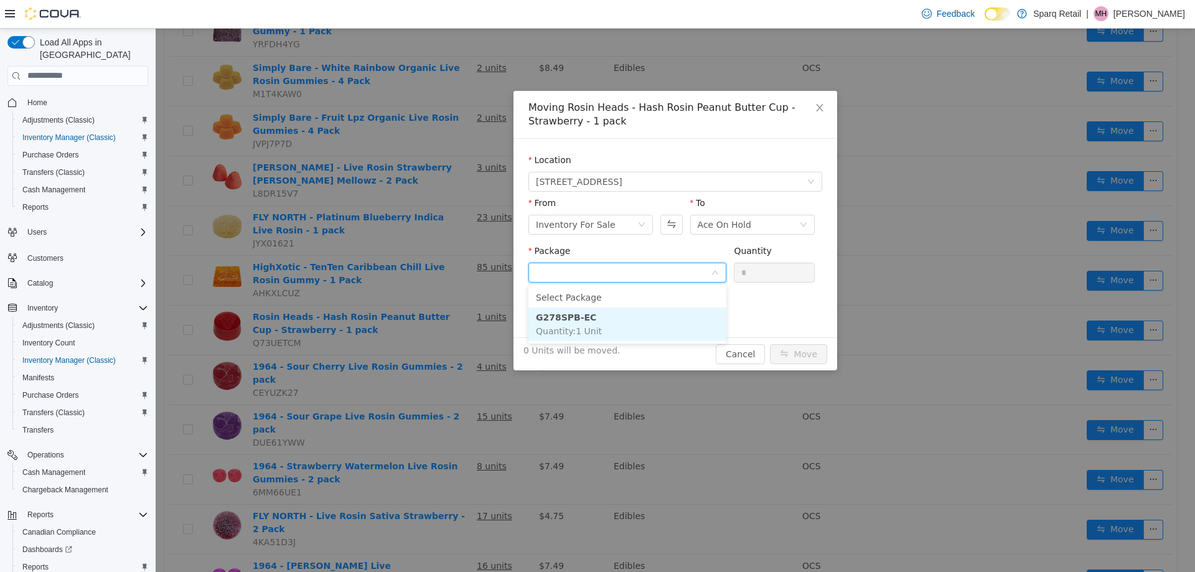
drag, startPoint x: 577, startPoint y: 325, endPoint x: 684, endPoint y: 306, distance: 108.7
click at [578, 326] on span "Quantity : 1 Unit" at bounding box center [569, 331] width 66 height 10
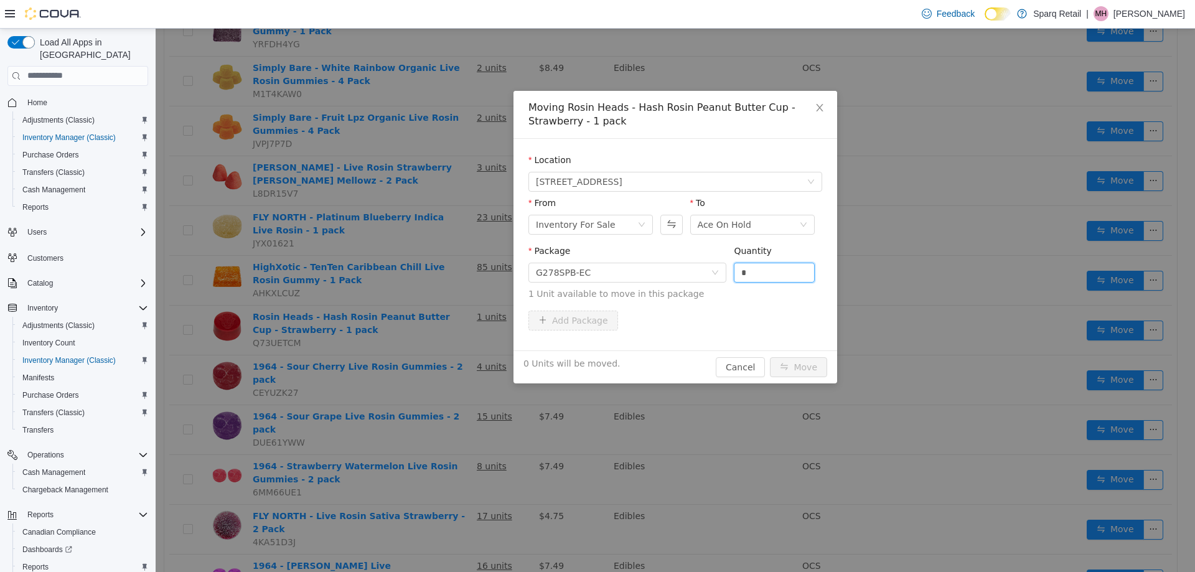
drag, startPoint x: 746, startPoint y: 271, endPoint x: 609, endPoint y: 256, distance: 137.2
click at [611, 256] on span "Package G278SPB-EC Quantity * 1 Unit available to move in this package" at bounding box center [676, 272] width 294 height 55
type input "*"
click at [798, 370] on button "Move" at bounding box center [798, 367] width 57 height 20
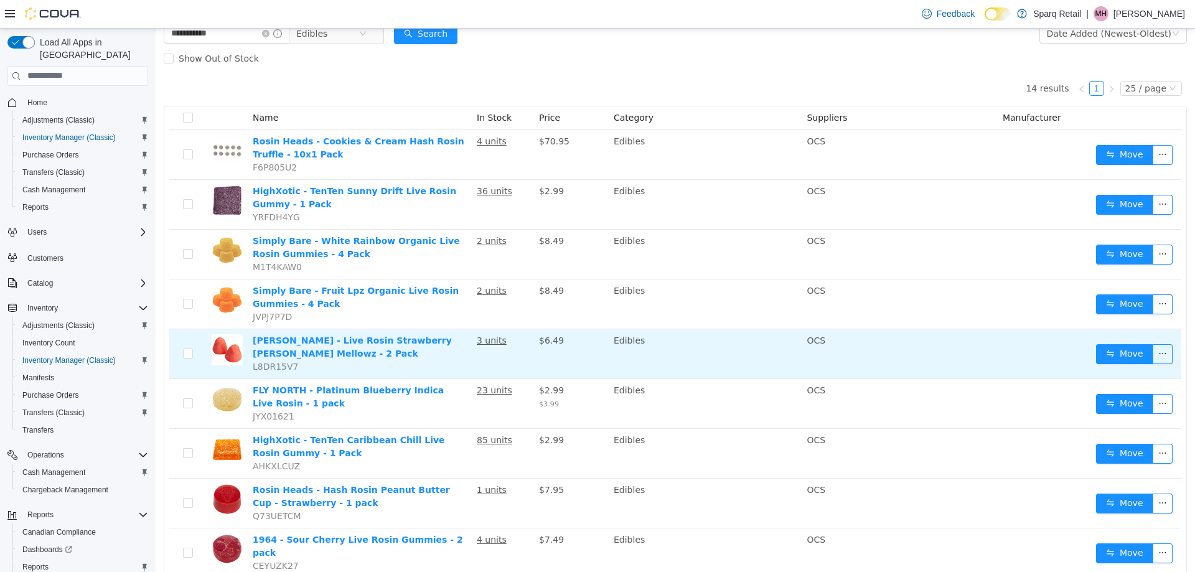
scroll to position [0, 0]
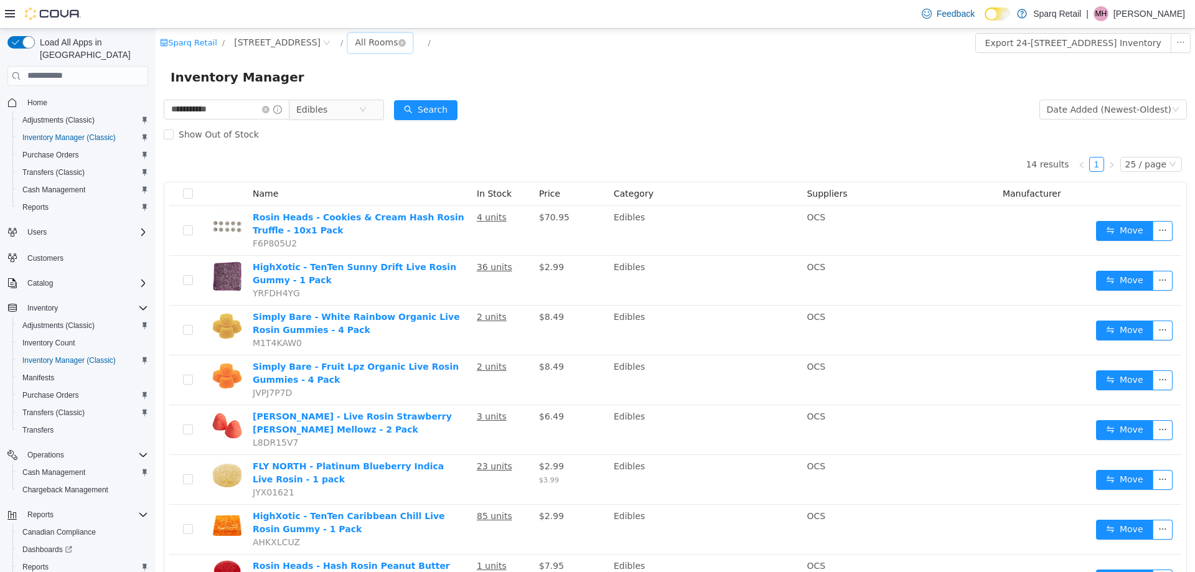
click at [363, 35] on div "All Rooms" at bounding box center [376, 41] width 43 height 19
click at [372, 189] on li "Ace On Hold" at bounding box center [377, 187] width 75 height 20
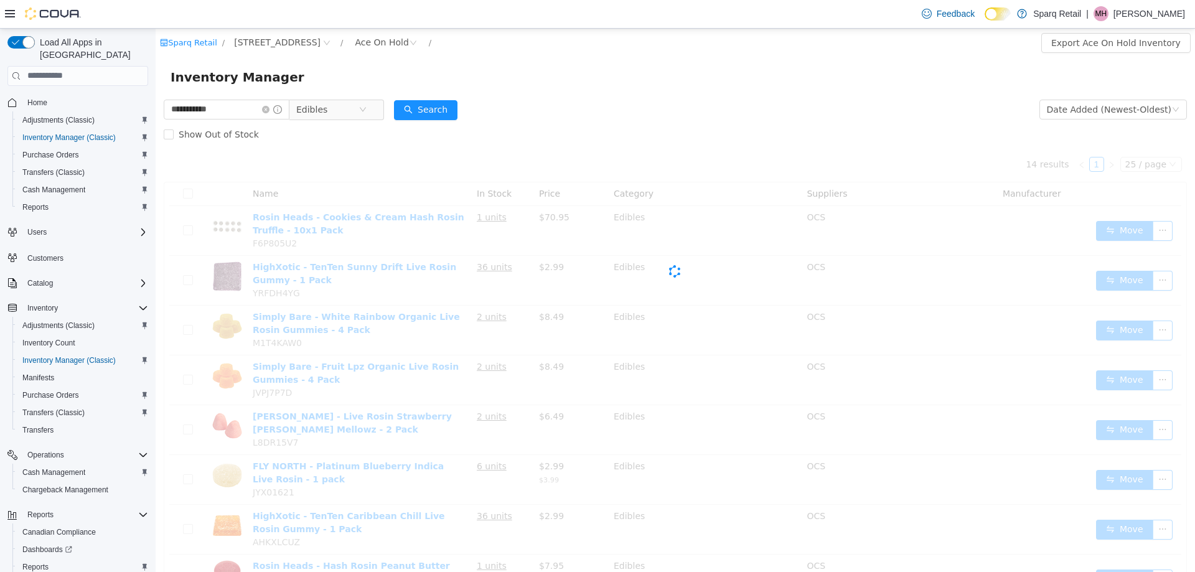
click at [625, 117] on form "**********" at bounding box center [675, 121] width 1023 height 50
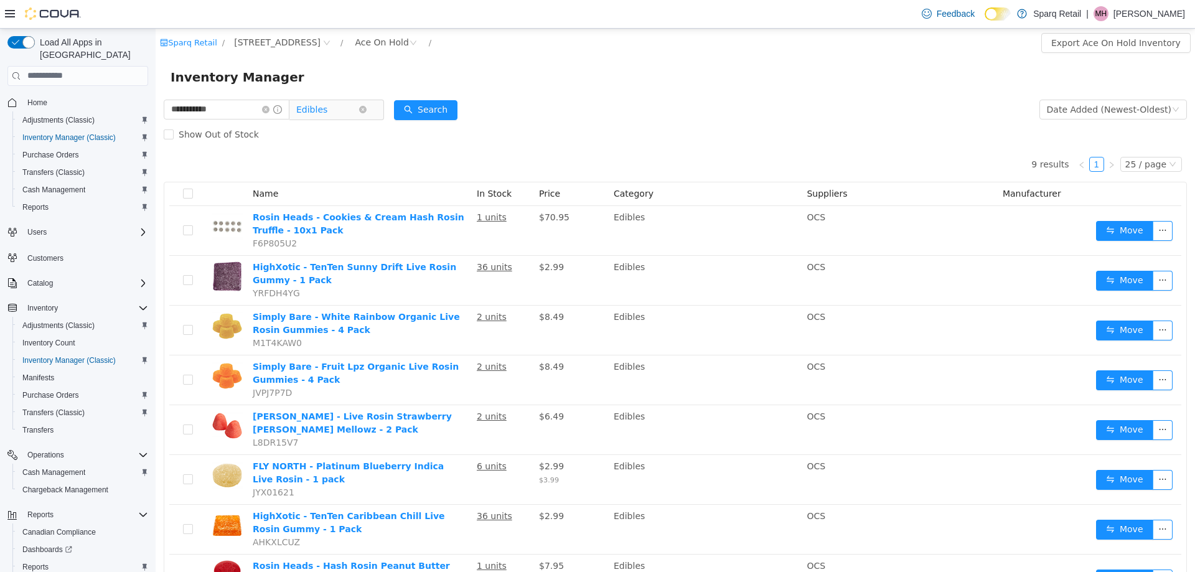
click at [359, 107] on span "Edibles" at bounding box center [327, 109] width 62 height 19
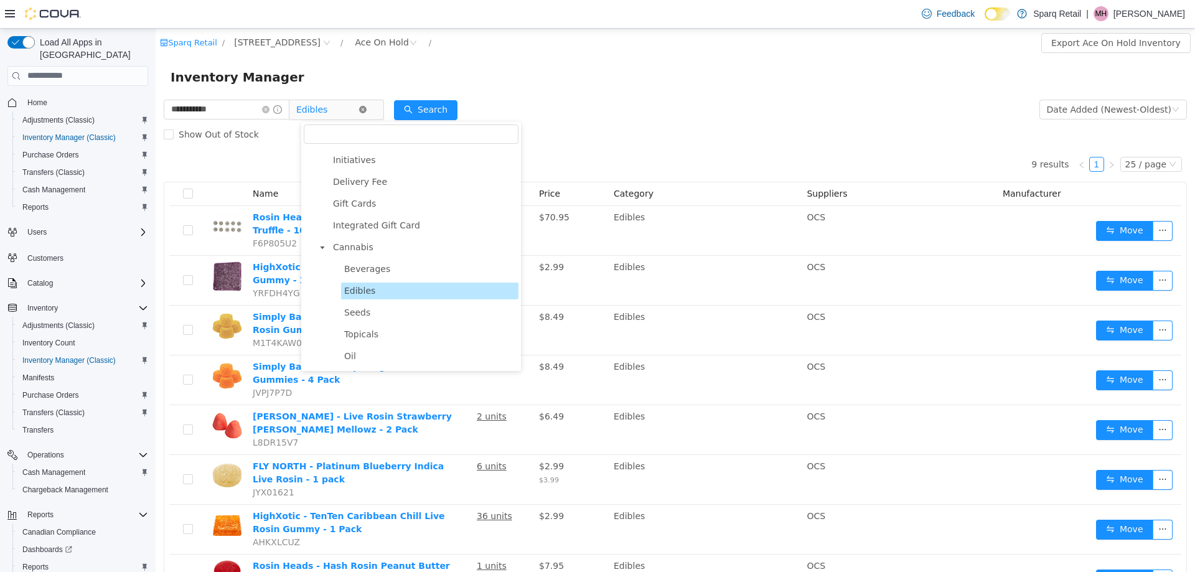
click at [367, 108] on icon "icon: close-circle" at bounding box center [362, 108] width 7 height 7
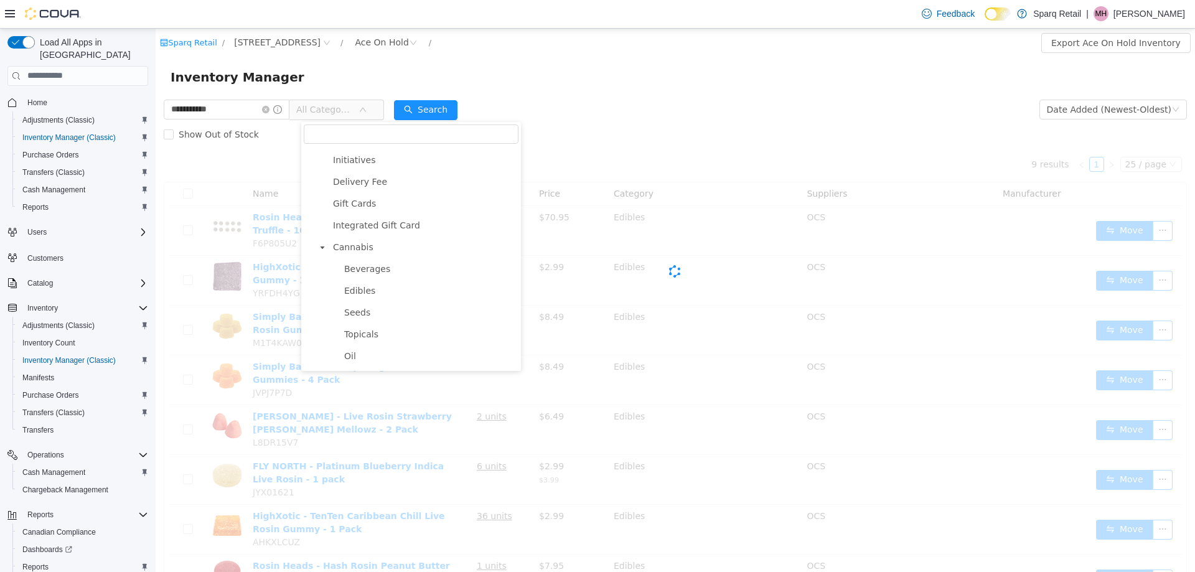
click at [603, 109] on form "**********" at bounding box center [675, 121] width 1023 height 50
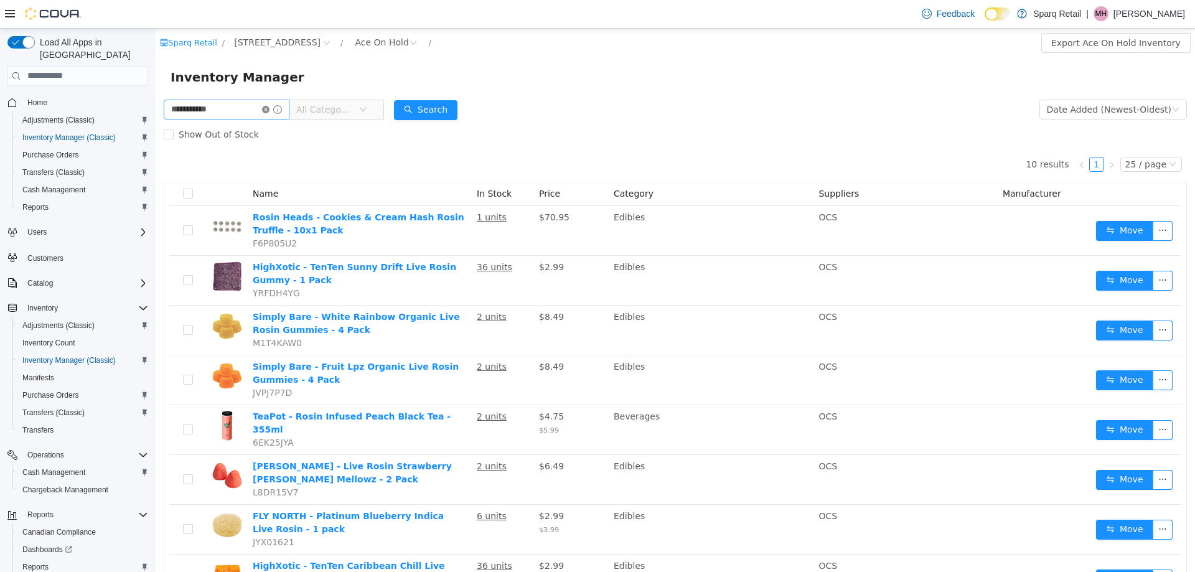
click at [270, 110] on icon "icon: close-circle" at bounding box center [265, 108] width 7 height 7
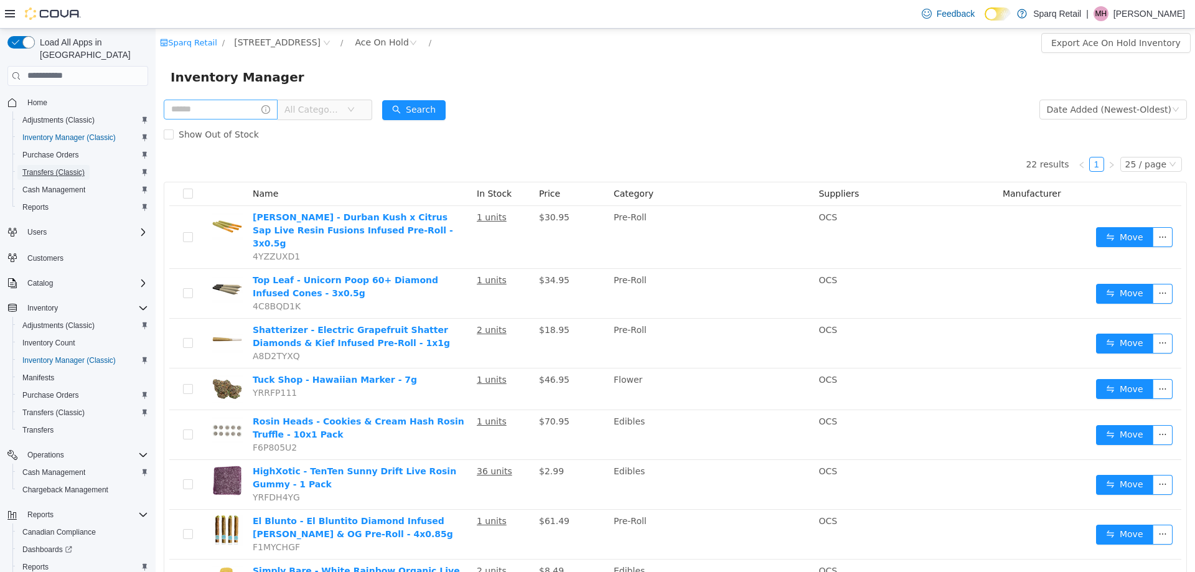
click at [48, 167] on span "Transfers (Classic)" at bounding box center [53, 172] width 62 height 10
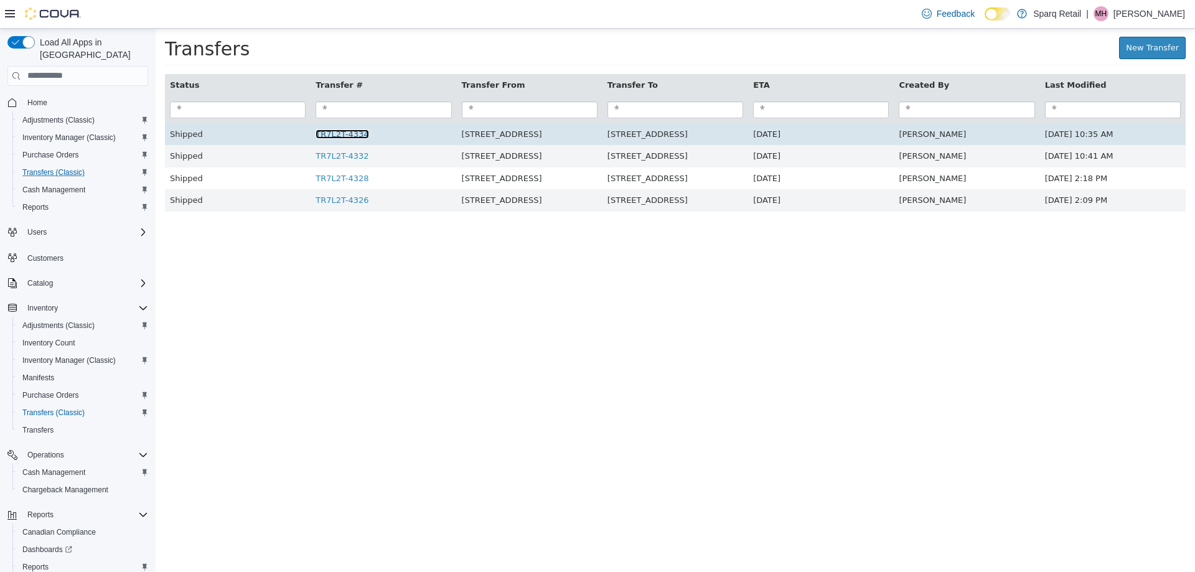
click at [327, 133] on link "TR7L2T-4334" at bounding box center [342, 133] width 53 height 9
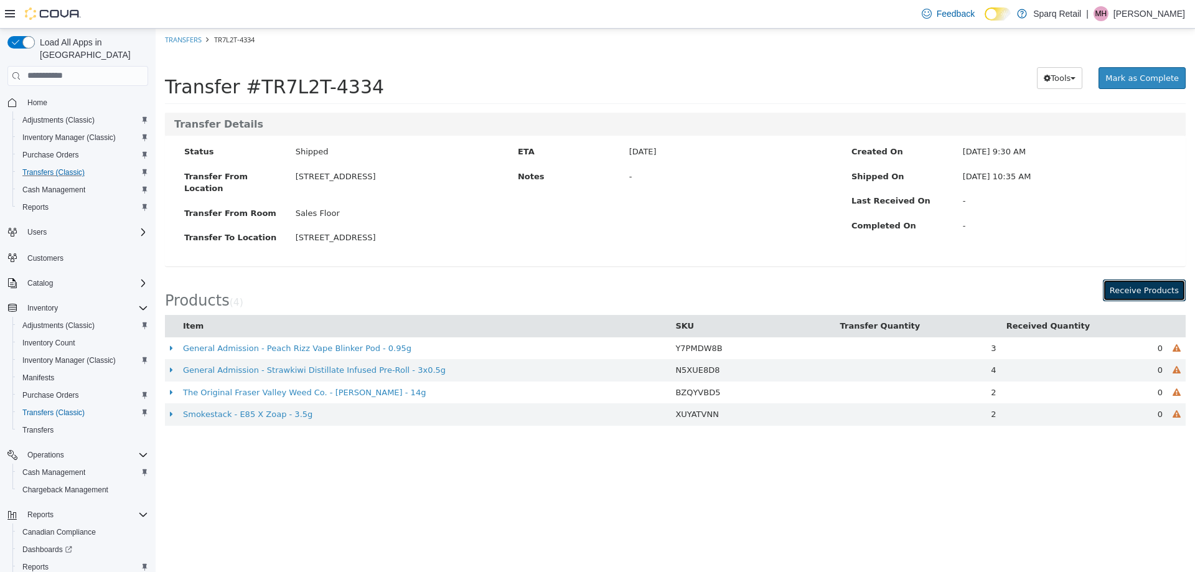
click at [1136, 279] on button "Receive Products" at bounding box center [1144, 290] width 83 height 22
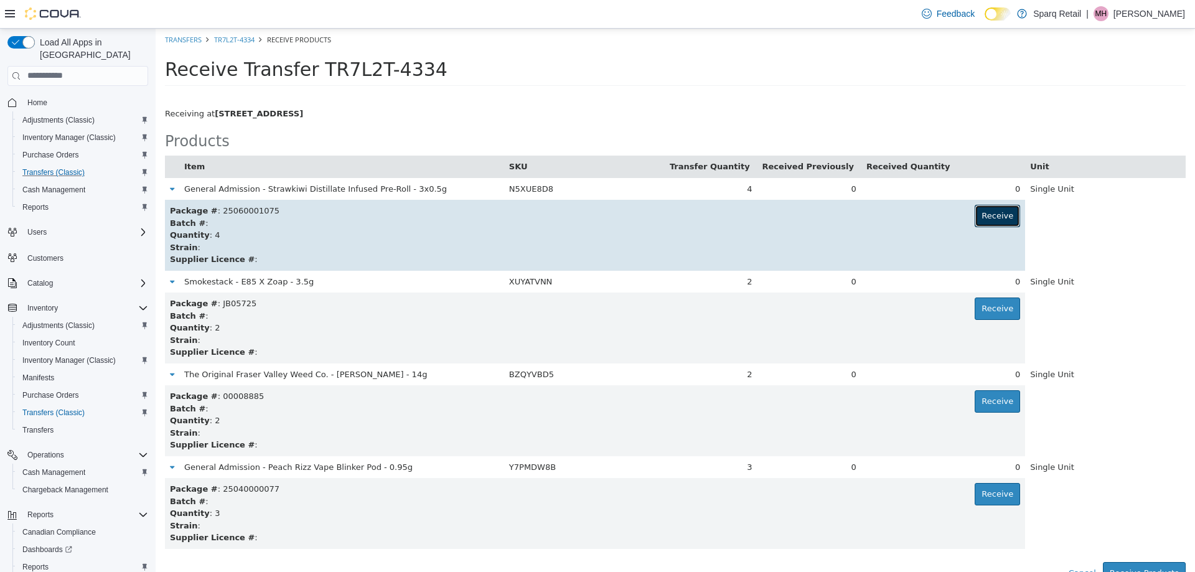
click at [984, 209] on button "Receive" at bounding box center [997, 215] width 45 height 22
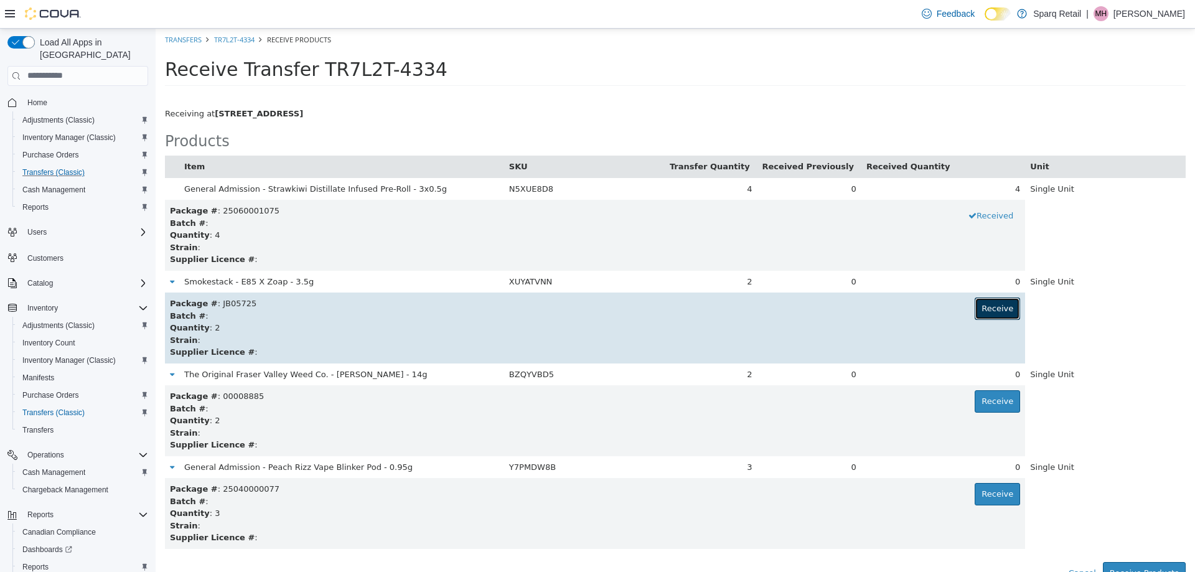
click at [999, 311] on button "Receive" at bounding box center [997, 308] width 45 height 22
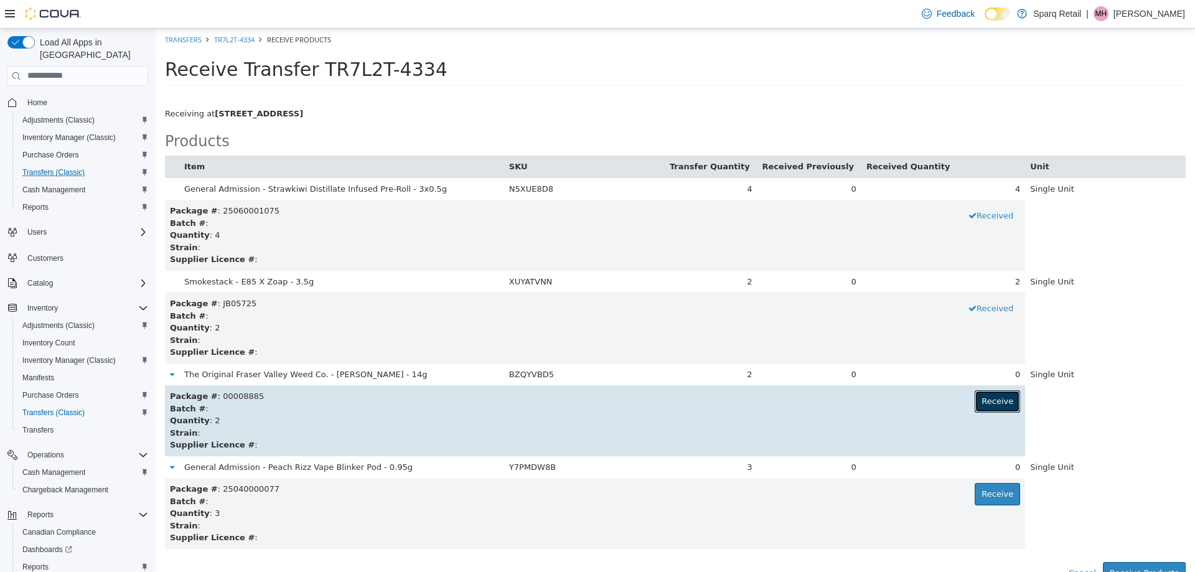
click at [987, 395] on button "Receive" at bounding box center [997, 401] width 45 height 22
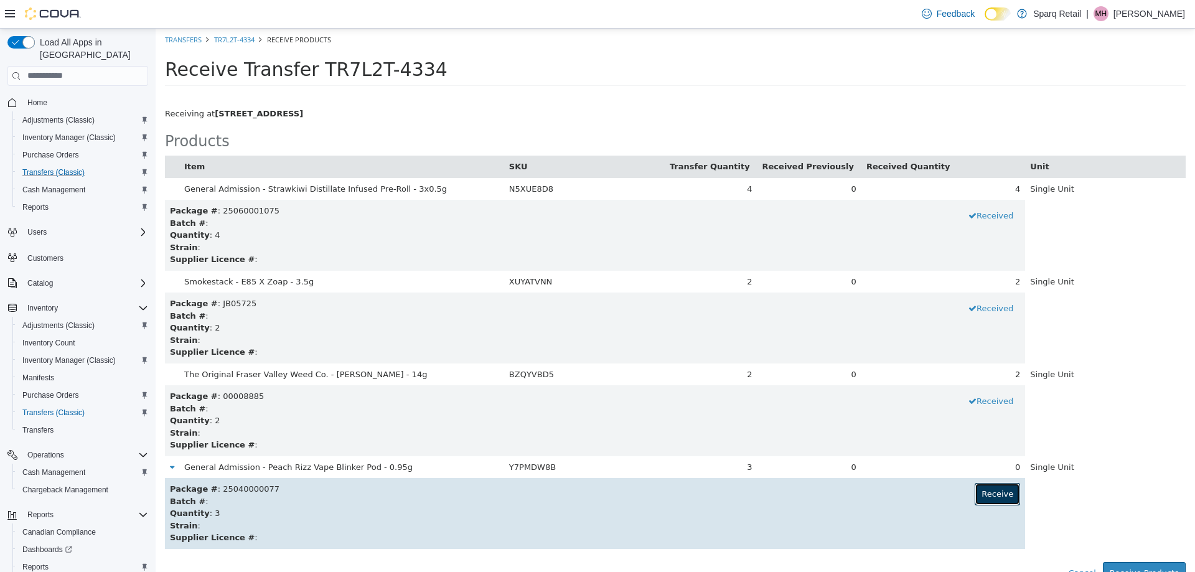
click at [981, 495] on button "Receive" at bounding box center [997, 493] width 45 height 22
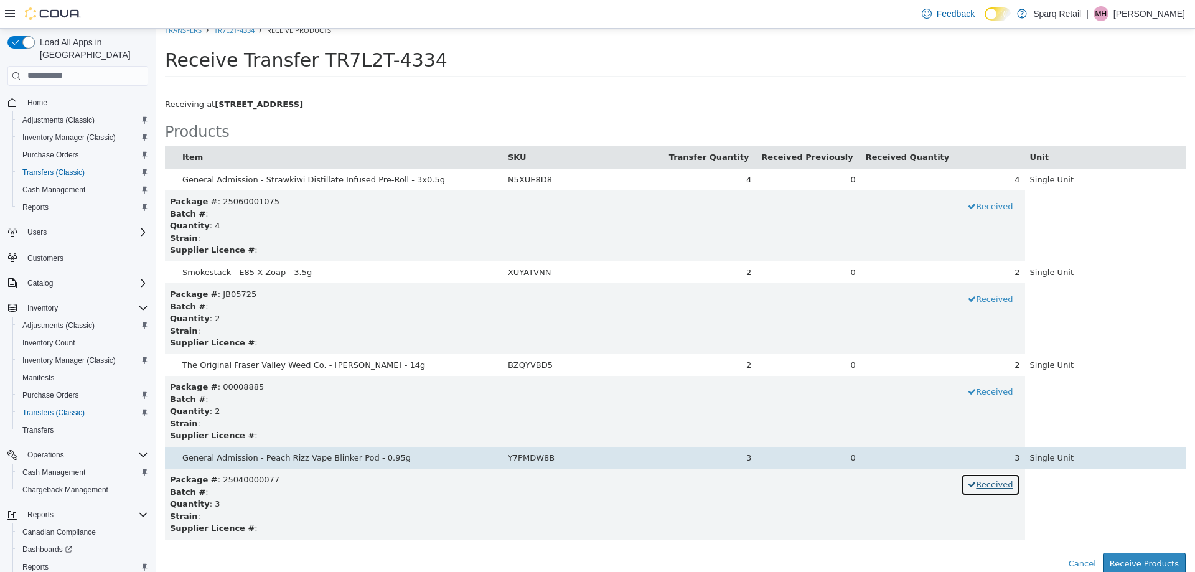
scroll to position [12, 0]
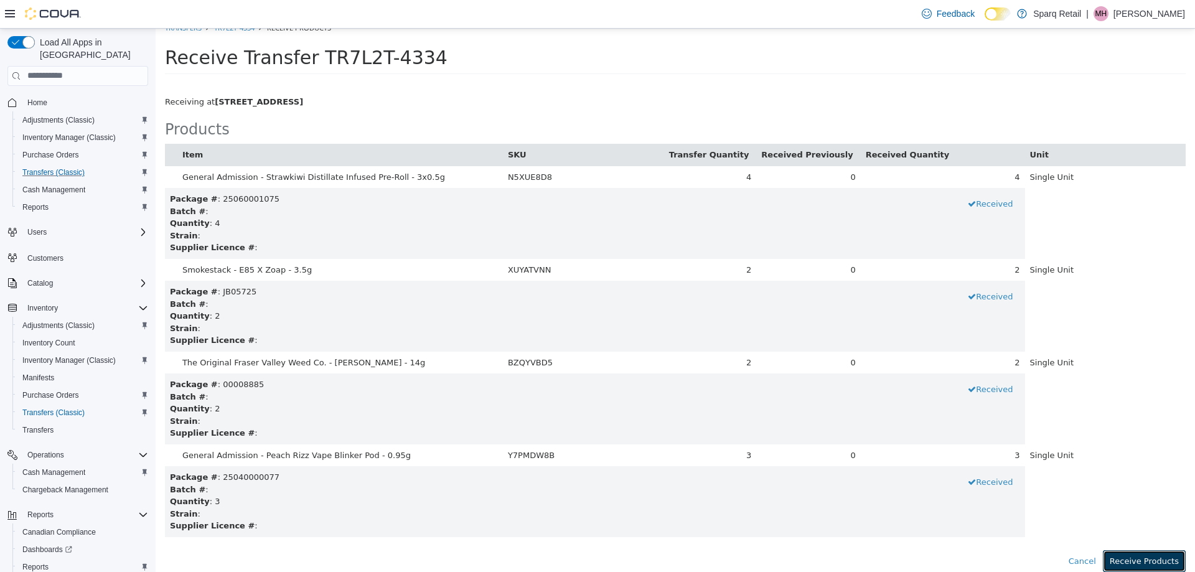
click at [1156, 560] on button "Receive Products" at bounding box center [1144, 561] width 83 height 22
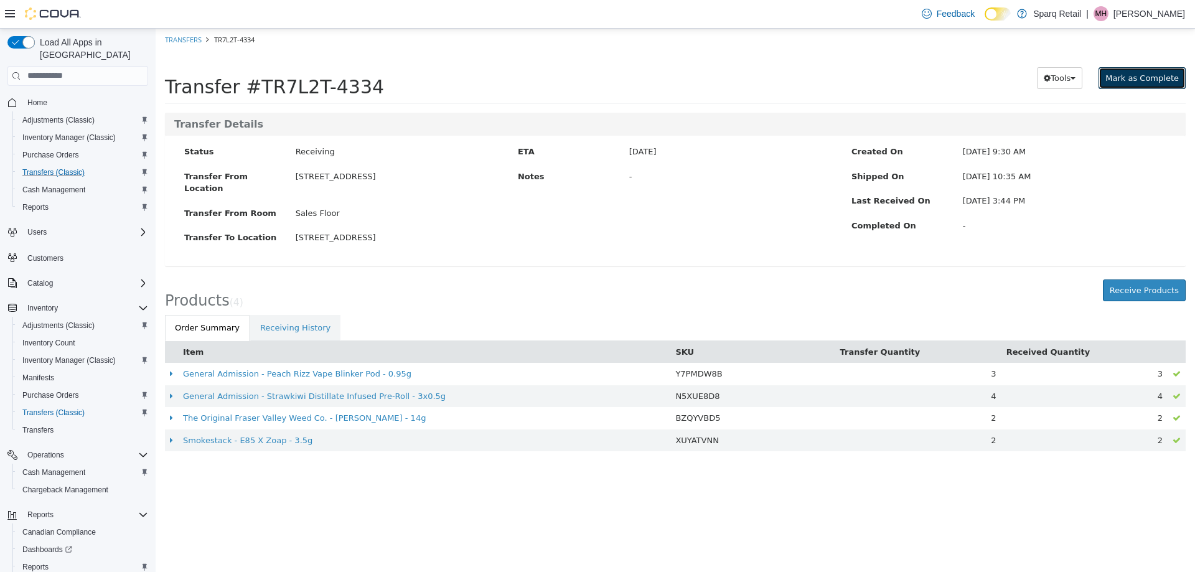
click at [1137, 78] on span "Mark as Complete" at bounding box center [1142, 77] width 73 height 9
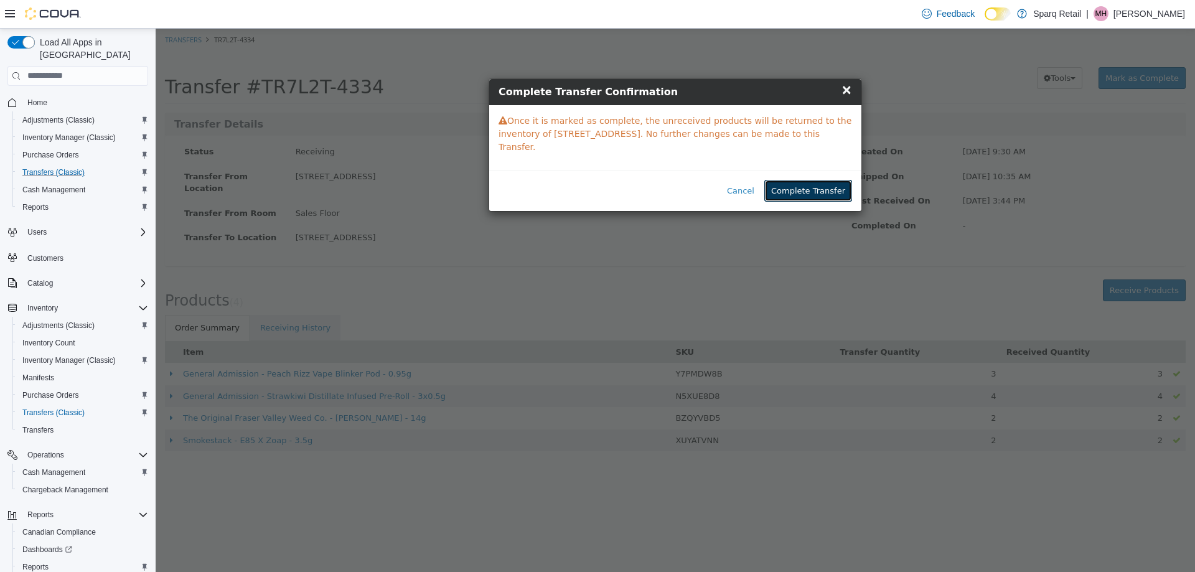
click at [814, 179] on button "Complete Transfer" at bounding box center [809, 190] width 88 height 22
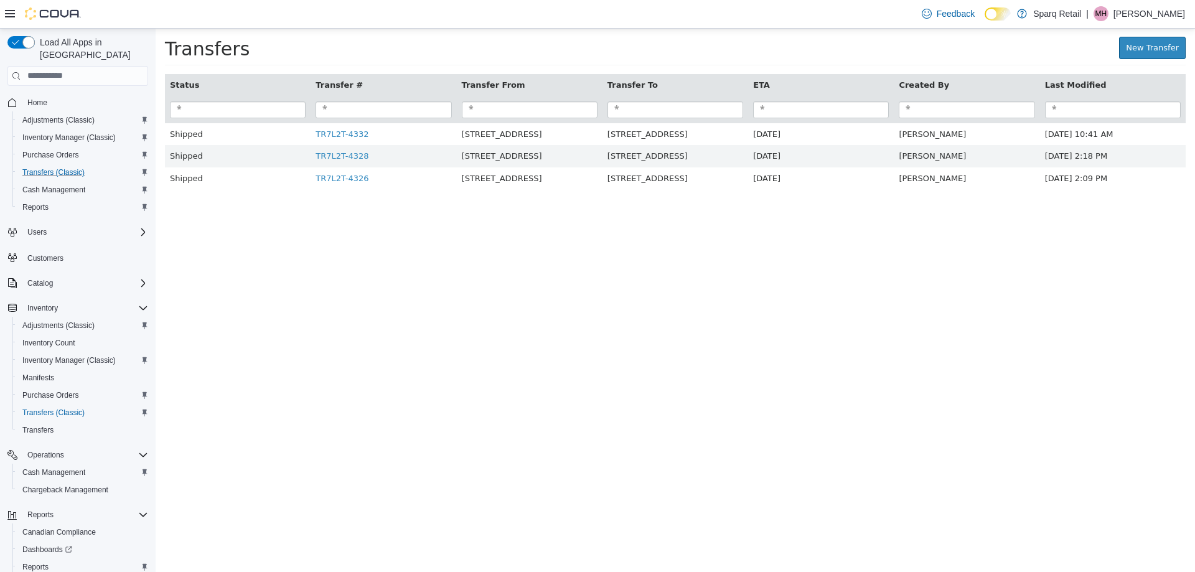
click at [527, 202] on html "× Transfer TR7L2T-4334 completed. Transfers New Transfer Status Transfer # Tran…" at bounding box center [676, 115] width 1040 height 174
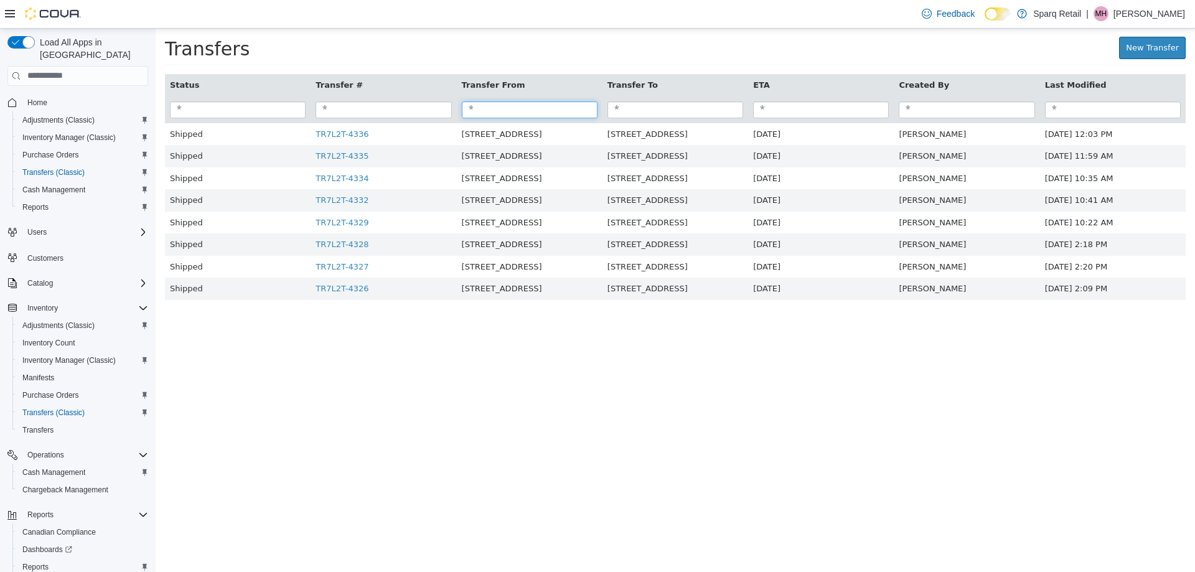
click at [525, 109] on input "search" at bounding box center [530, 109] width 136 height 17
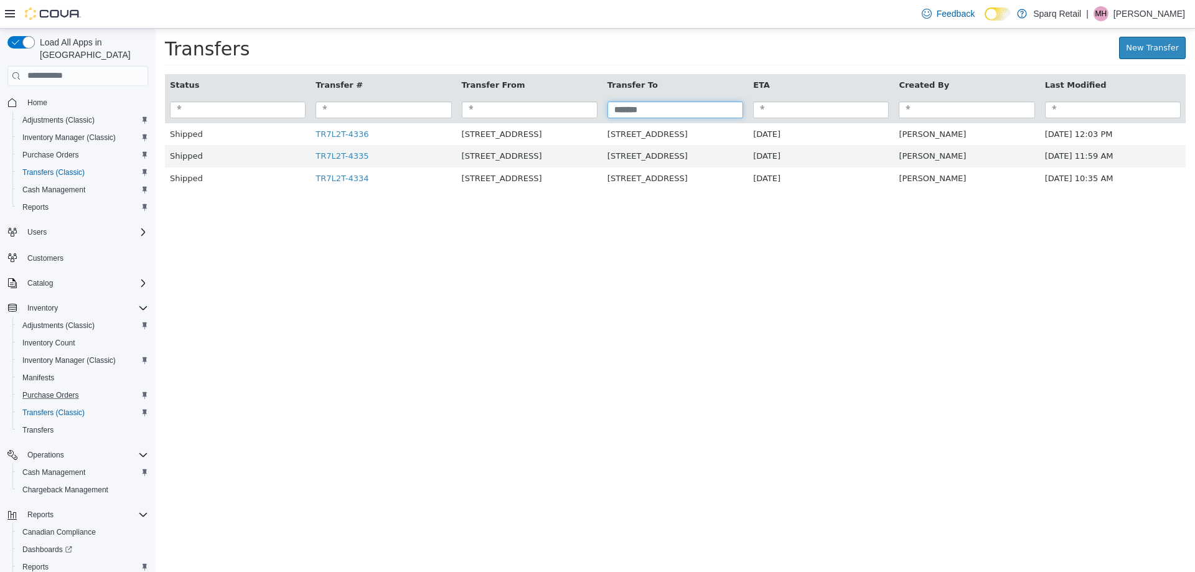
type input "*******"
click at [452, 202] on html "× Transfers New Transfer Status Transfer # Transfer From Transfer To ETA Create…" at bounding box center [676, 115] width 1040 height 174
click at [1038, 202] on html "× Transfers New Transfer Status Transfer # Transfer From Transfer To ETA Create…" at bounding box center [676, 115] width 1040 height 174
click at [446, 202] on html "× Transfers New Transfer Status Transfer # Transfer From Transfer To ETA Create…" at bounding box center [676, 115] width 1040 height 174
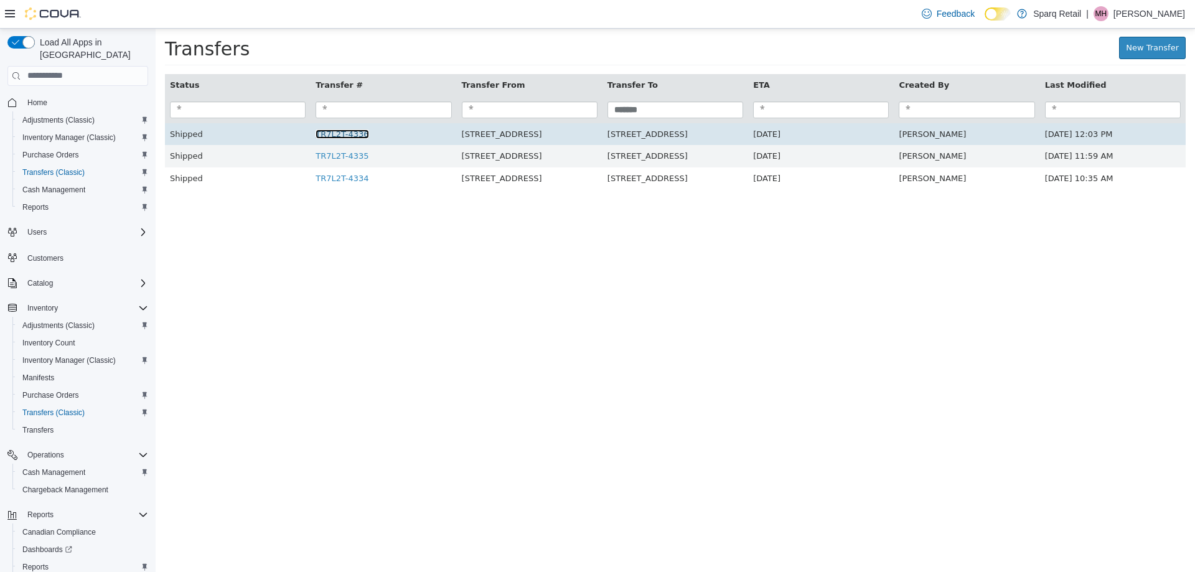
click at [339, 137] on link "TR7L2T-4336" at bounding box center [342, 133] width 53 height 9
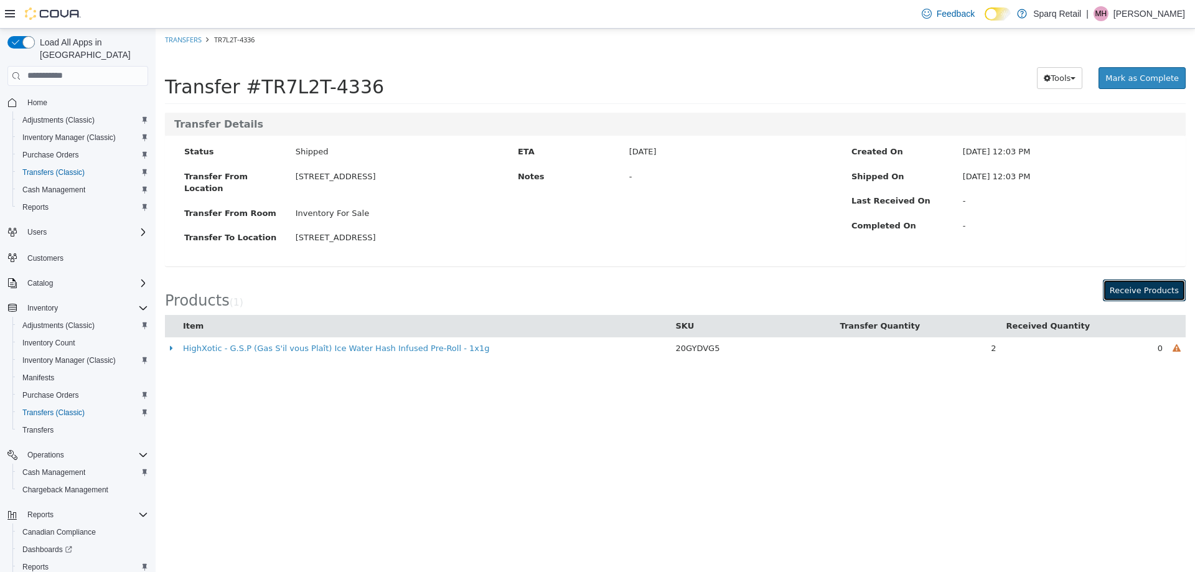
click at [1149, 279] on button "Receive Products" at bounding box center [1144, 290] width 83 height 22
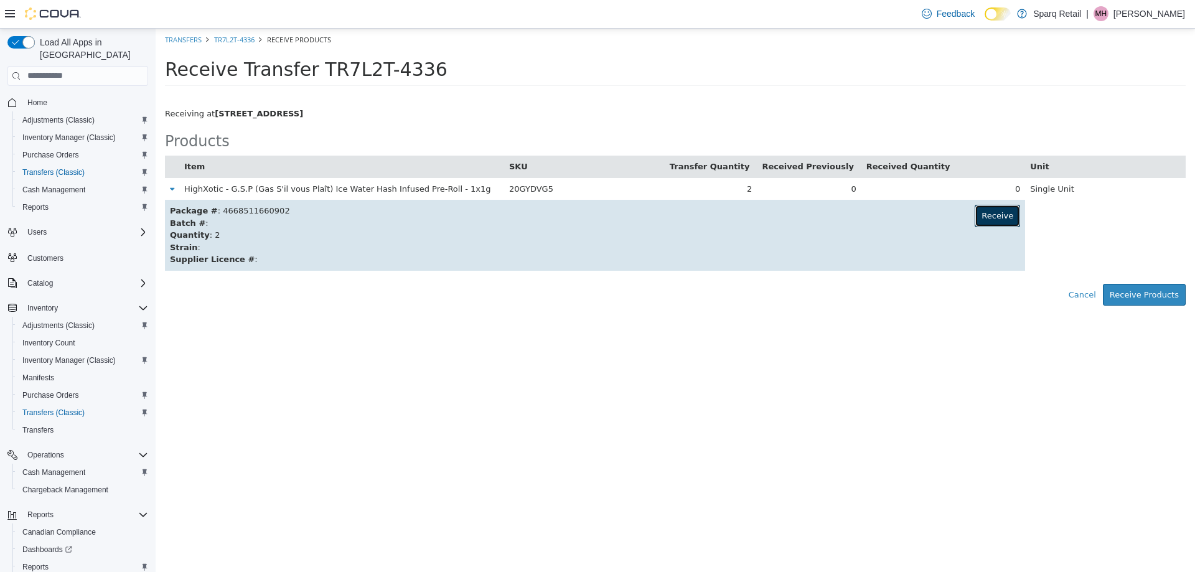
click at [995, 217] on button "Receive" at bounding box center [997, 215] width 45 height 22
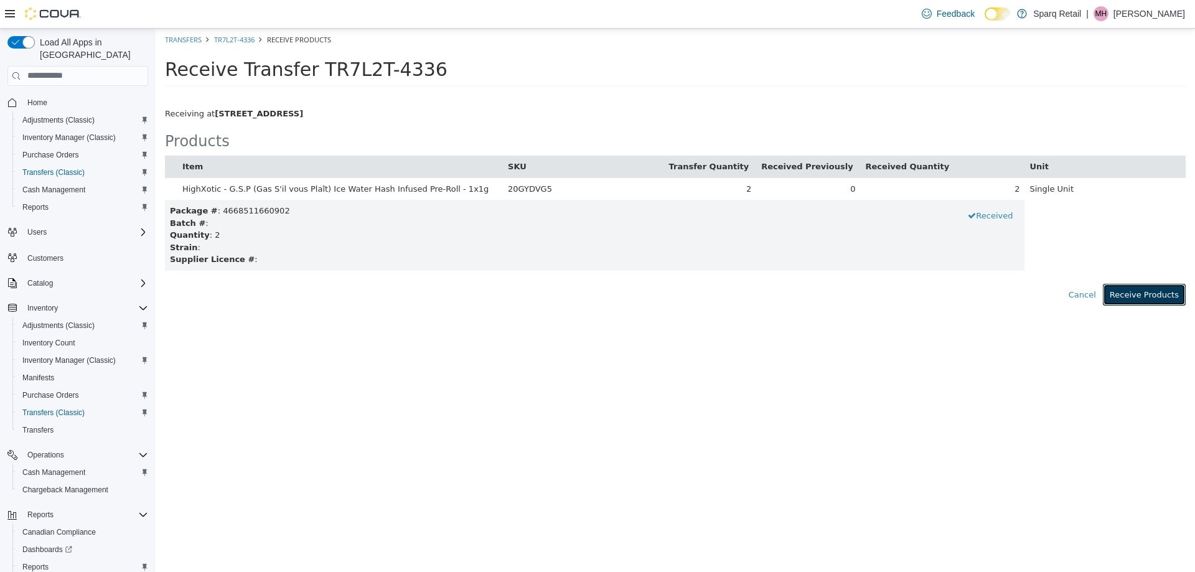
click at [1134, 298] on button "Receive Products" at bounding box center [1144, 294] width 83 height 22
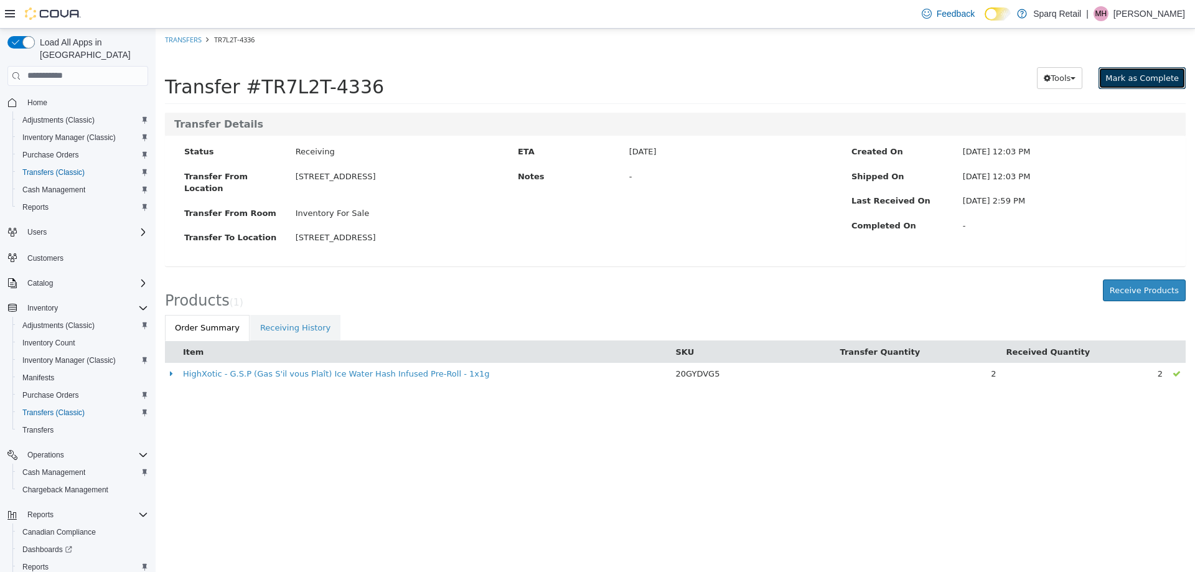
click at [1161, 75] on span "Mark as Complete" at bounding box center [1142, 77] width 73 height 9
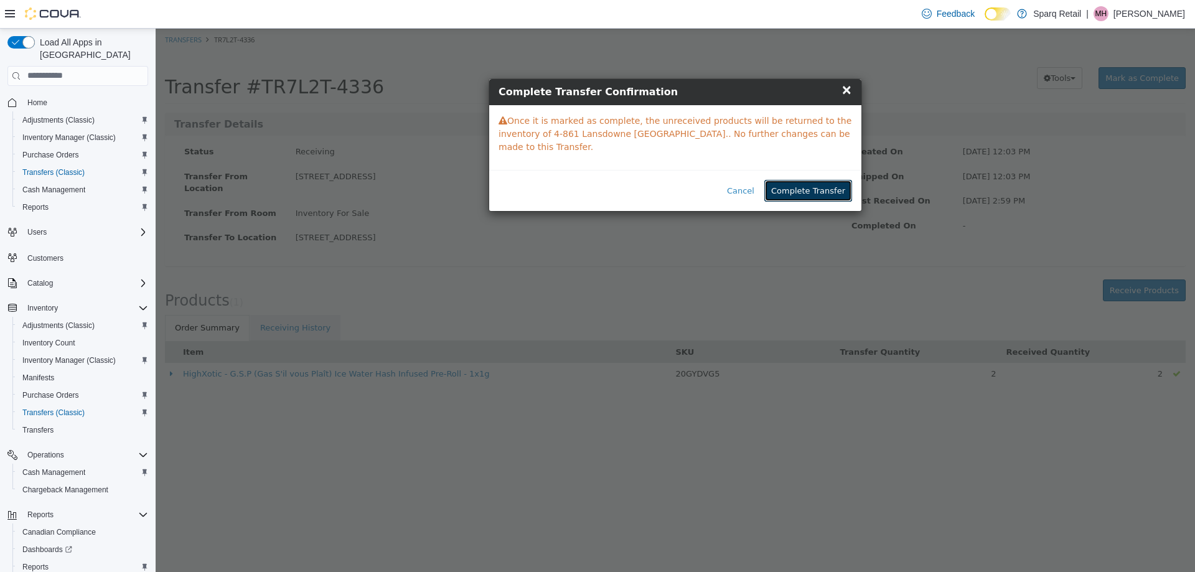
click at [804, 179] on button "Complete Transfer" at bounding box center [809, 190] width 88 height 22
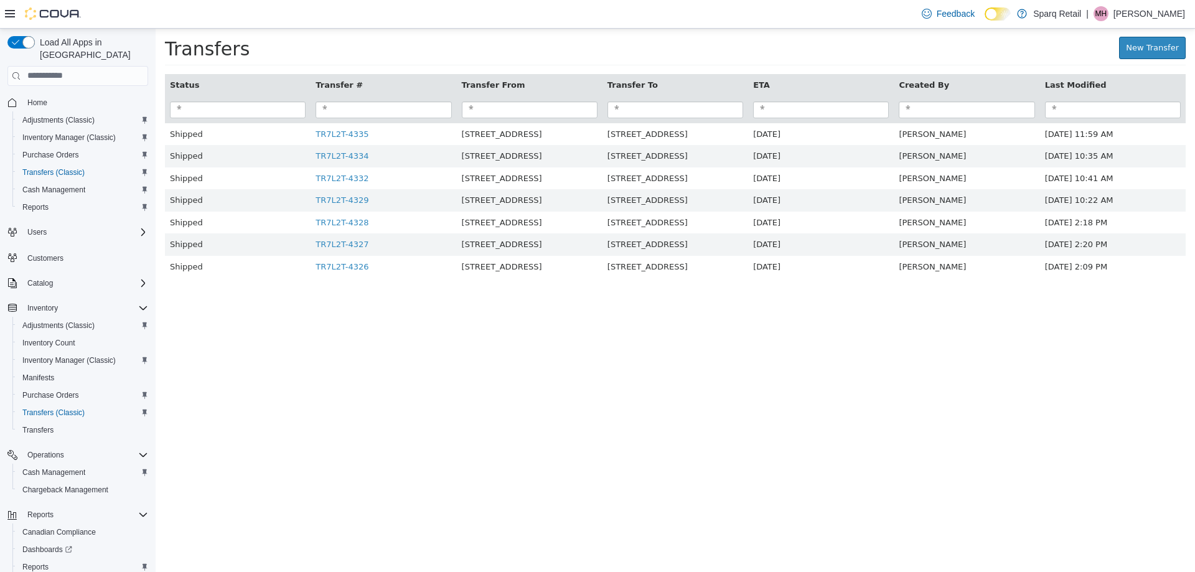
drag, startPoint x: 780, startPoint y: 522, endPoint x: 819, endPoint y: 405, distance: 122.7
click at [779, 290] on html "× Transfer TR7L2T-4336 completed. Transfers New Transfer Status Transfer # Tran…" at bounding box center [676, 159] width 1040 height 262
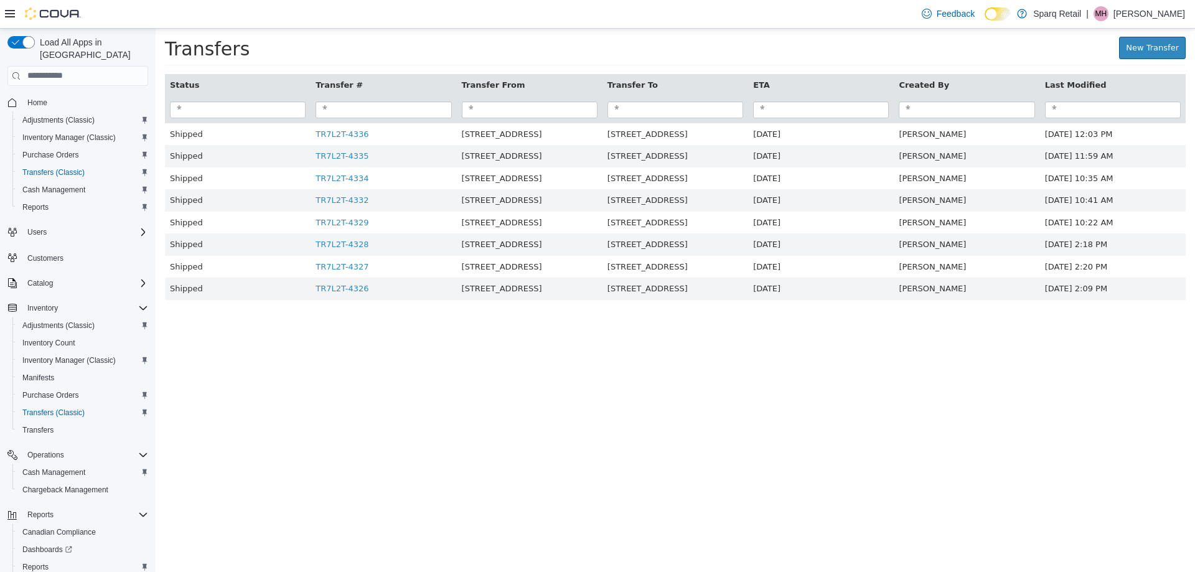
click at [487, 313] on html "× Transfers New Transfer Status Transfer # Transfer From Transfer To ETA Create…" at bounding box center [676, 170] width 1040 height 285
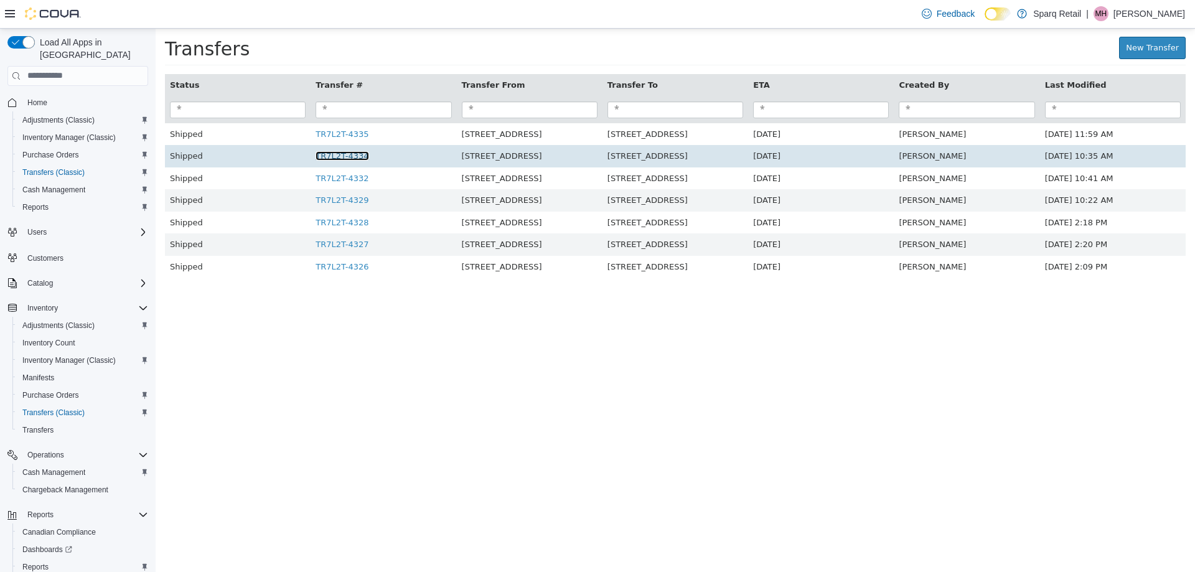
click at [336, 159] on link "TR7L2T-4334" at bounding box center [342, 155] width 53 height 9
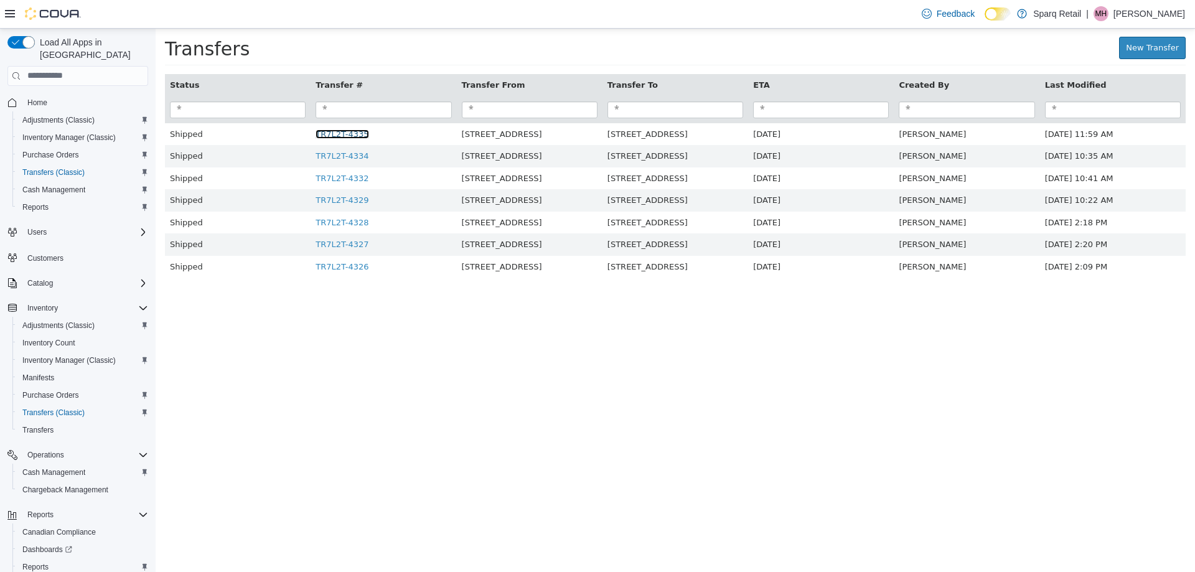
click at [336, 134] on link "TR7L2T-4335" at bounding box center [342, 133] width 53 height 9
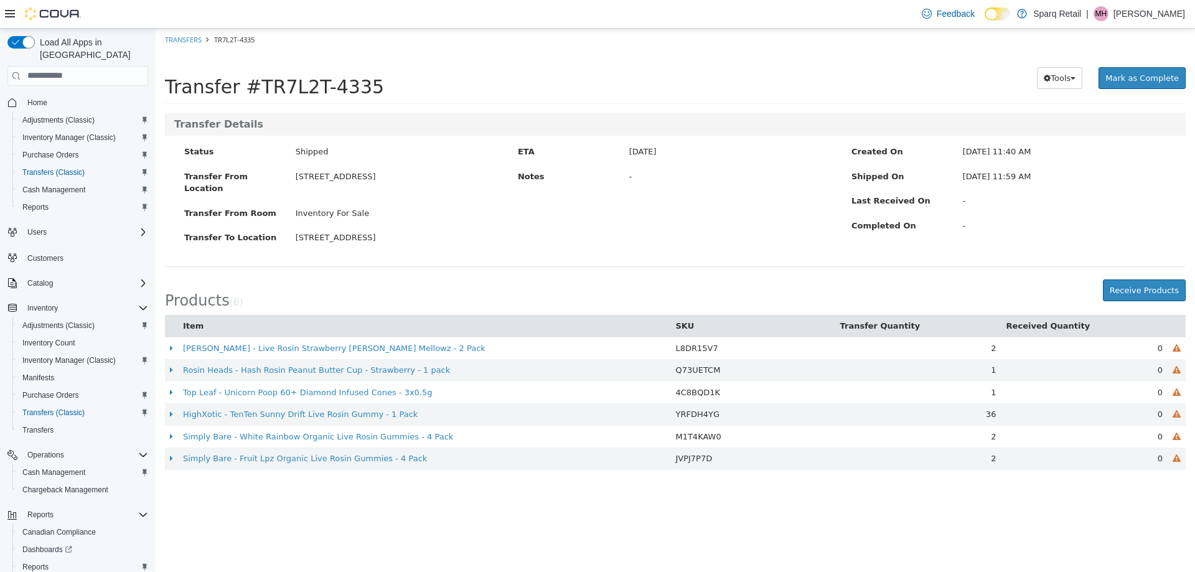
click at [435, 231] on div "[STREET_ADDRESS]" at bounding box center [397, 237] width 222 height 12
click at [420, 73] on div "Transfer #TR7L2T-4335" at bounding box center [462, 78] width 595 height 39
click at [1142, 279] on button "Receive Products" at bounding box center [1144, 290] width 83 height 22
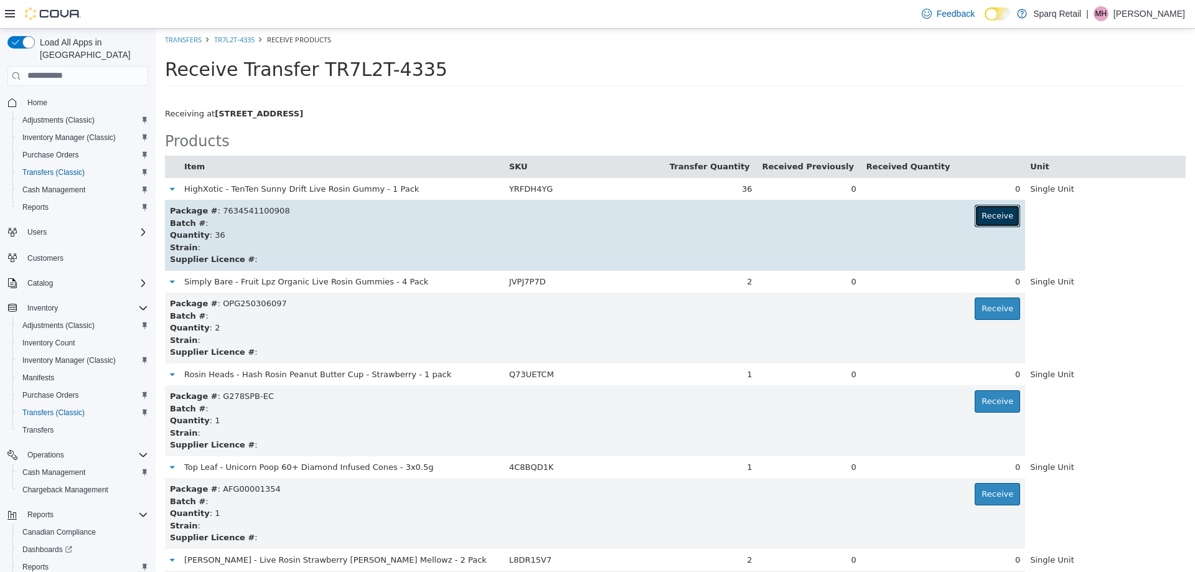
click at [981, 209] on button "Receive" at bounding box center [997, 215] width 45 height 22
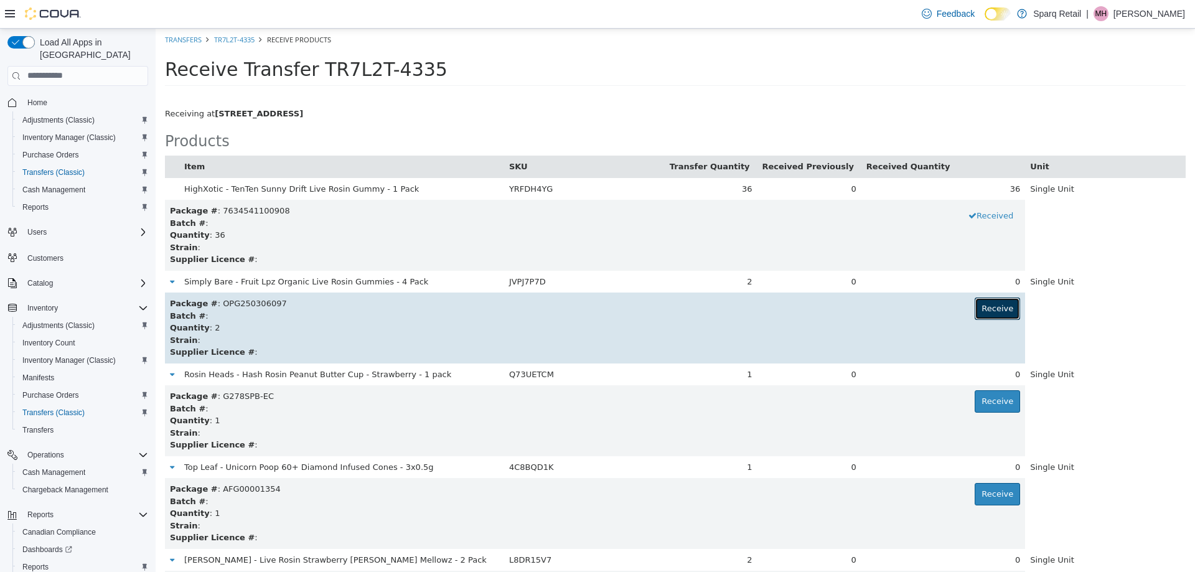
click at [982, 308] on button "Receive" at bounding box center [997, 308] width 45 height 22
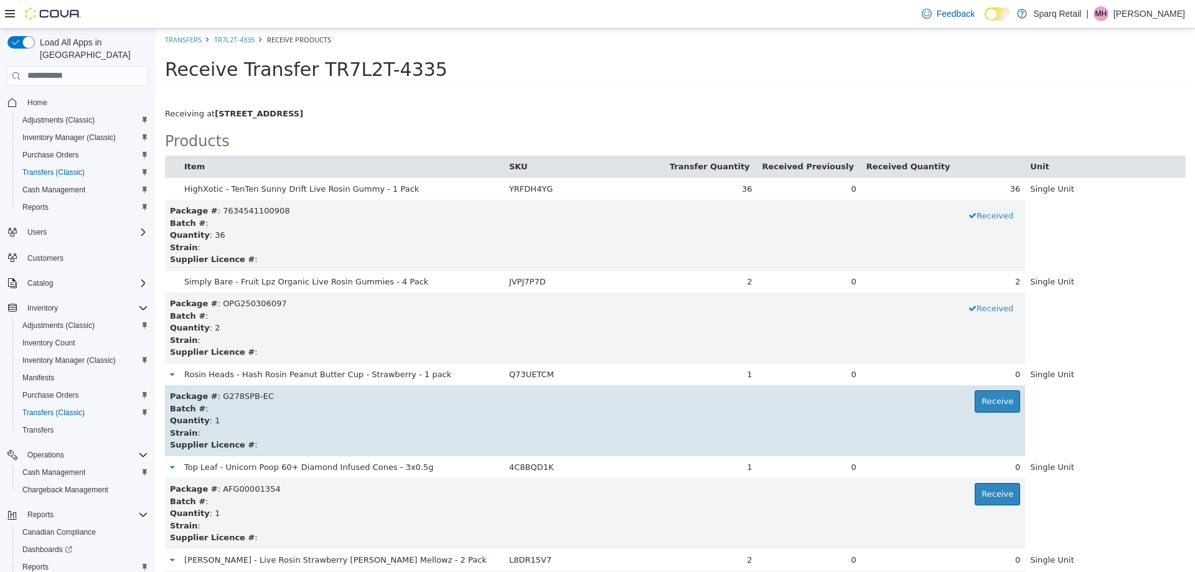
click at [999, 385] on td "Package # : G278SPB-EC Receive Batch # : Quantity : 1 Strain : Supplier Licence…" at bounding box center [595, 420] width 860 height 71
drag, startPoint x: 989, startPoint y: 392, endPoint x: 985, endPoint y: 397, distance: 6.6
click at [988, 393] on button "Receive" at bounding box center [997, 401] width 45 height 22
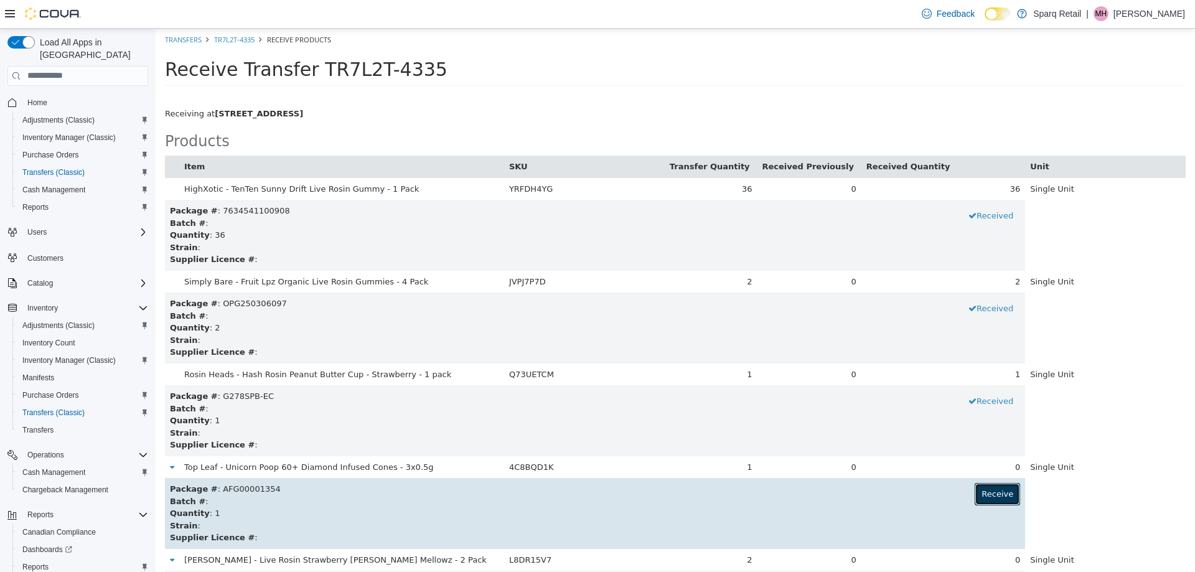
click at [977, 500] on button "Receive" at bounding box center [997, 493] width 45 height 22
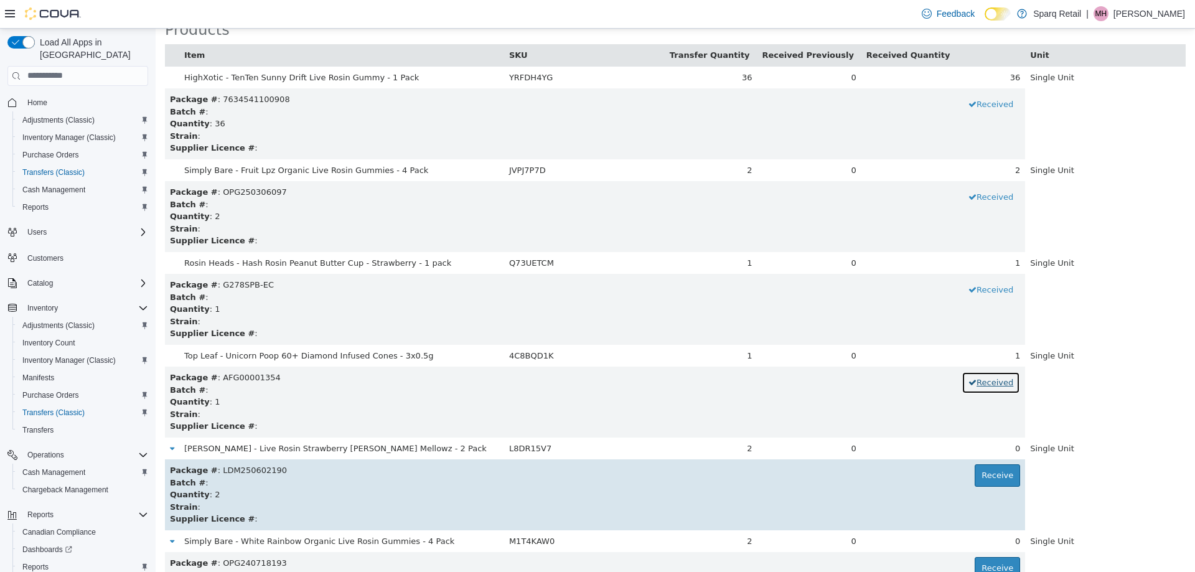
scroll to position [197, 0]
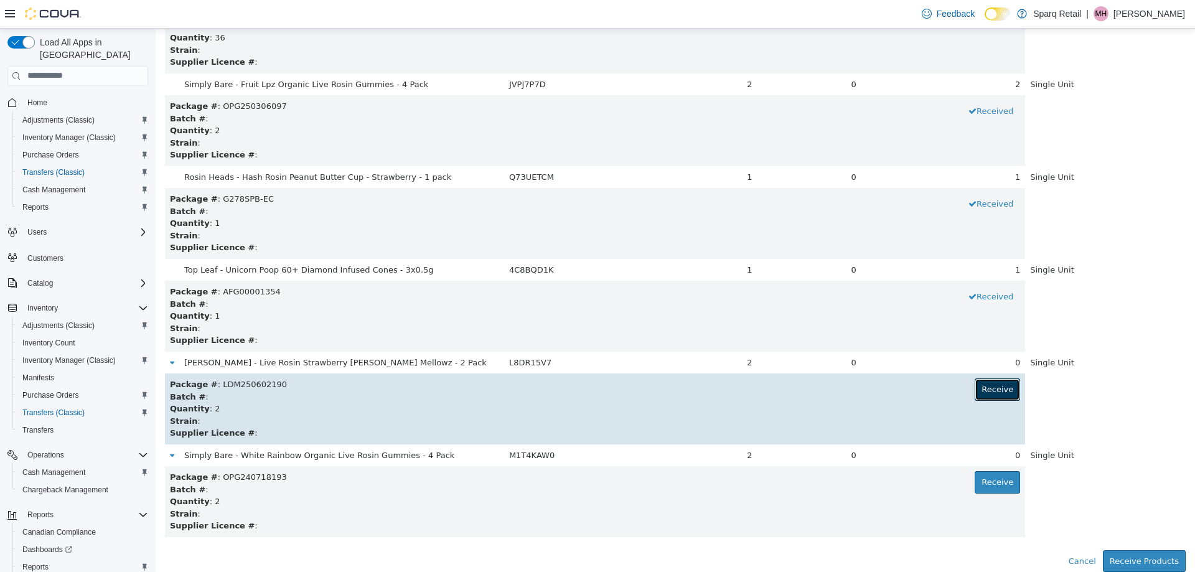
click at [989, 385] on button "Receive" at bounding box center [997, 389] width 45 height 22
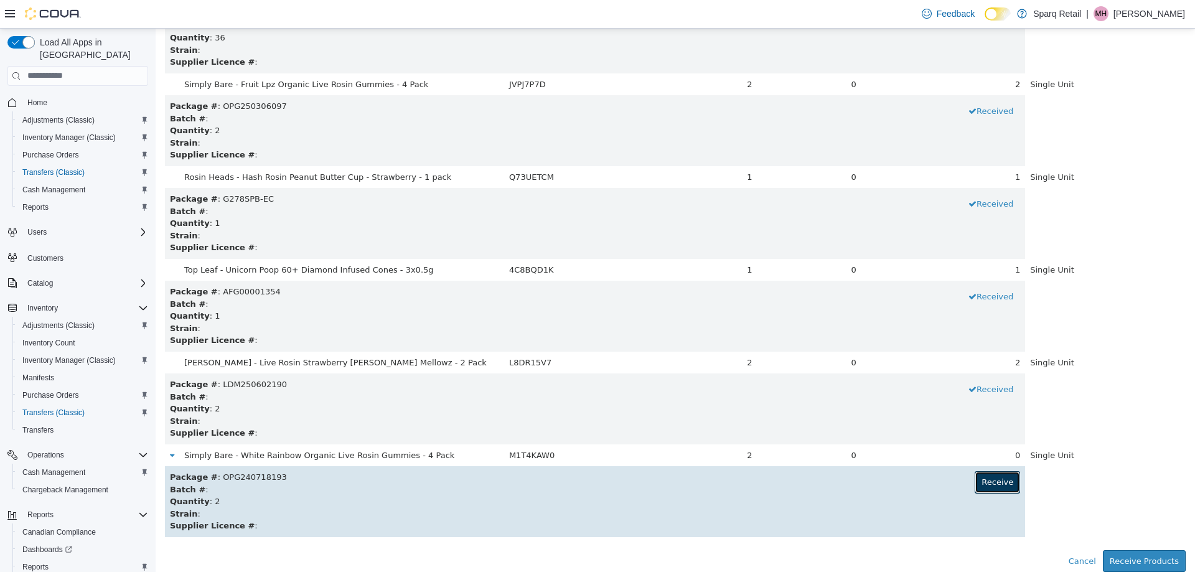
click at [977, 480] on button "Receive" at bounding box center [997, 482] width 45 height 22
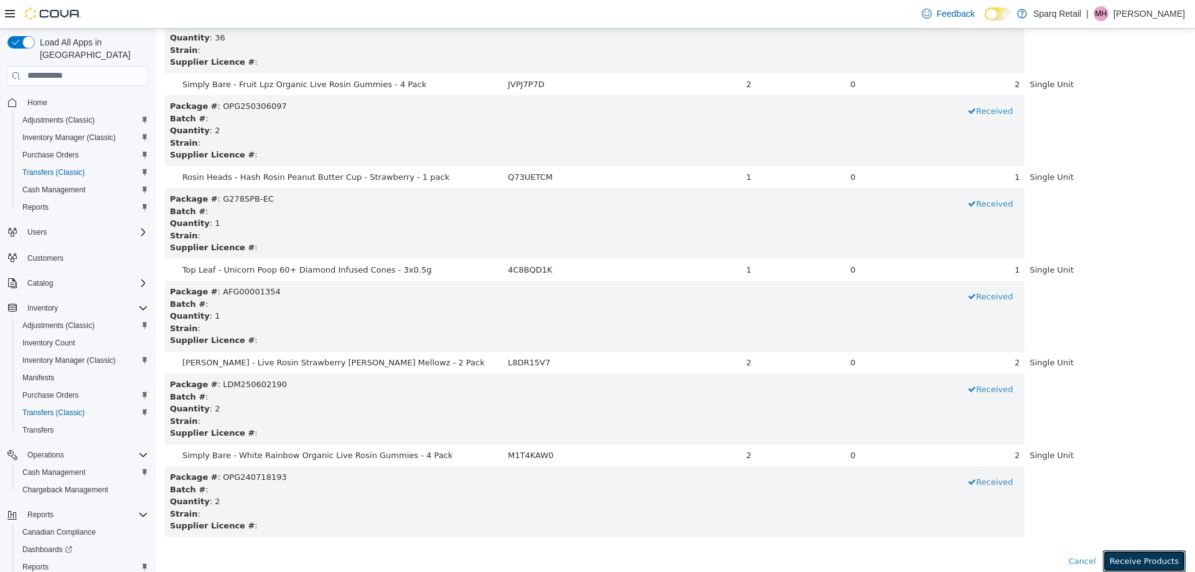
click at [1149, 557] on button "Receive Products" at bounding box center [1144, 561] width 83 height 22
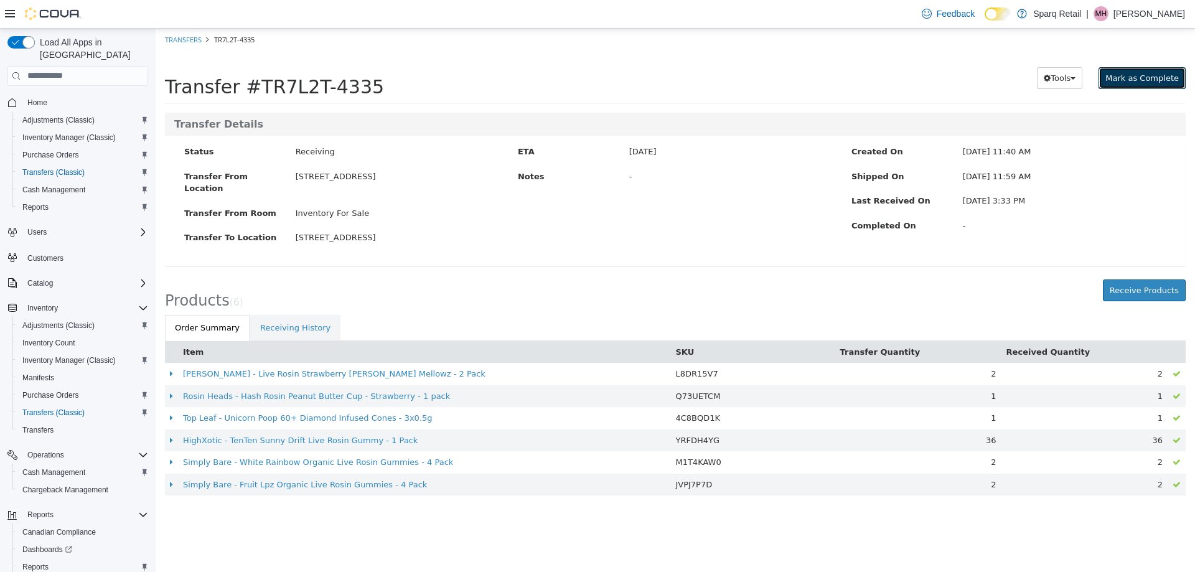
click at [1136, 86] on button "Mark as Complete" at bounding box center [1142, 78] width 87 height 22
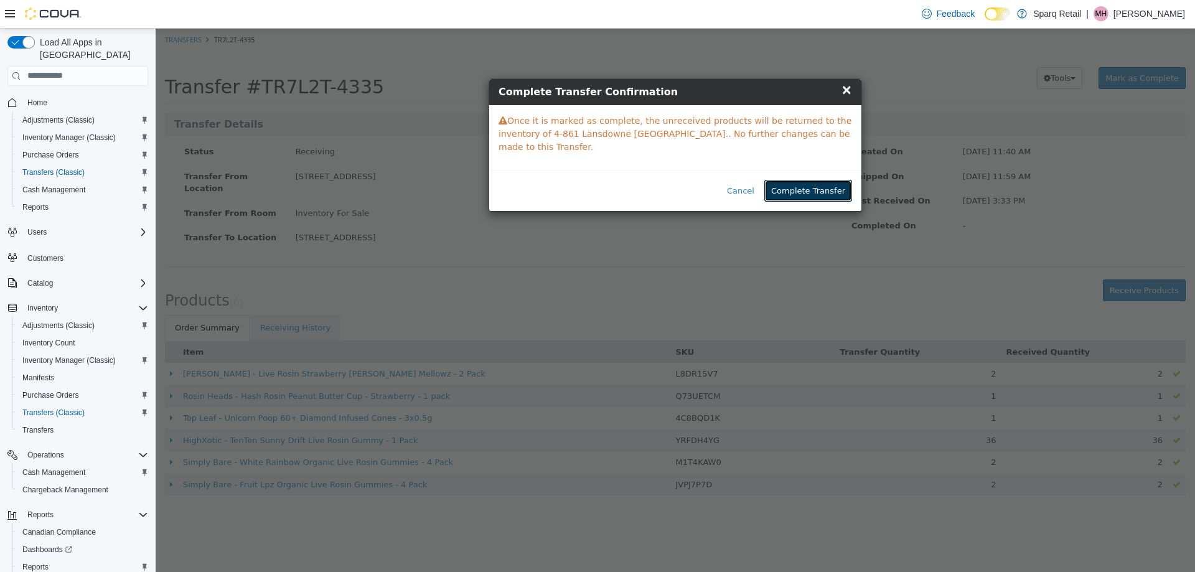
click at [809, 179] on button "Complete Transfer" at bounding box center [809, 190] width 88 height 22
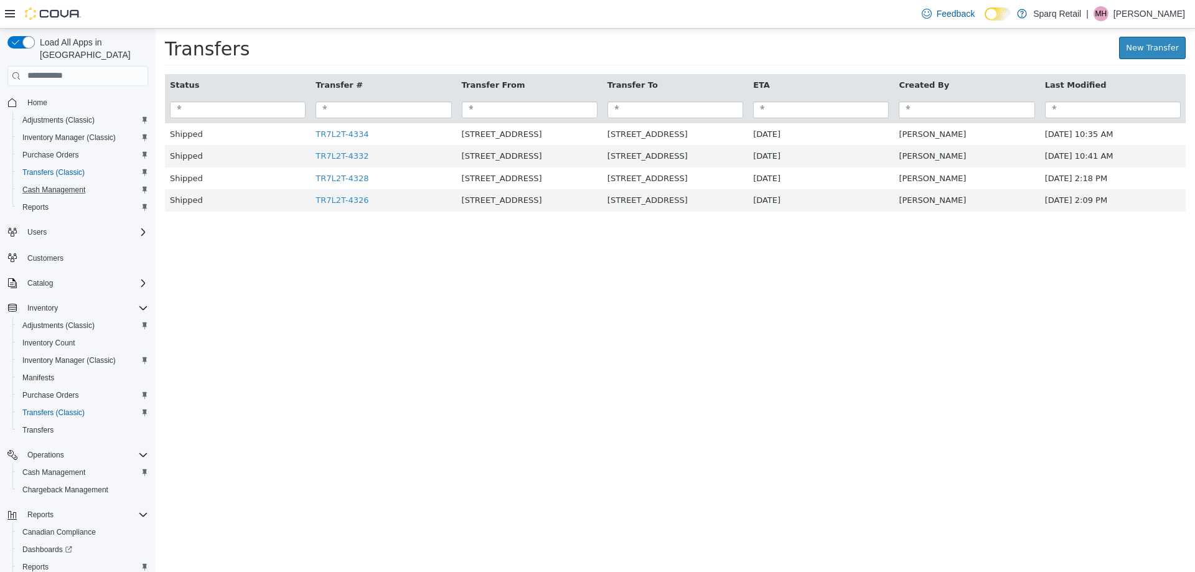
click at [42, 181] on button "Cash Management" at bounding box center [82, 189] width 141 height 17
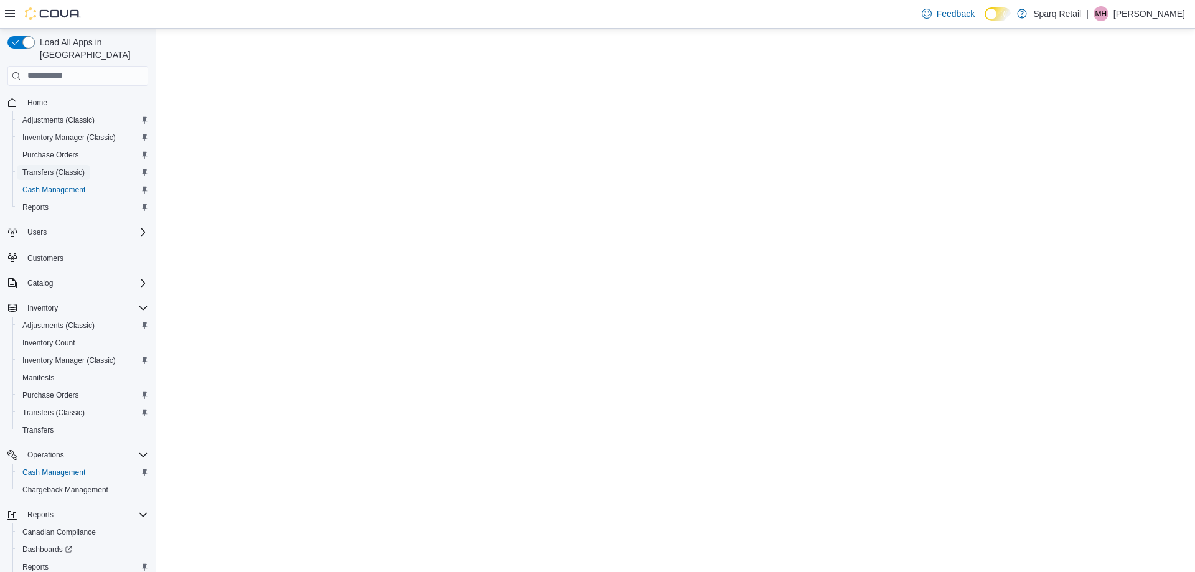
click at [48, 156] on div "Adjustments (Classic) Inventory Manager (Classic) Purchase Orders Transfers (Cl…" at bounding box center [82, 163] width 141 height 105
click at [48, 167] on span "Transfers (Classic)" at bounding box center [53, 172] width 62 height 10
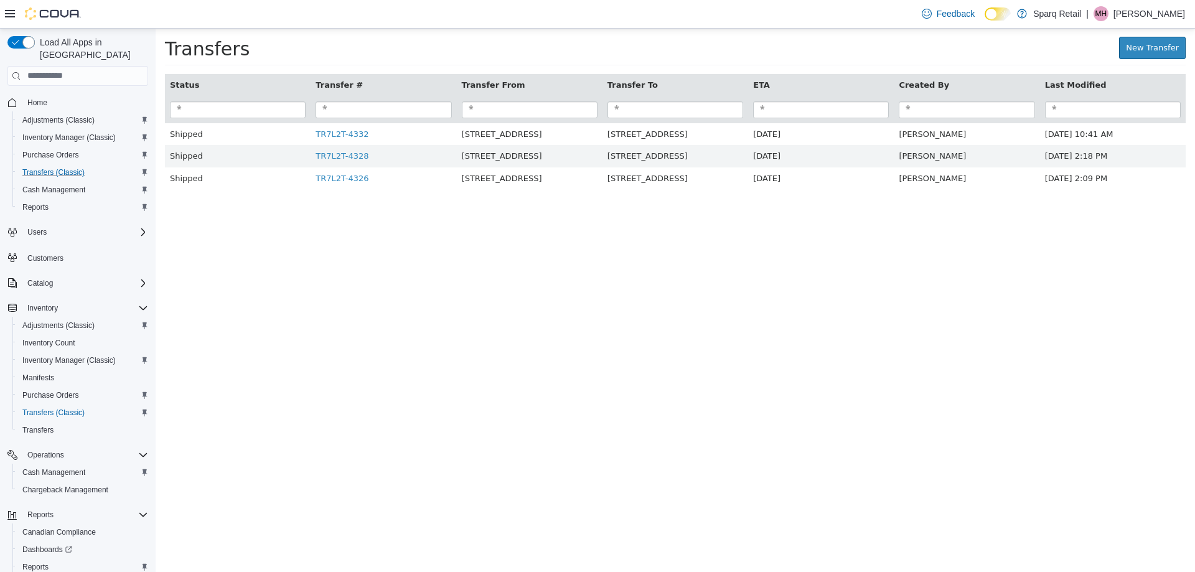
click at [495, 202] on html "× Transfers New Transfer Status Transfer # Transfer From Transfer To ETA Create…" at bounding box center [676, 115] width 1040 height 174
click at [263, 202] on html "× Transfers New Transfer Status Transfer # Transfer From Transfer To ETA Create…" at bounding box center [676, 115] width 1040 height 174
drag, startPoint x: 274, startPoint y: 274, endPoint x: 288, endPoint y: 256, distance: 22.6
click at [275, 202] on html "× Transfers New Transfer Status Transfer # Transfer From Transfer To ETA Create…" at bounding box center [676, 115] width 1040 height 174
drag, startPoint x: 1131, startPoint y: 14, endPoint x: 1144, endPoint y: 22, distance: 14.9
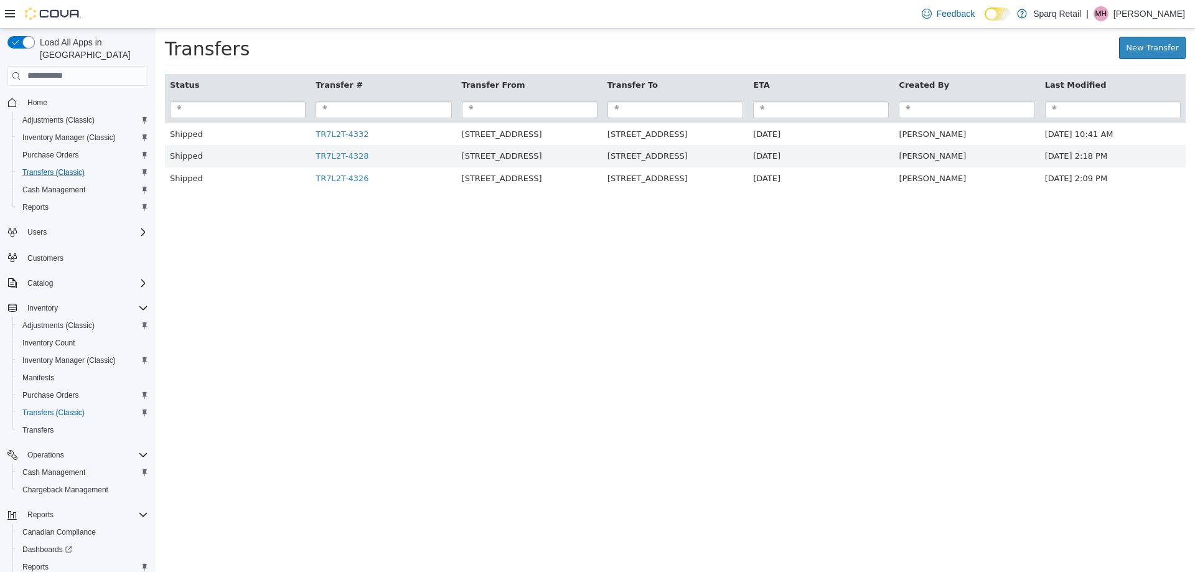
click at [1132, 14] on p "[PERSON_NAME]" at bounding box center [1150, 13] width 72 height 15
click at [1108, 119] on span "Sign Out" at bounding box center [1105, 121] width 34 height 12
